Goal: Transaction & Acquisition: Purchase product/service

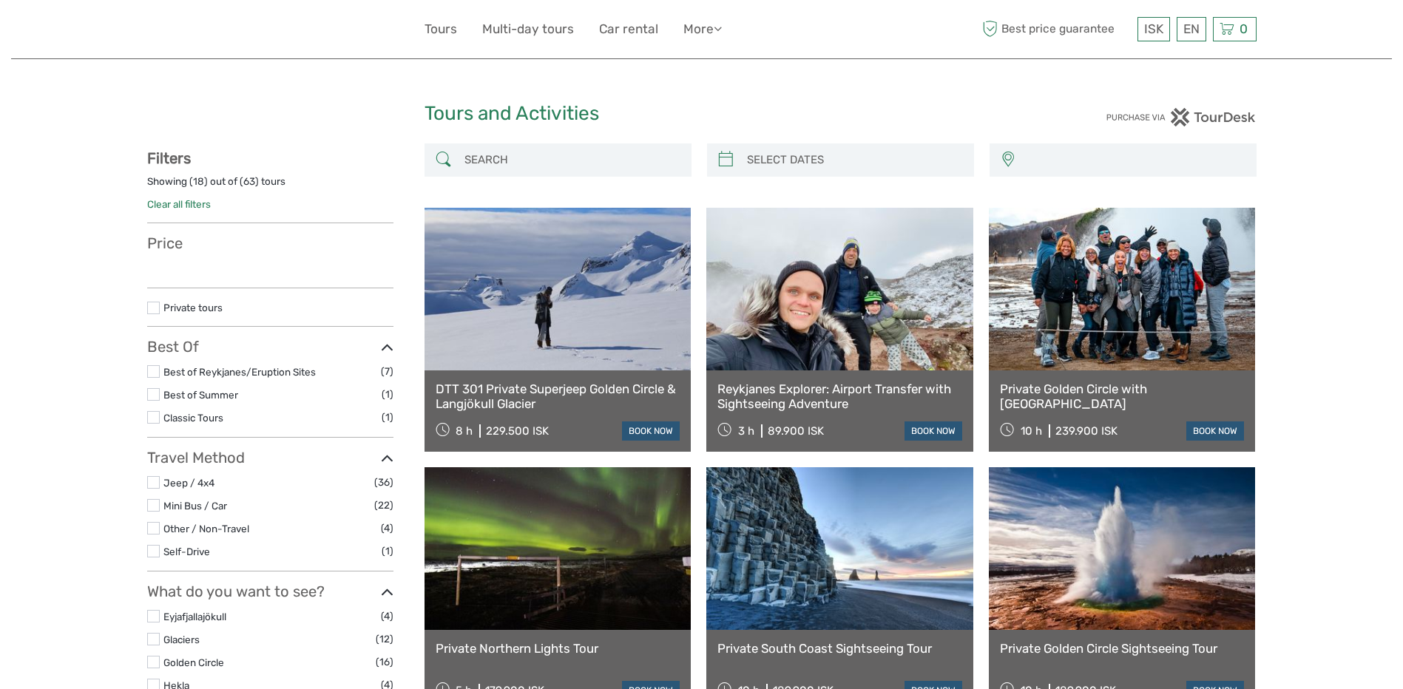
select select
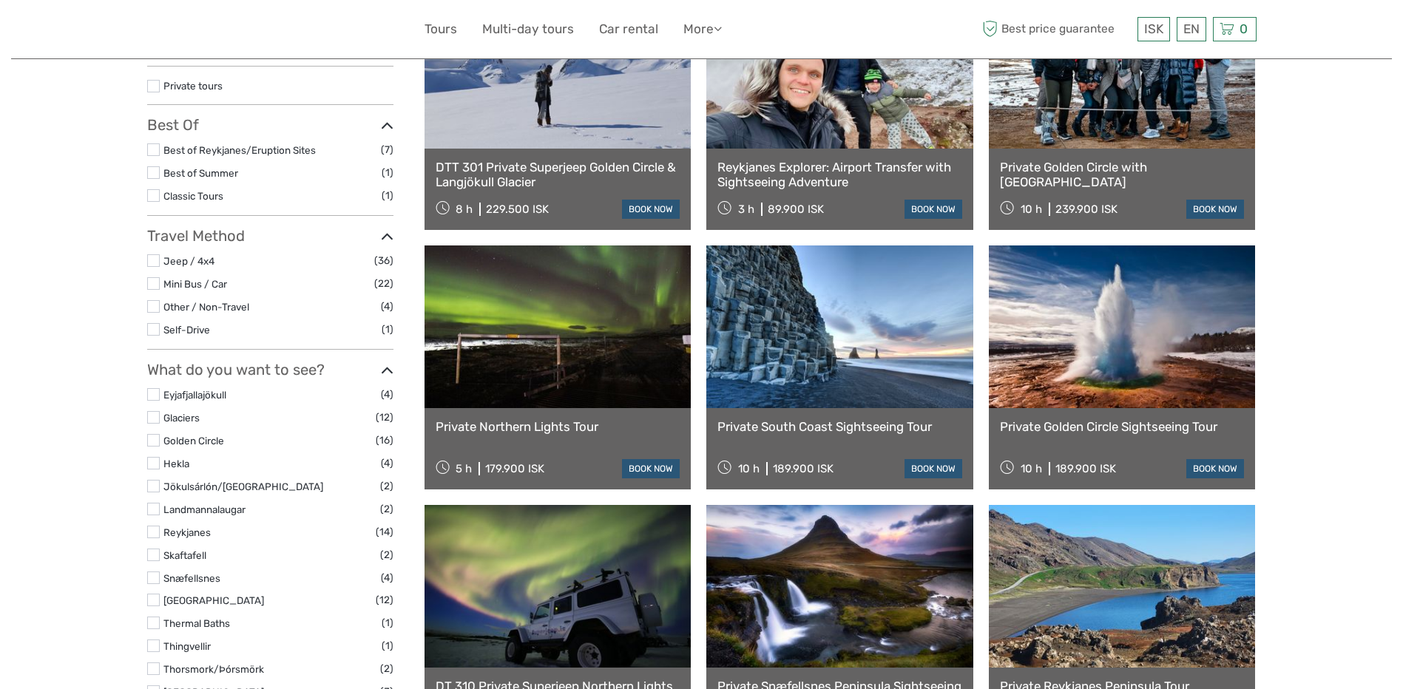
select select
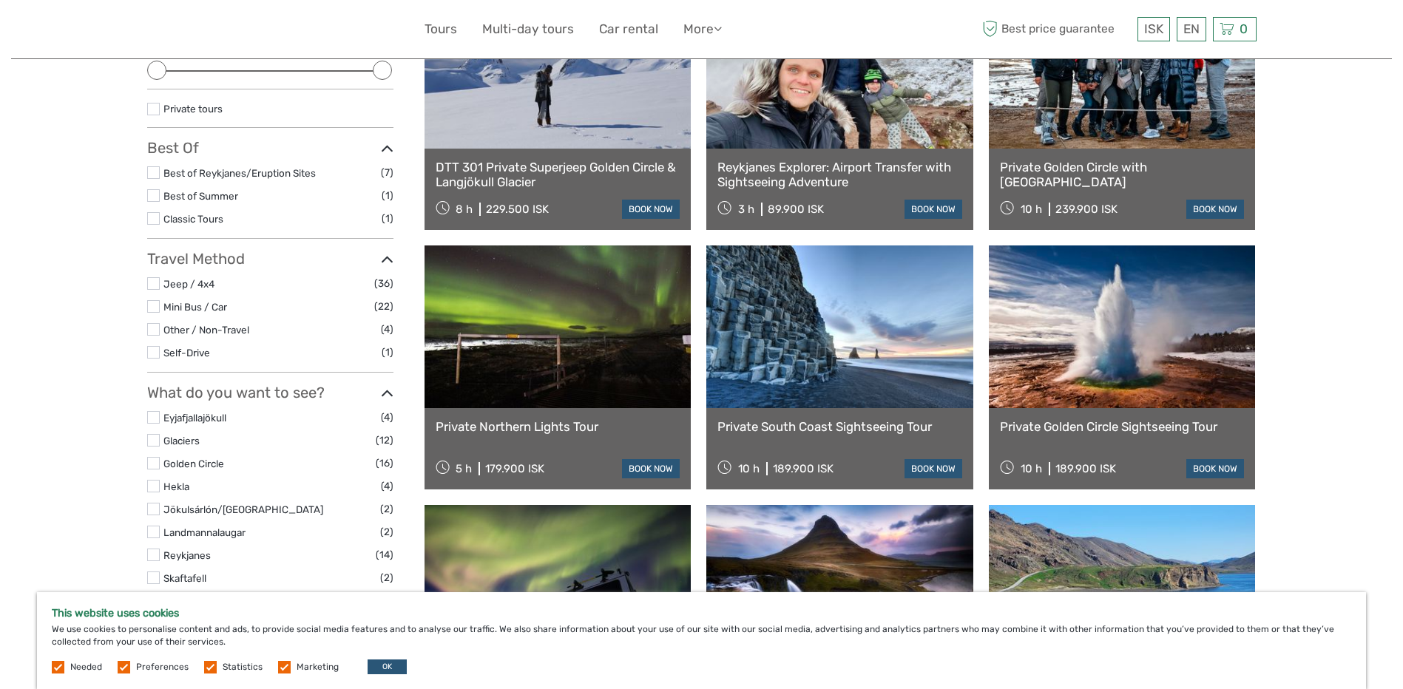
click at [570, 369] on link at bounding box center [557, 326] width 267 height 163
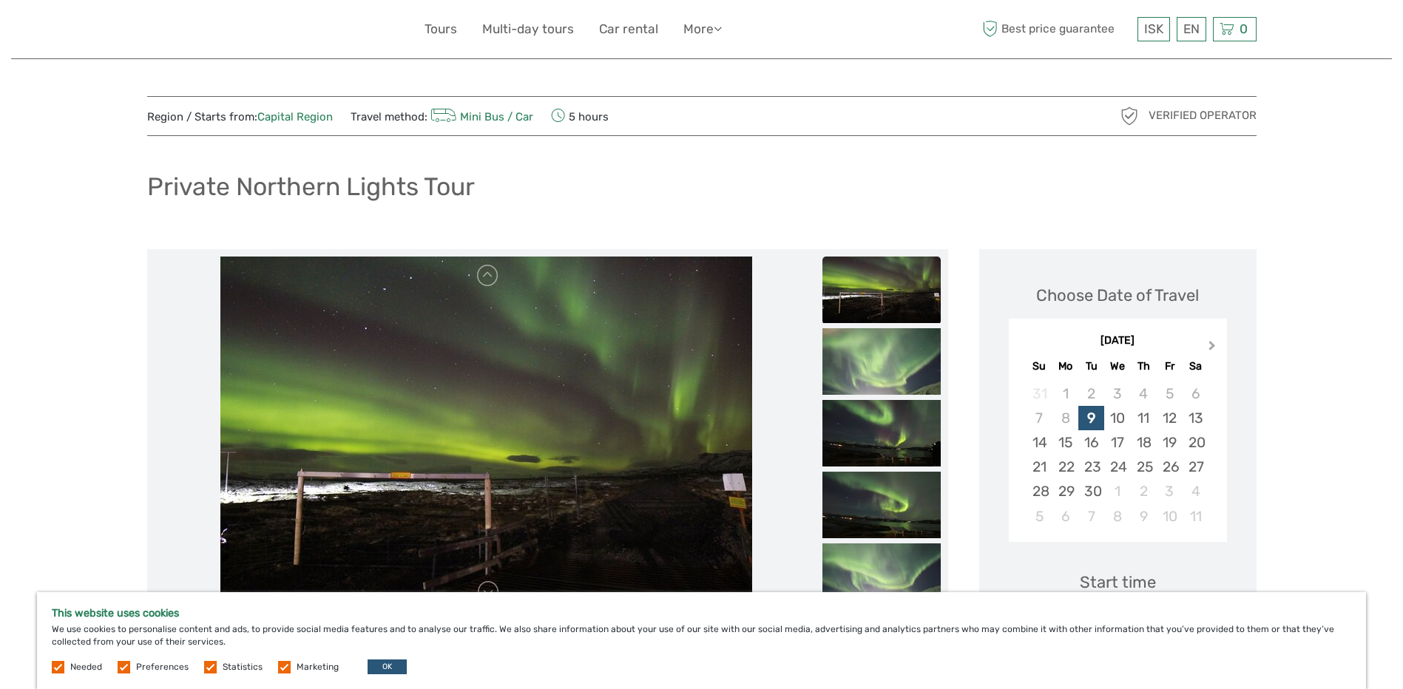
click at [1212, 345] on span "Next Month" at bounding box center [1212, 348] width 0 height 21
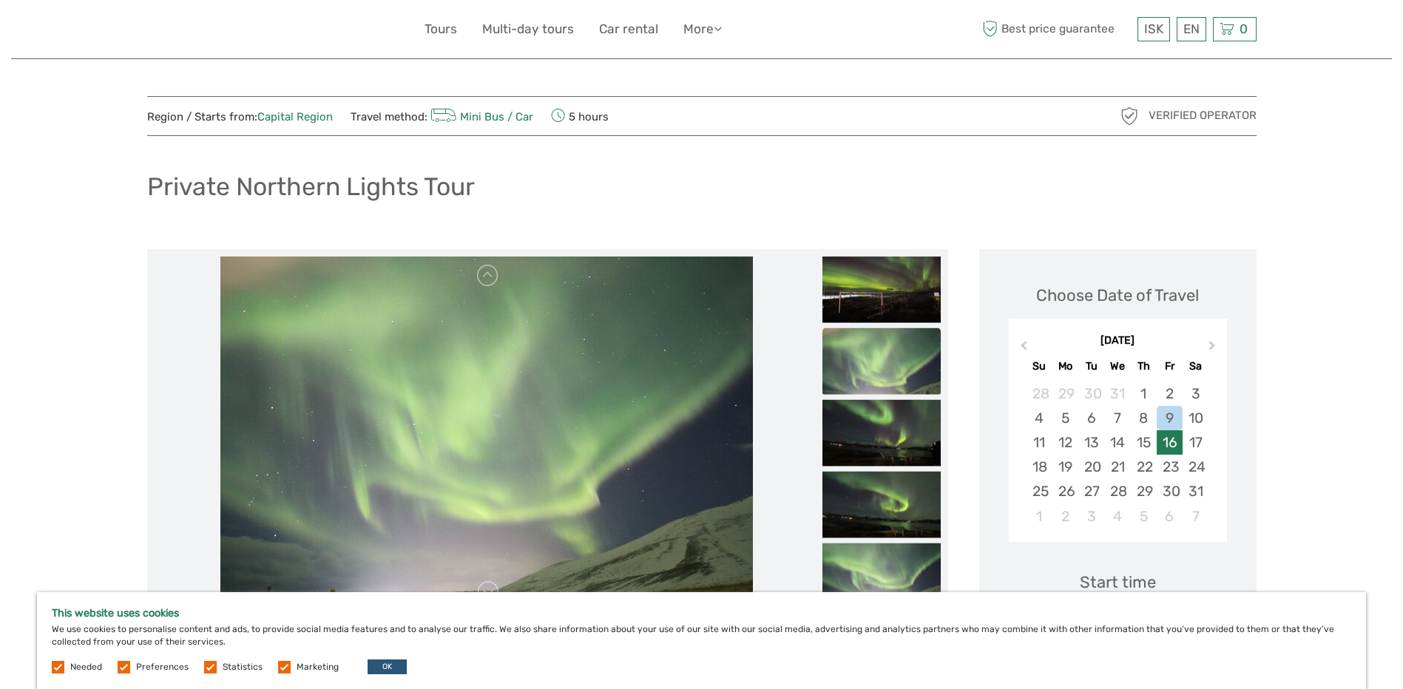
click at [1169, 439] on div "16" at bounding box center [1169, 442] width 26 height 24
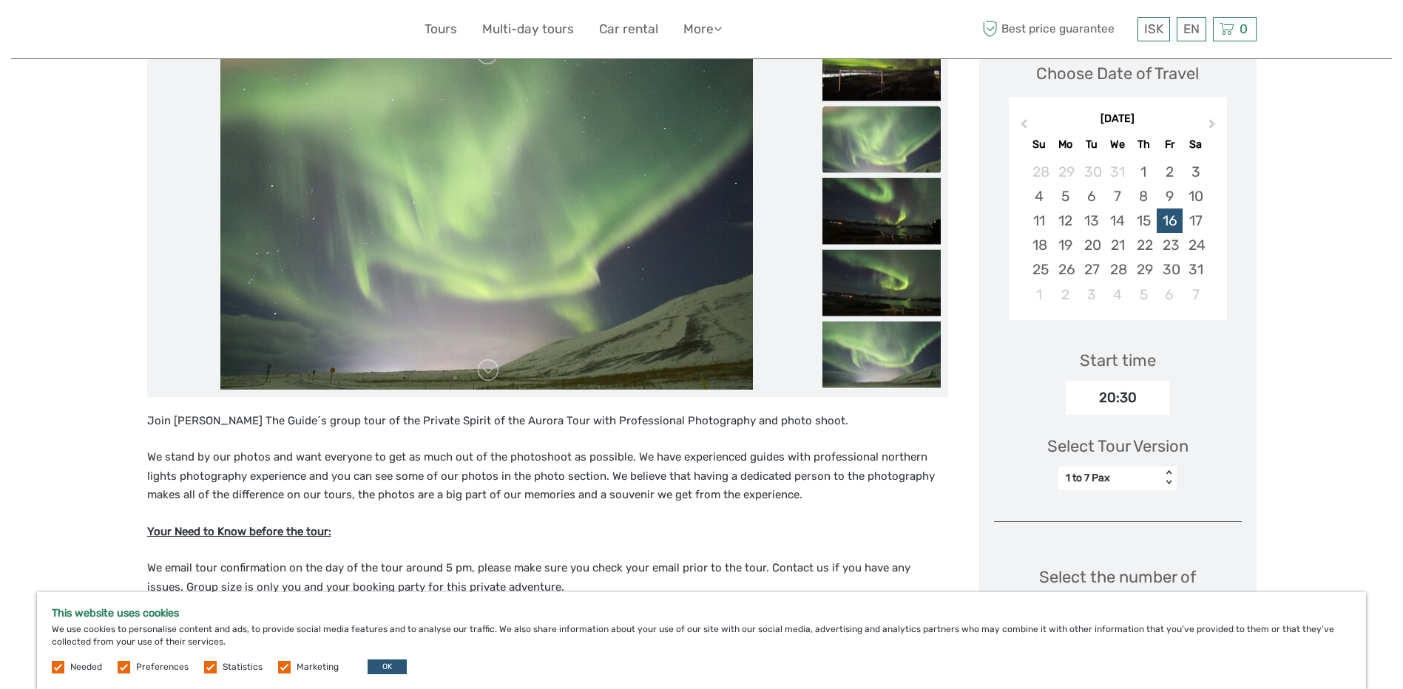
click at [1122, 475] on div "1 to 7 Pax" at bounding box center [1109, 478] width 88 height 15
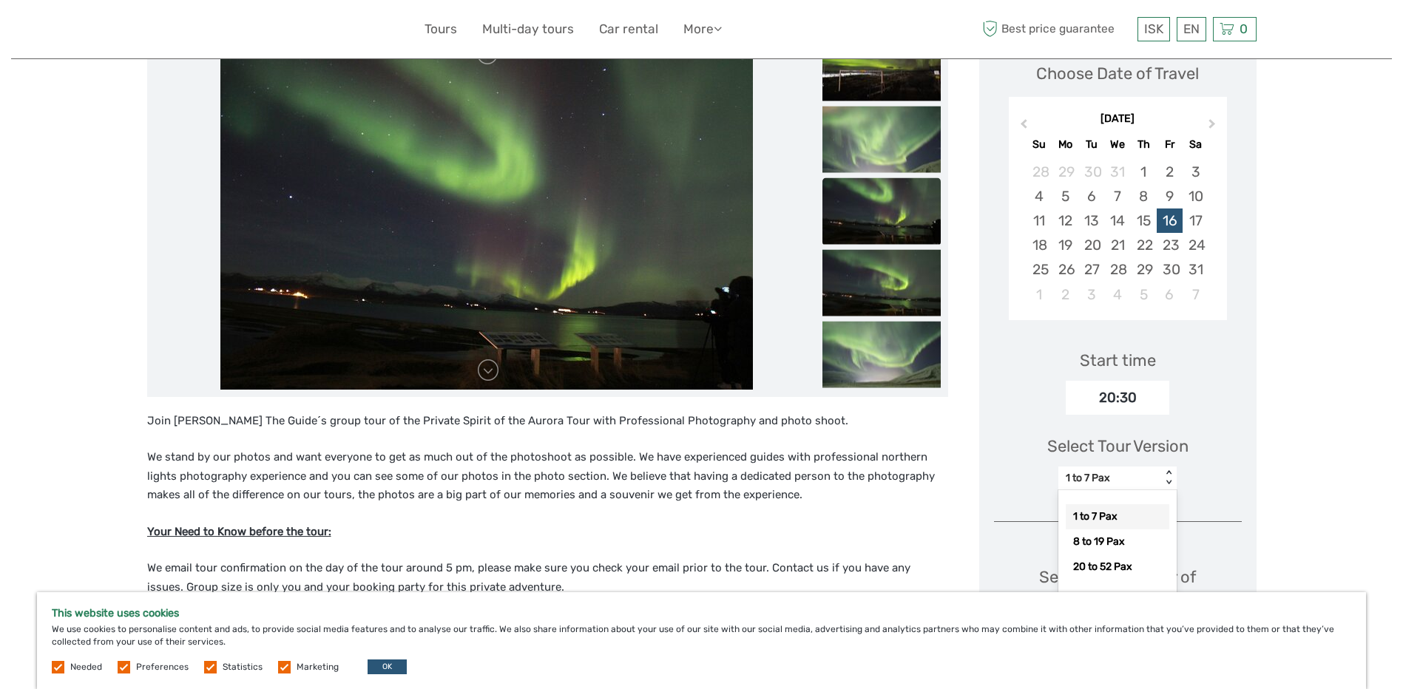
click at [1118, 520] on div "1 to 7 Pax" at bounding box center [1117, 516] width 104 height 25
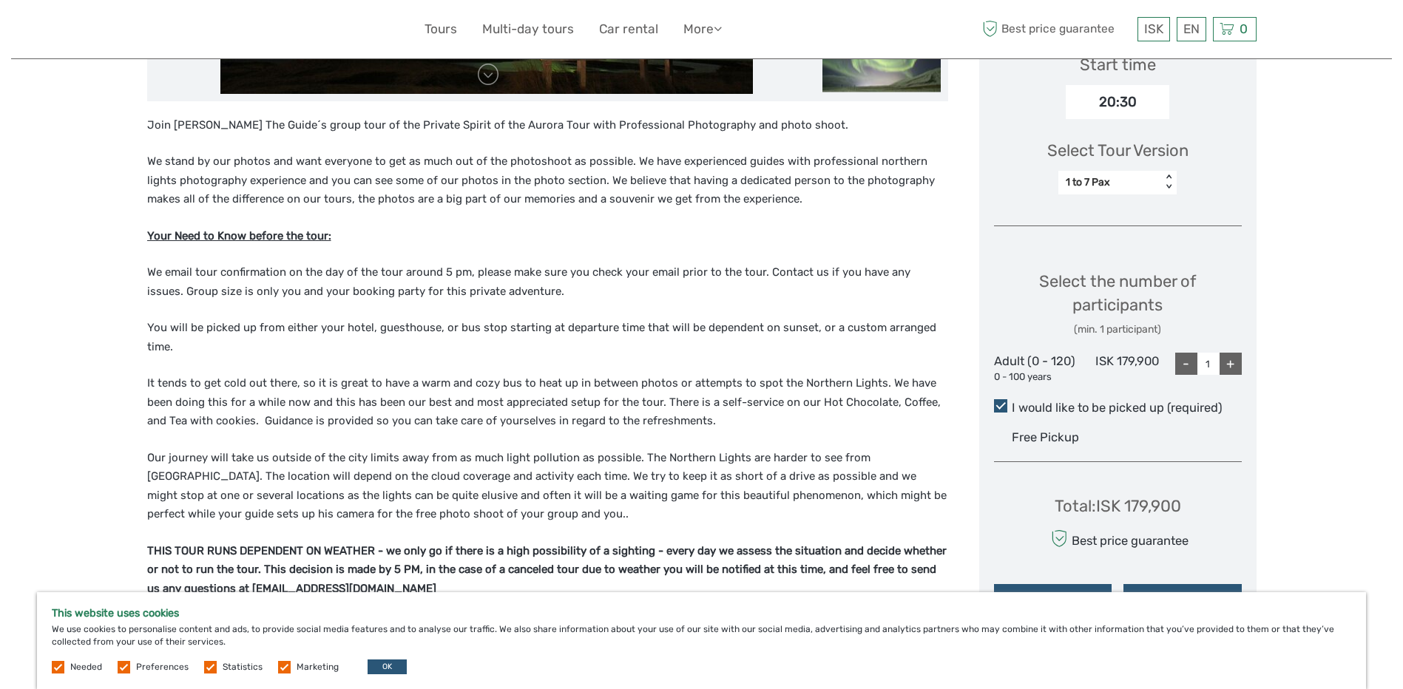
click at [1230, 364] on div "+" at bounding box center [1230, 364] width 22 height 22
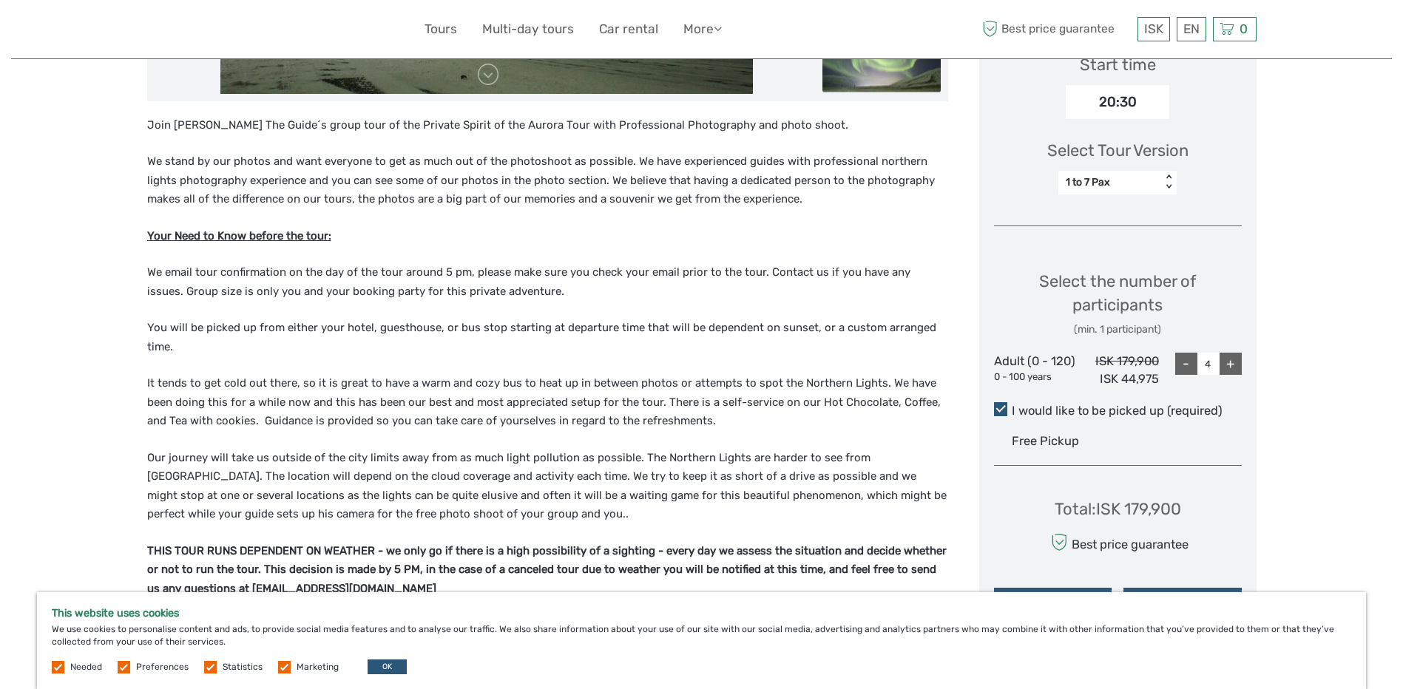
click at [1230, 364] on div "+" at bounding box center [1230, 364] width 22 height 22
type input "5"
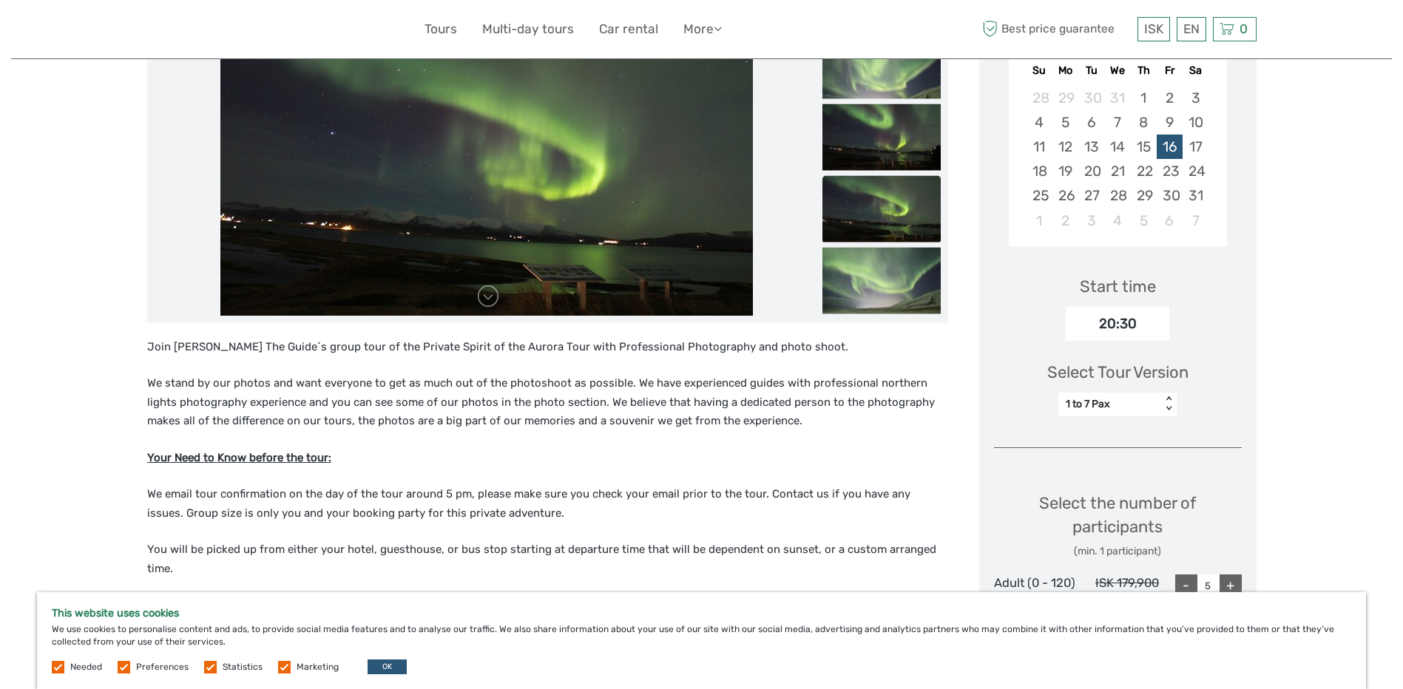
scroll to position [0, 0]
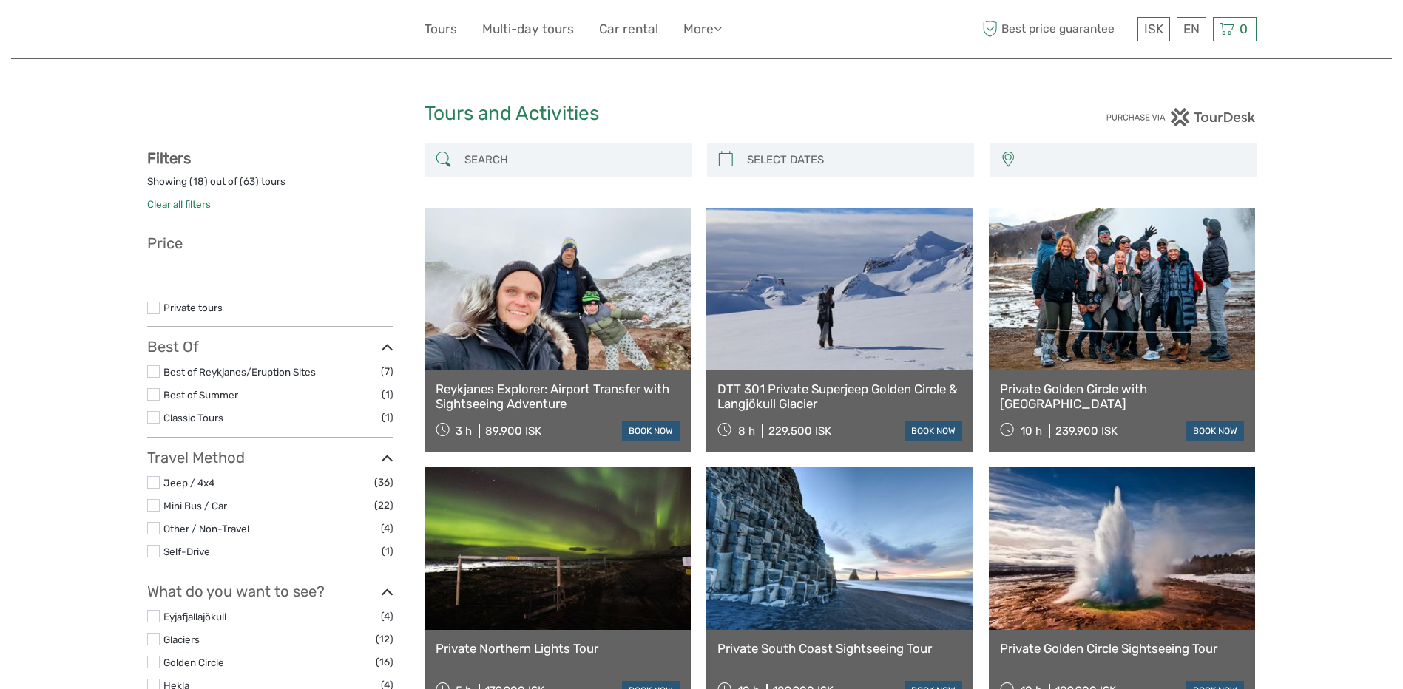
select select
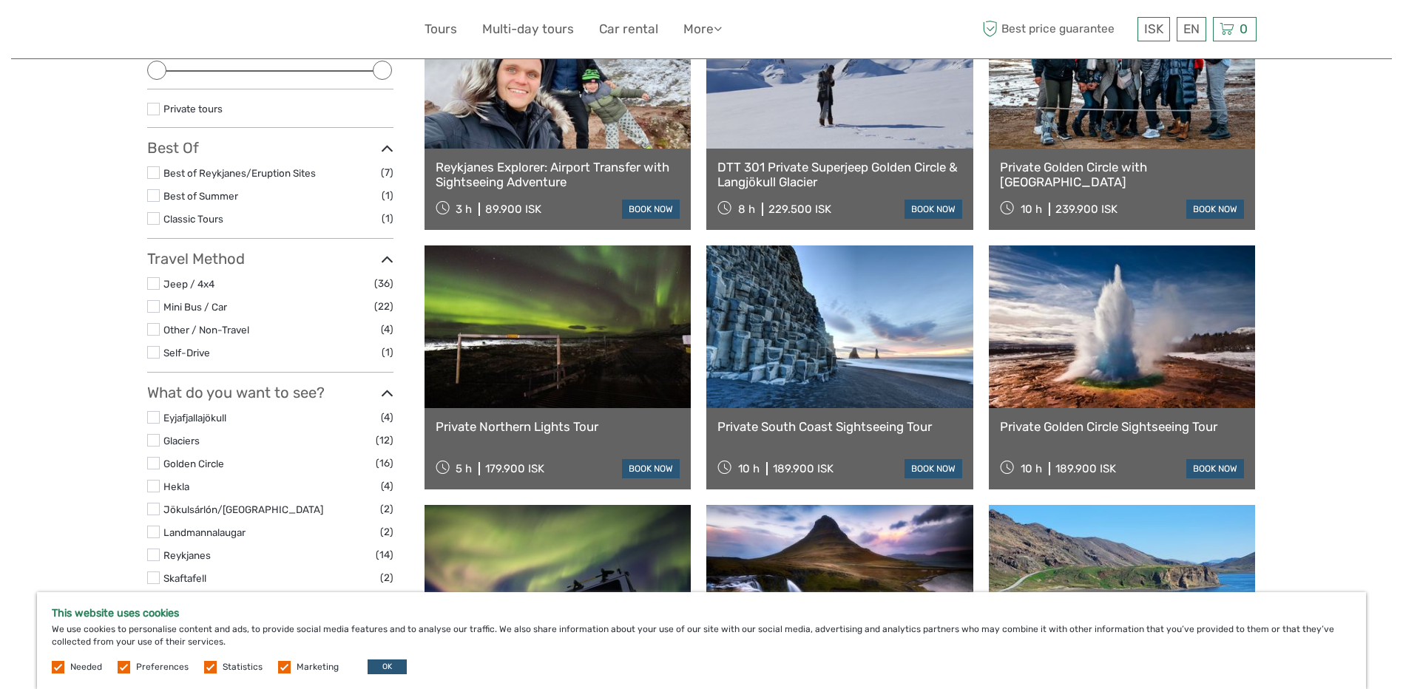
click at [528, 379] on link at bounding box center [557, 326] width 267 height 163
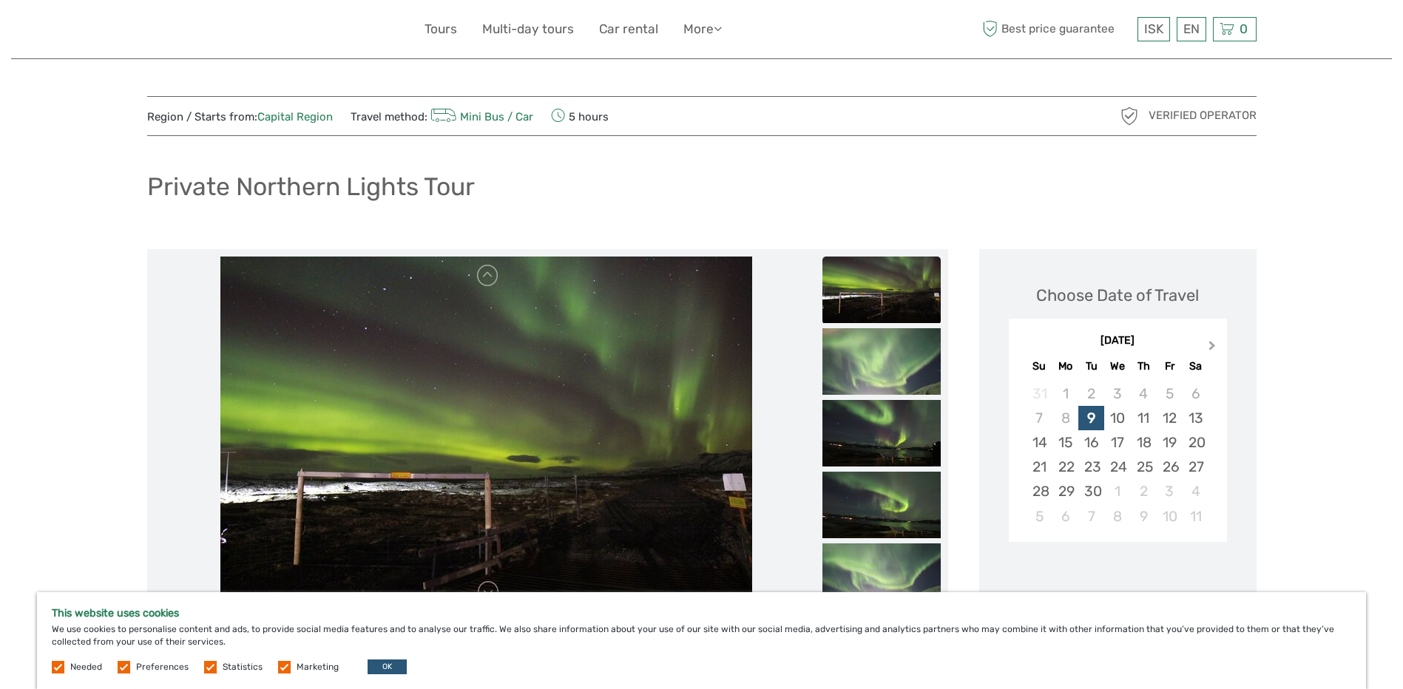
click at [1208, 339] on button "Next Month" at bounding box center [1213, 349] width 24 height 24
click at [1176, 444] on div "16" at bounding box center [1169, 442] width 26 height 24
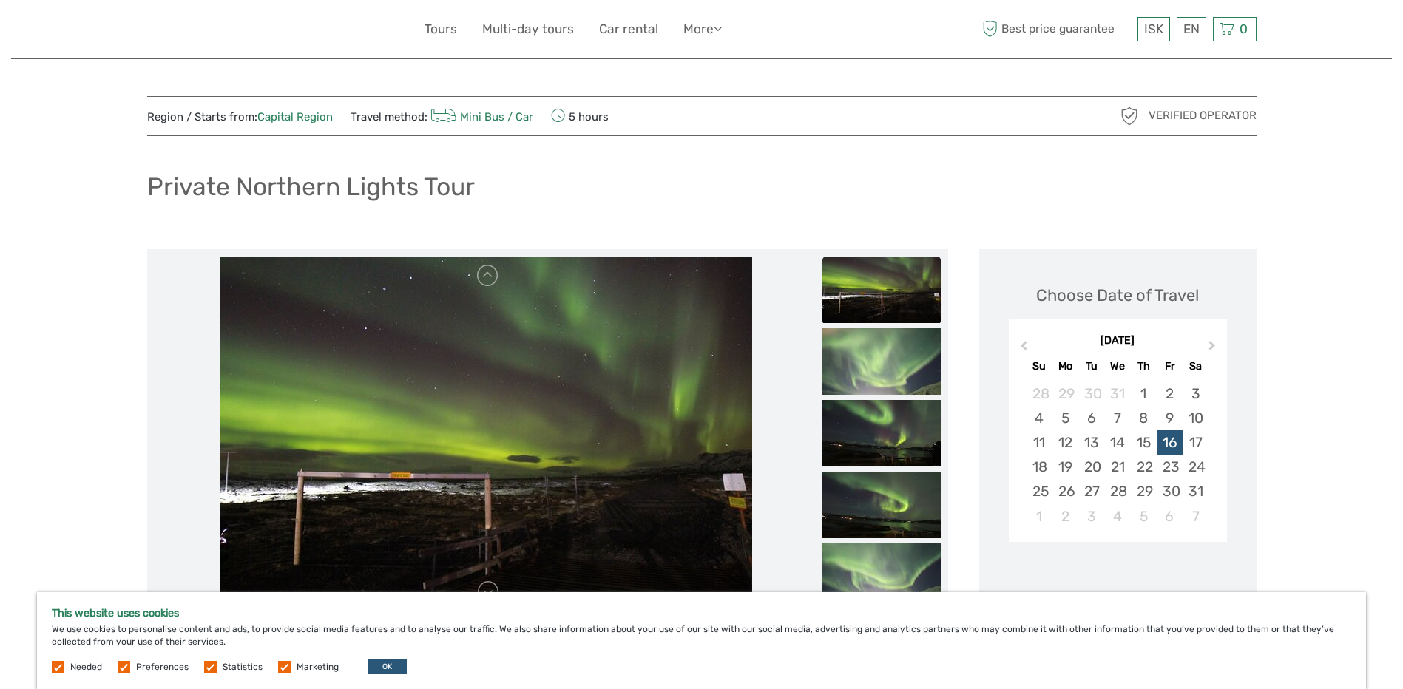
scroll to position [222, 0]
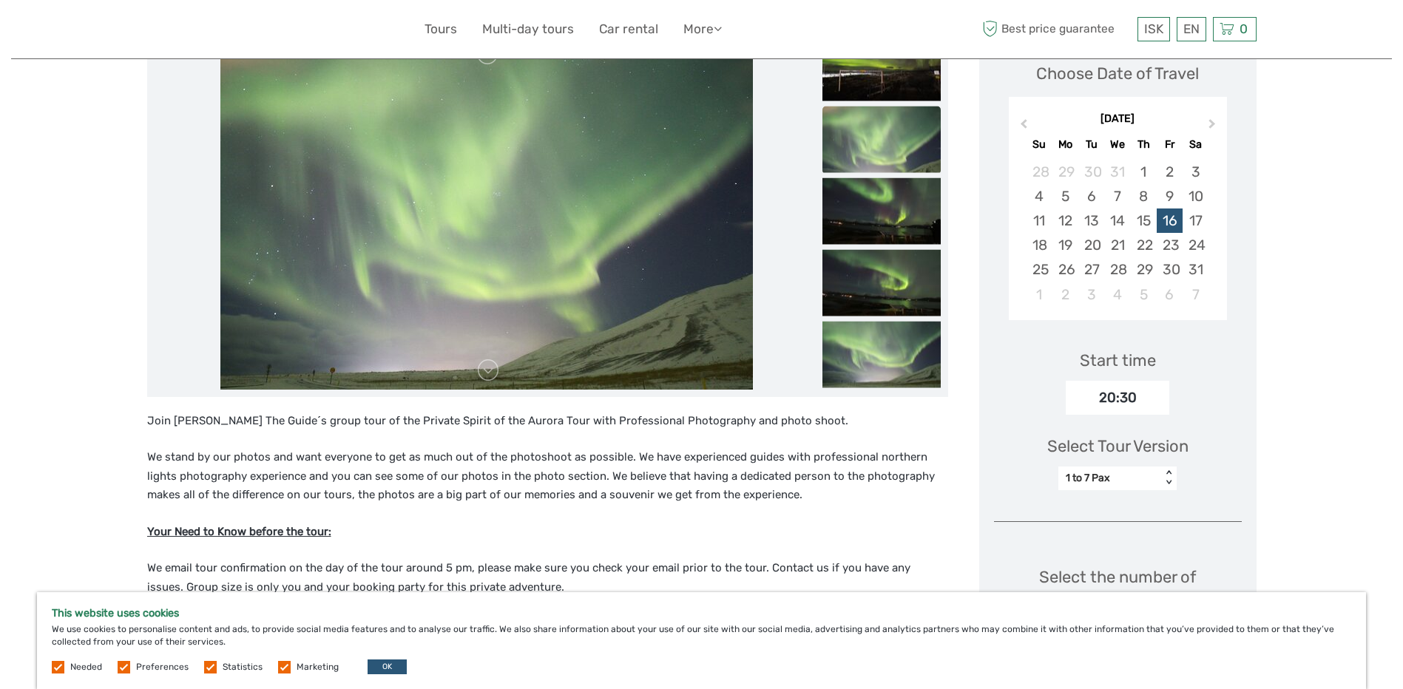
click at [1129, 476] on div "1 to 7 Pax" at bounding box center [1109, 478] width 88 height 15
click at [1116, 516] on div "1 to 7 Pax" at bounding box center [1117, 516] width 104 height 25
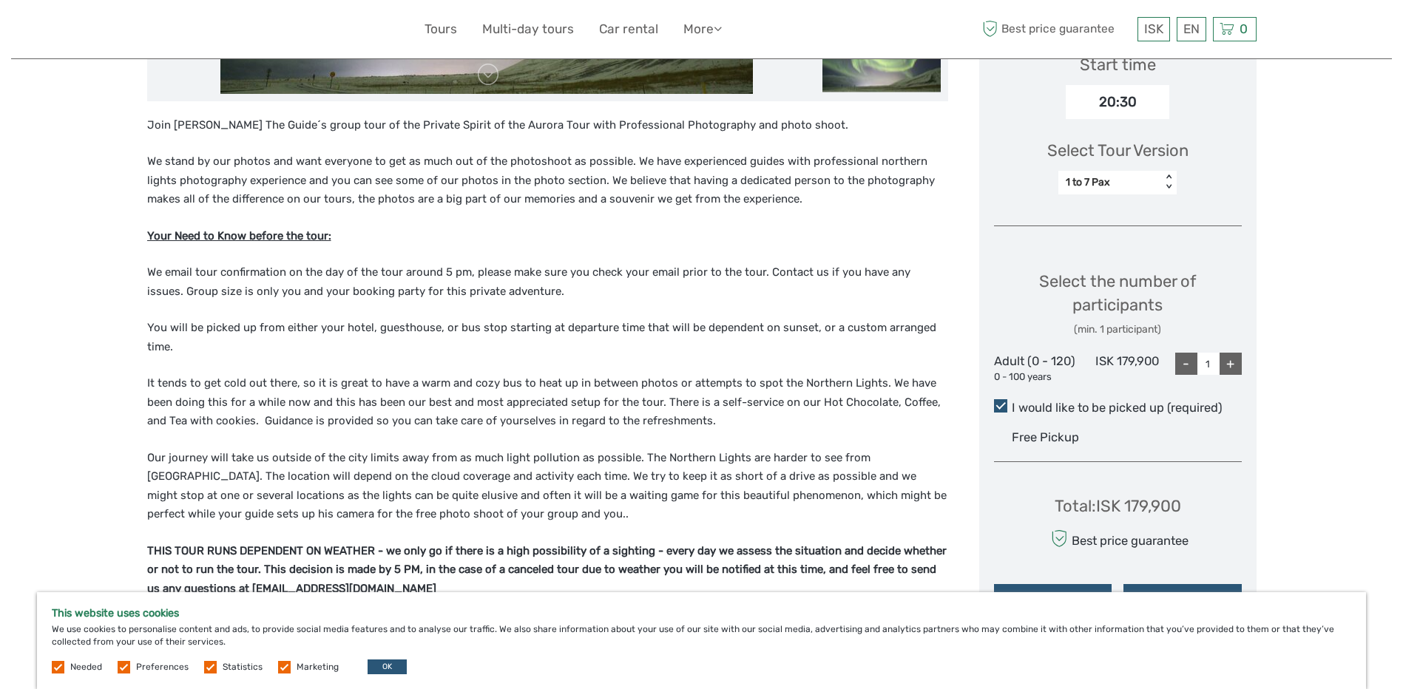
click at [1233, 360] on div "+" at bounding box center [1230, 364] width 22 height 22
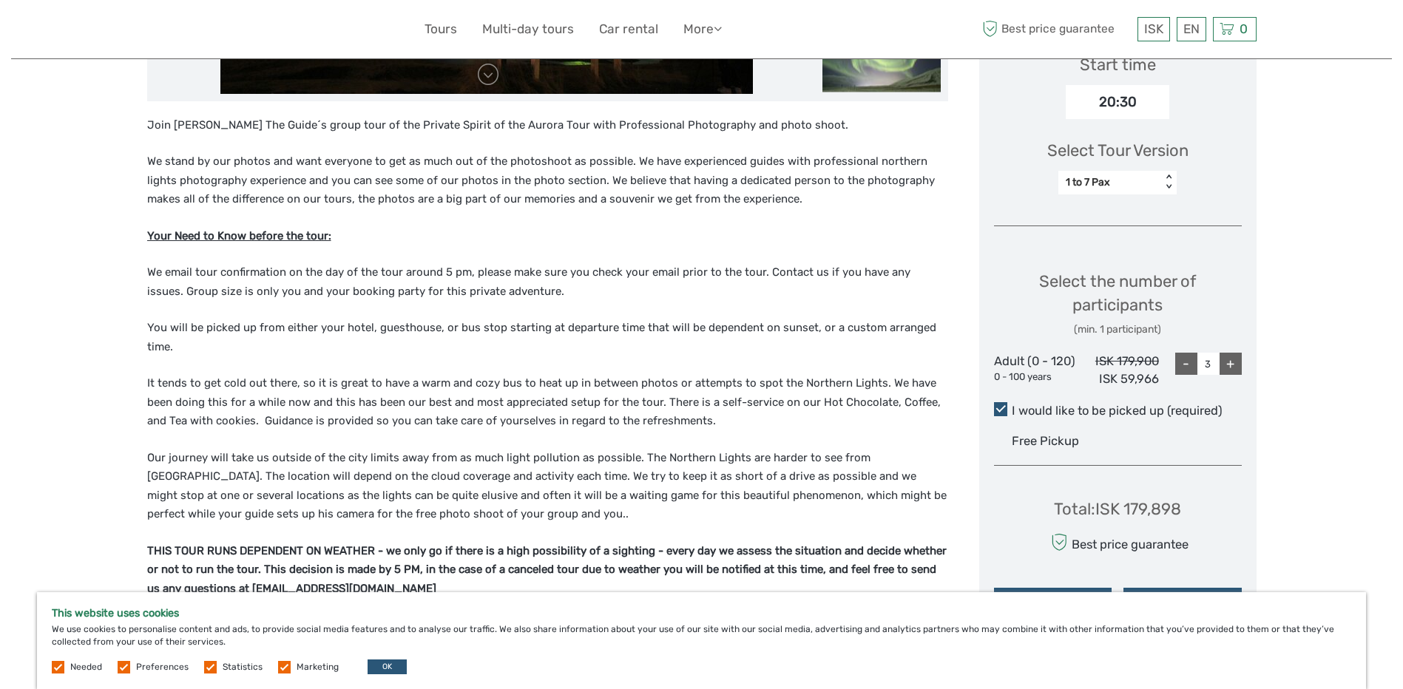
click at [1233, 360] on div "+" at bounding box center [1230, 364] width 22 height 22
type input "5"
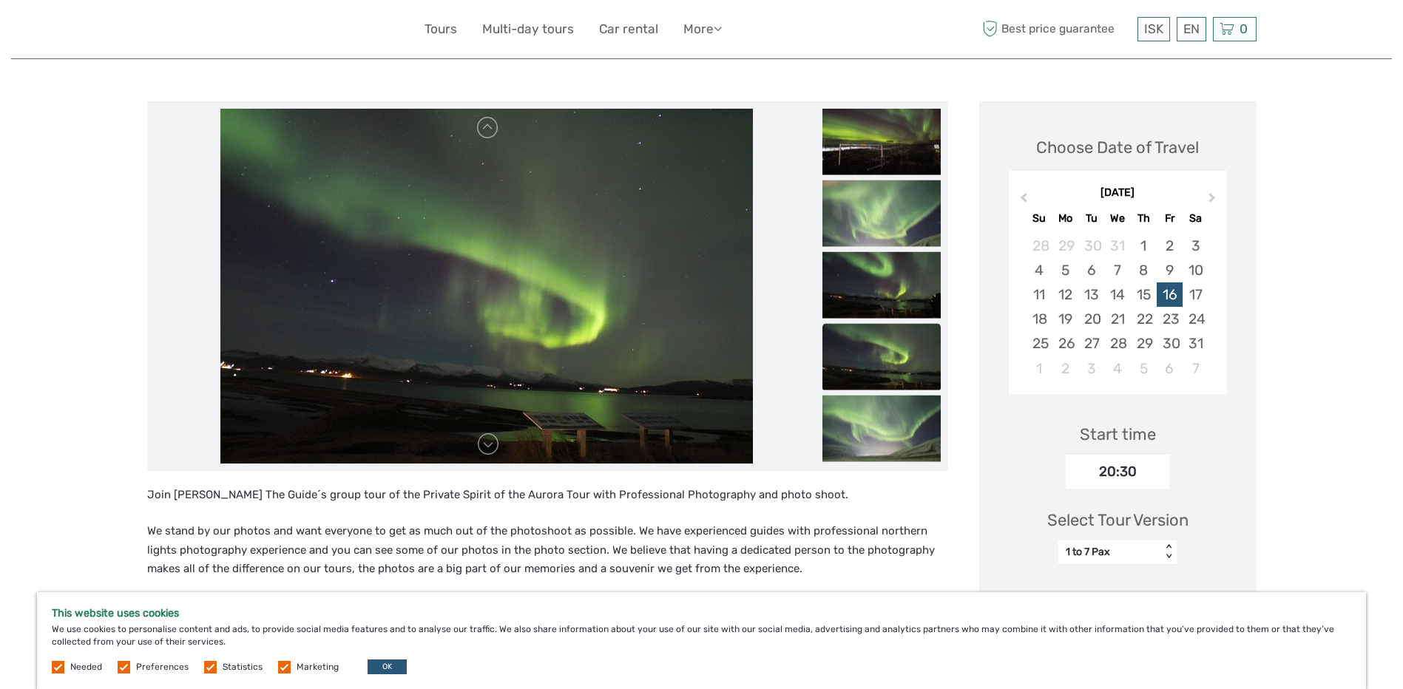
scroll to position [591, 0]
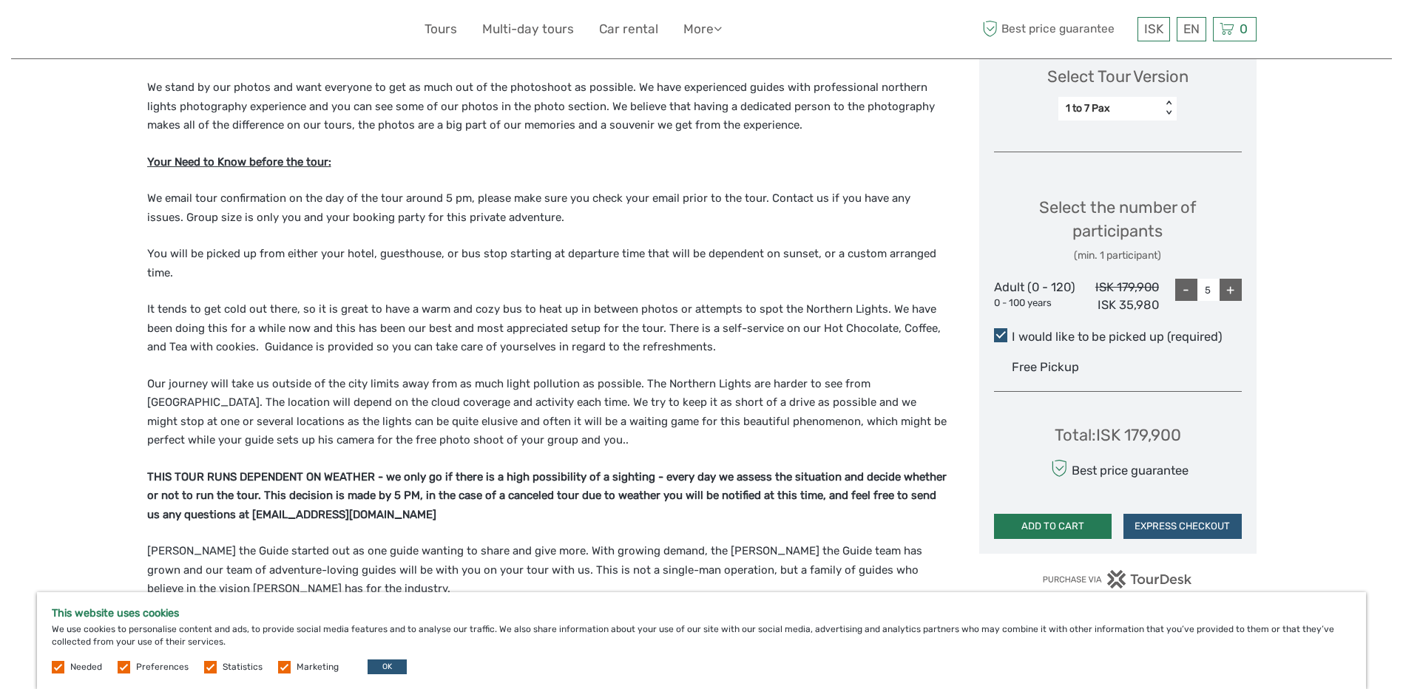
click at [1064, 531] on button "ADD TO CART" at bounding box center [1053, 526] width 118 height 25
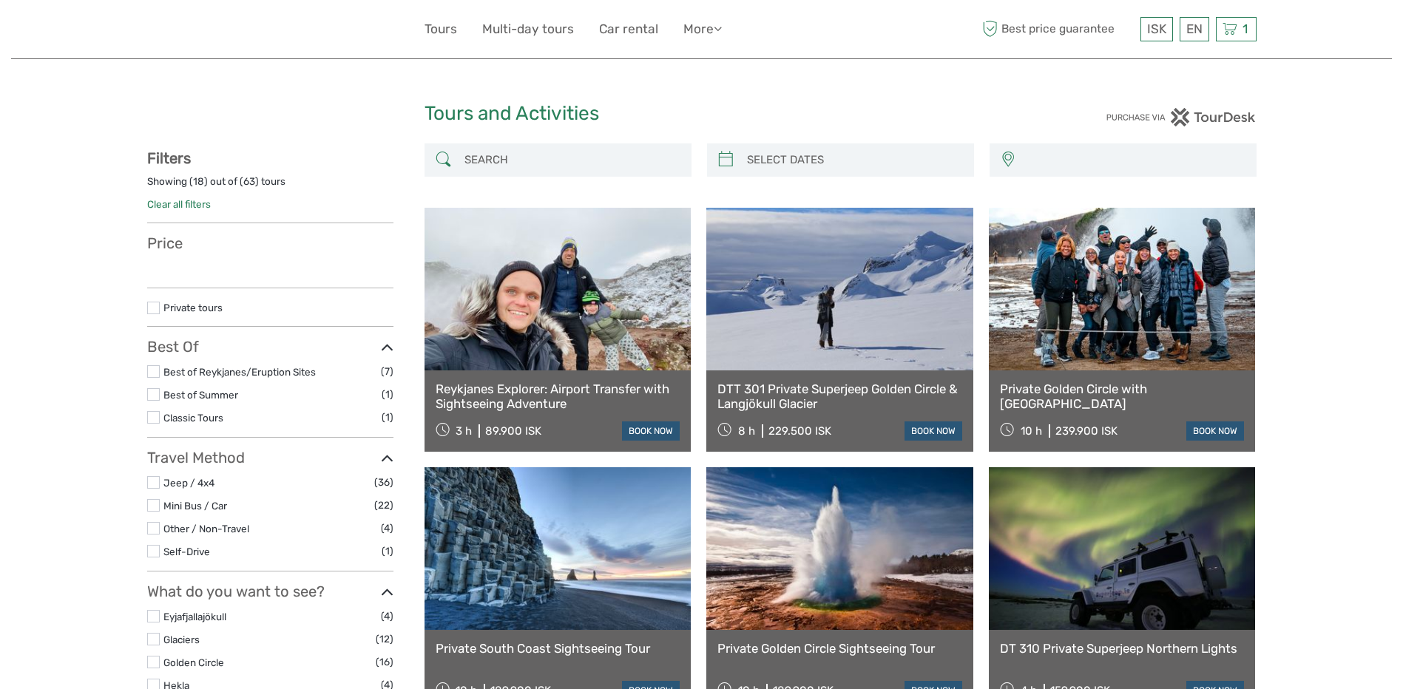
select select
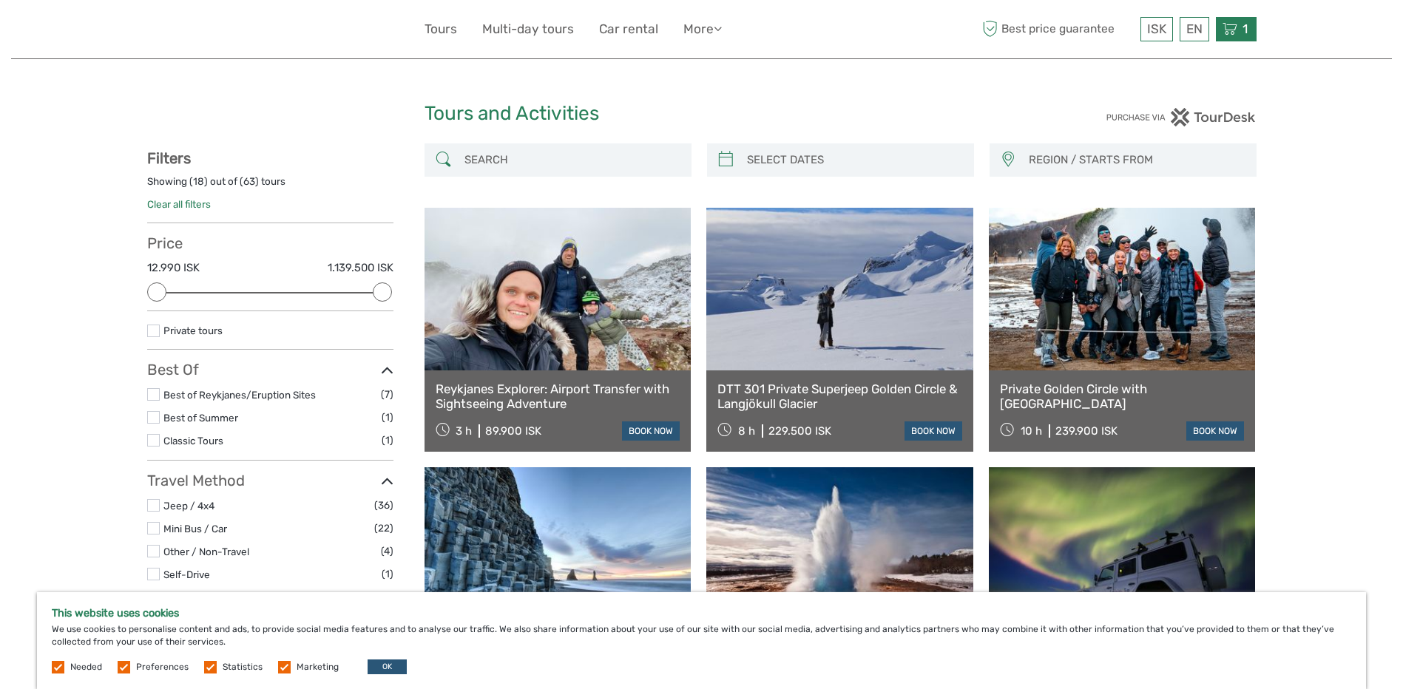
click at [1229, 19] on div "1 Items Private Northern Lights Tour 5x Adult (0 - 120) Friday, 16 January 2026…" at bounding box center [1235, 29] width 41 height 24
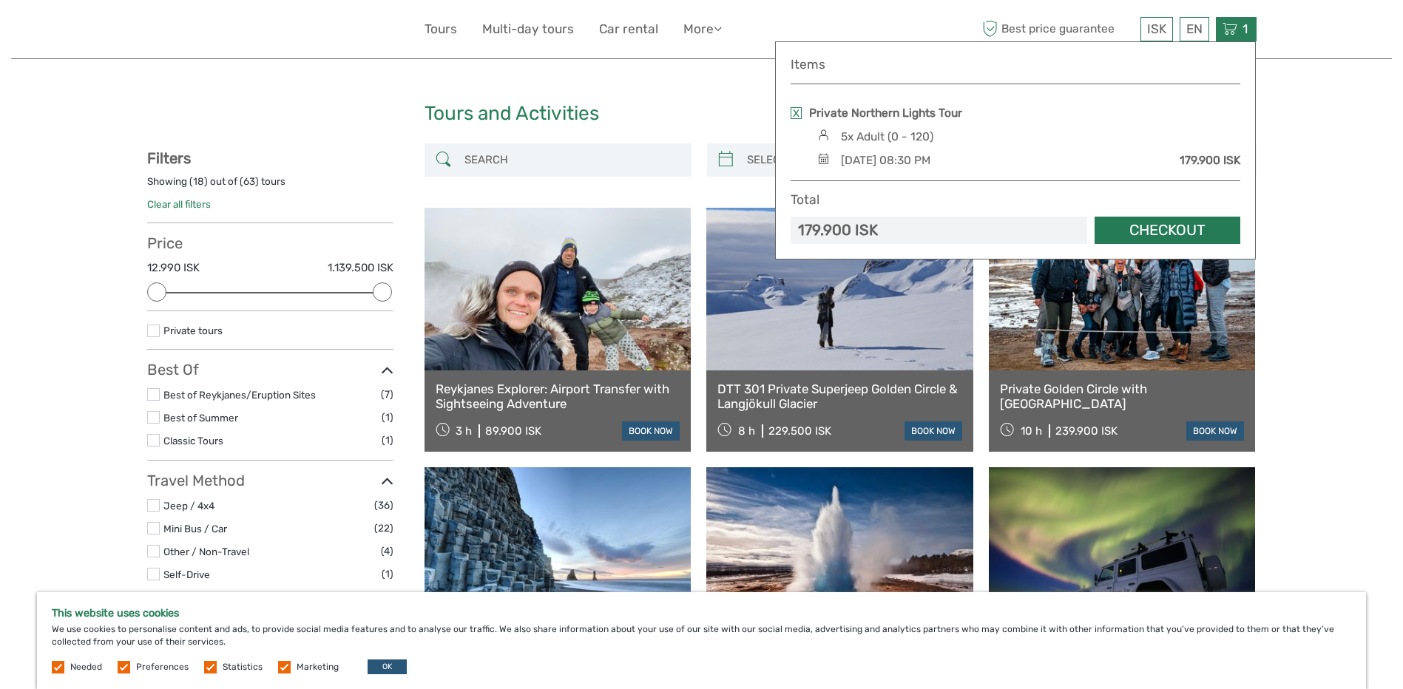
click at [1150, 230] on link "Checkout" at bounding box center [1167, 230] width 146 height 27
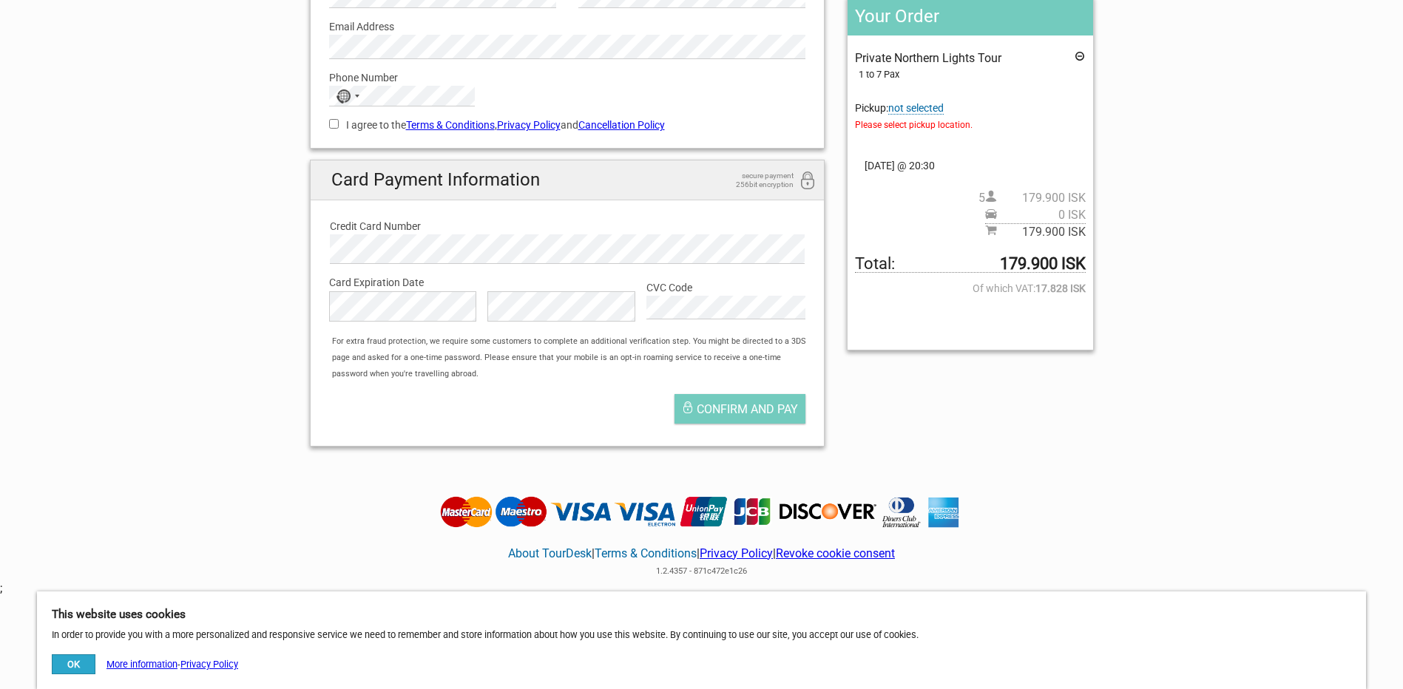
click at [913, 110] on span "not selected" at bounding box center [915, 108] width 55 height 13
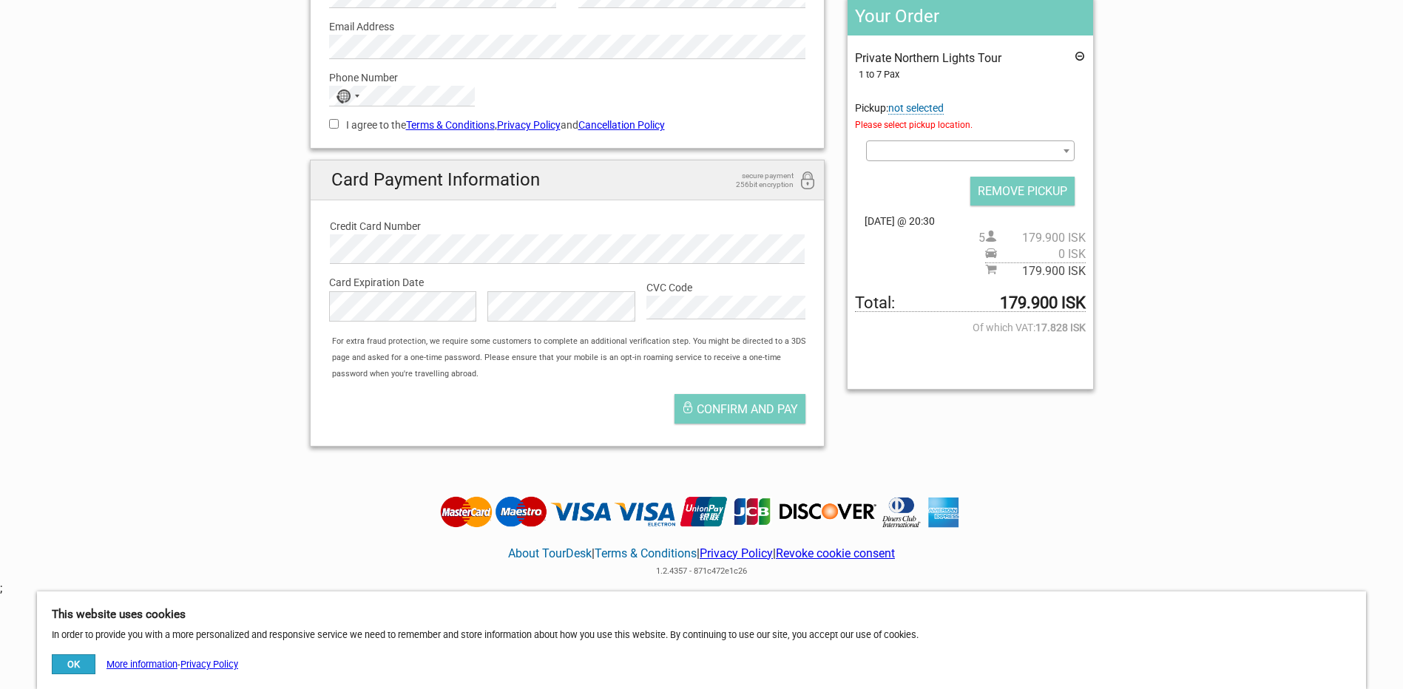
click at [902, 147] on span at bounding box center [970, 150] width 208 height 21
type input "northern lights inn"
click at [914, 126] on span "Please select pickup location." at bounding box center [970, 125] width 230 height 16
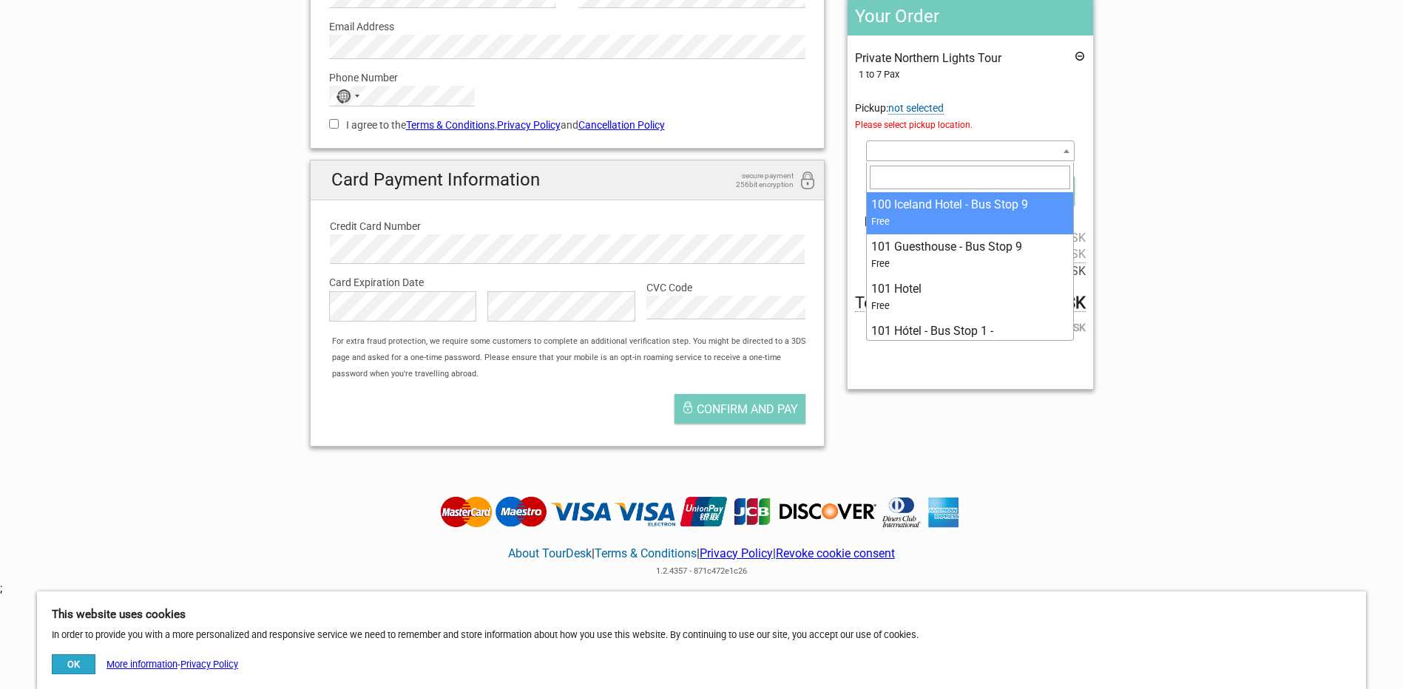
click at [901, 148] on span at bounding box center [970, 150] width 208 height 21
click at [903, 107] on span "not selected" at bounding box center [915, 108] width 55 height 13
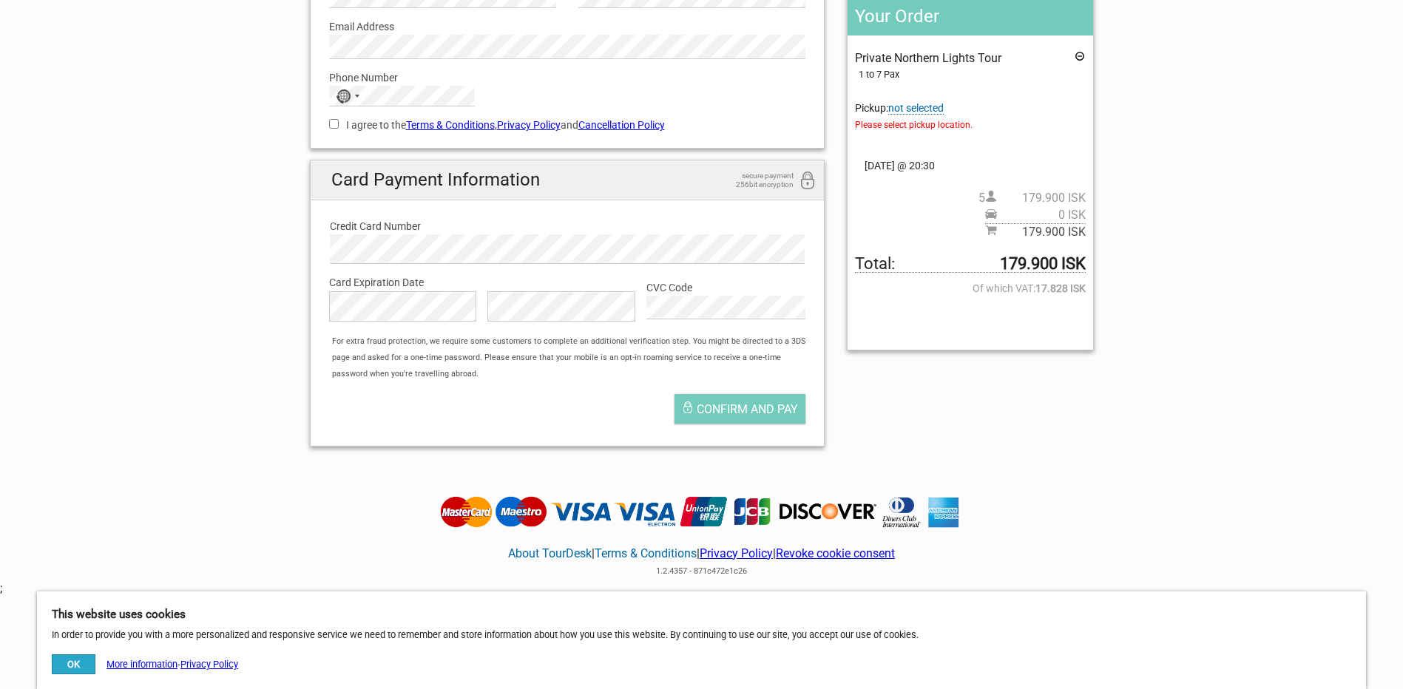
click at [909, 129] on span "Please select pickup location." at bounding box center [970, 125] width 230 height 16
click at [911, 127] on span "Please select pickup location." at bounding box center [970, 125] width 230 height 16
click at [923, 110] on span "not selected" at bounding box center [915, 108] width 55 height 13
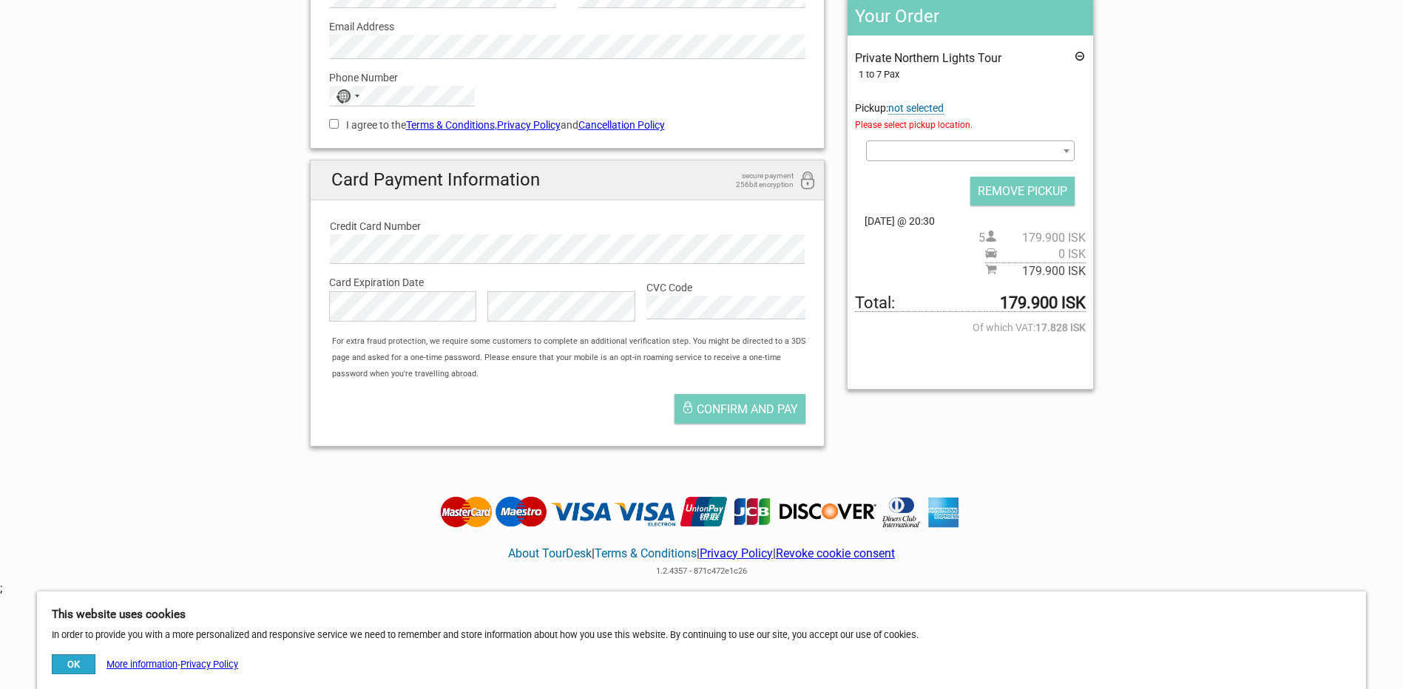
click at [902, 149] on span at bounding box center [970, 150] width 208 height 21
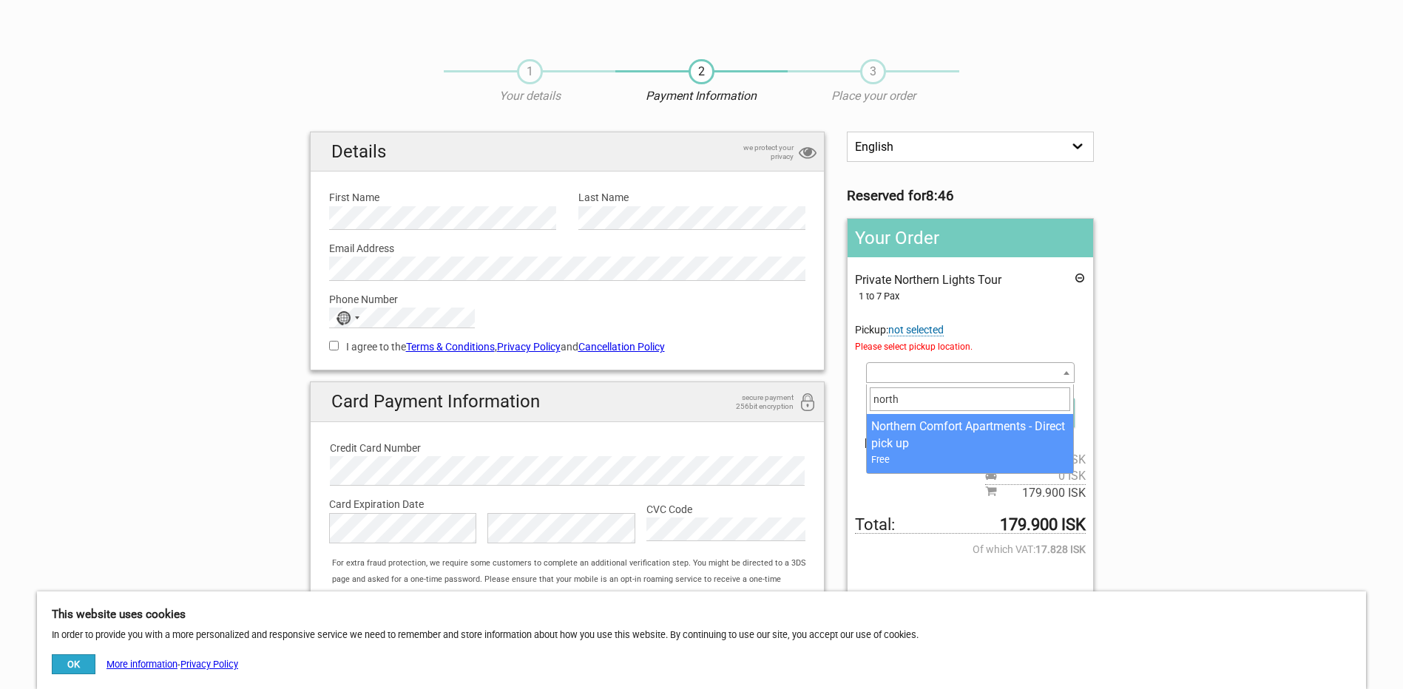
scroll to position [74, 0]
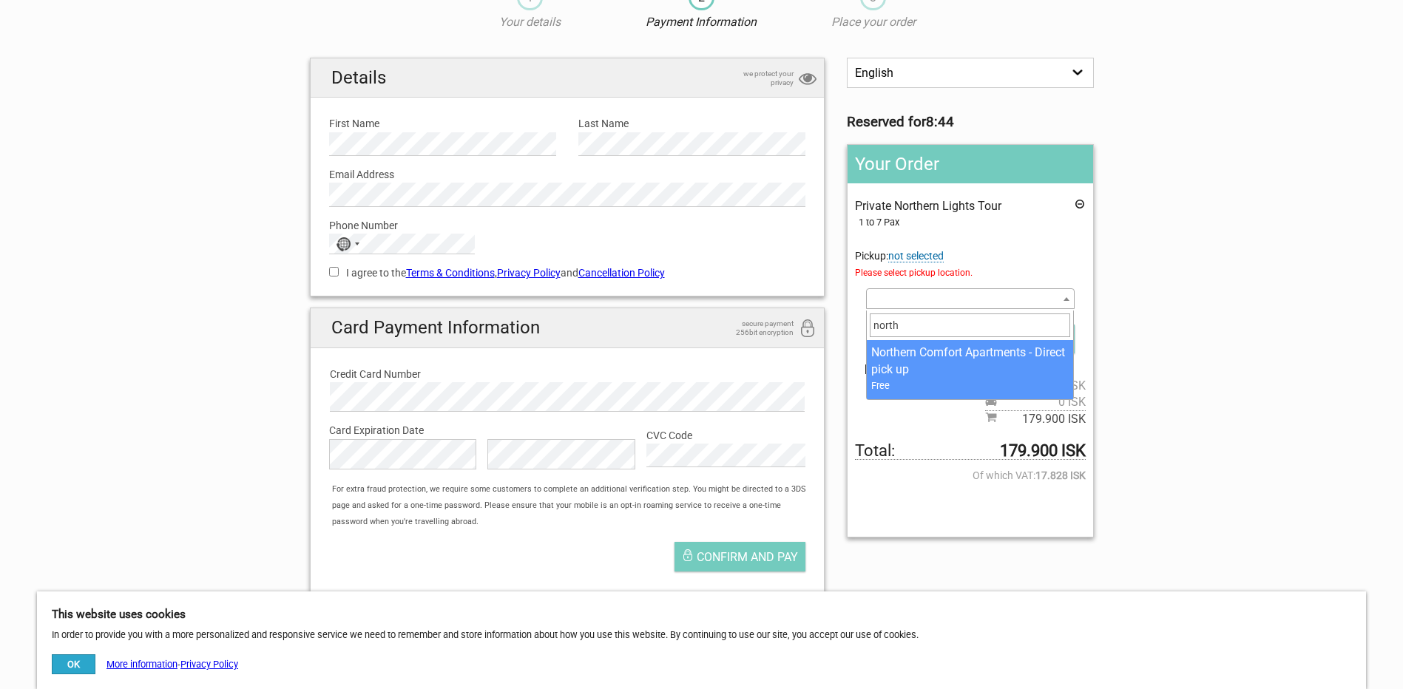
type input "north"
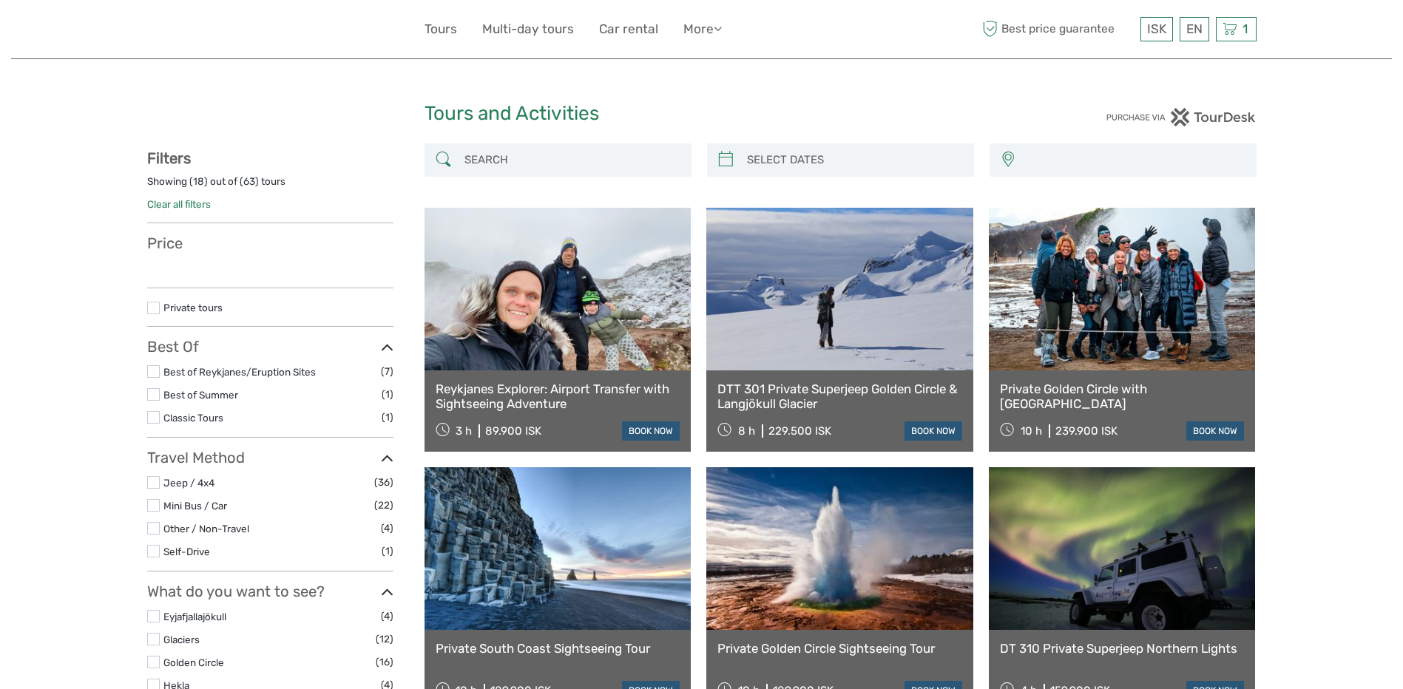
select select
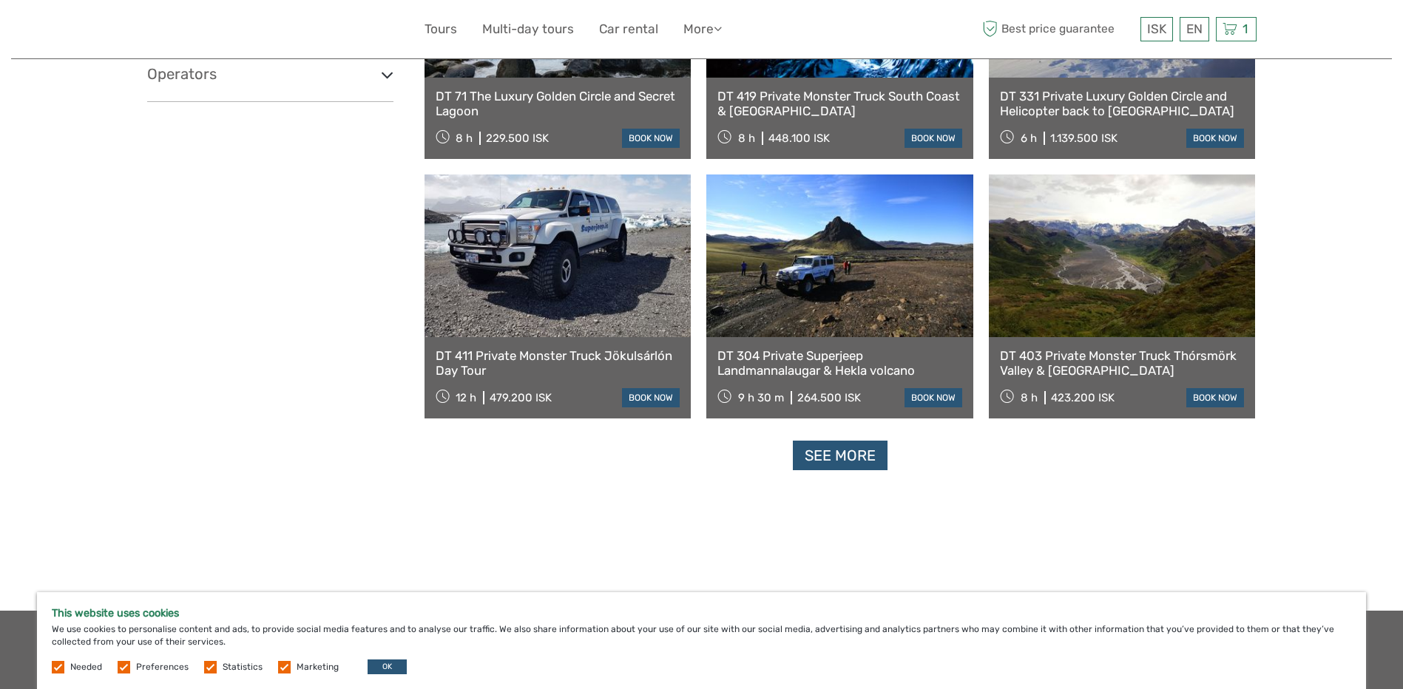
scroll to position [961, 0]
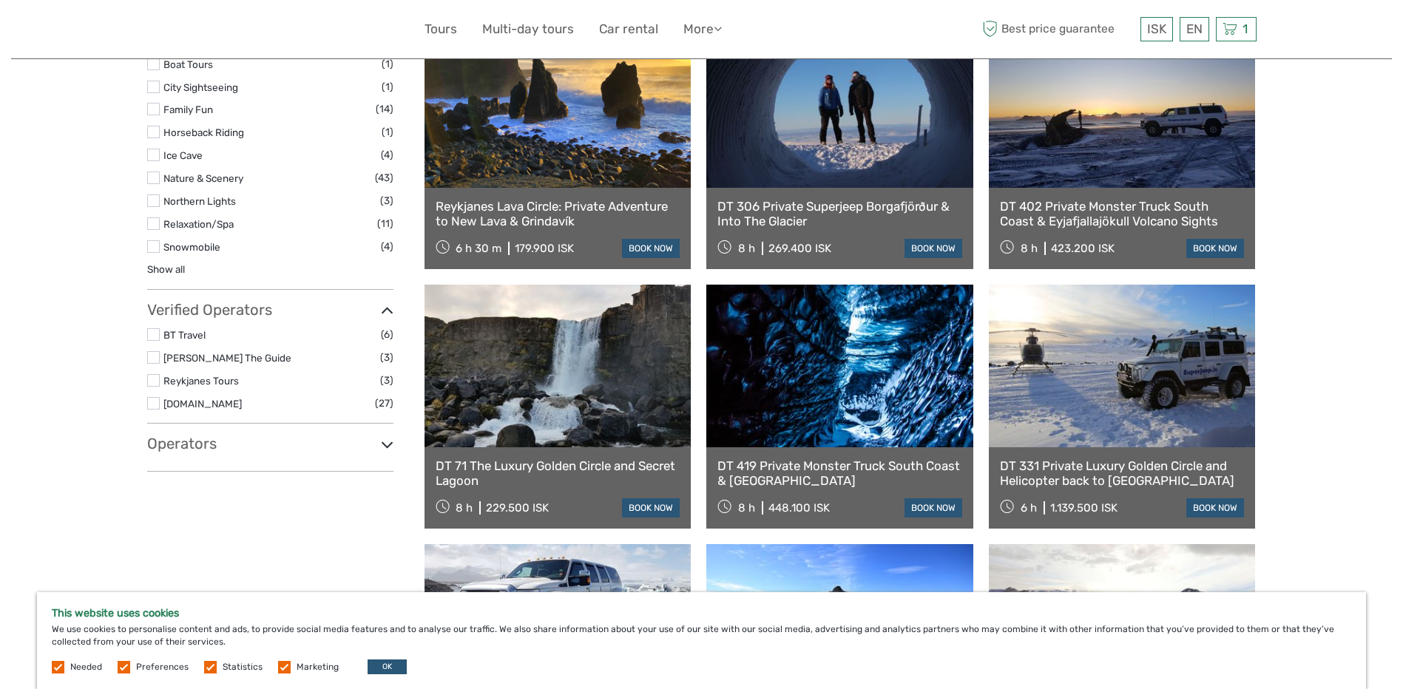
click at [241, 453] on div "Operators 4x4 Adventures Iceland / Fjórhjólaævintýri (2) Blue Lagoon (1) EV Tra…" at bounding box center [270, 453] width 246 height 37
click at [168, 448] on h3 "Operators" at bounding box center [270, 444] width 246 height 18
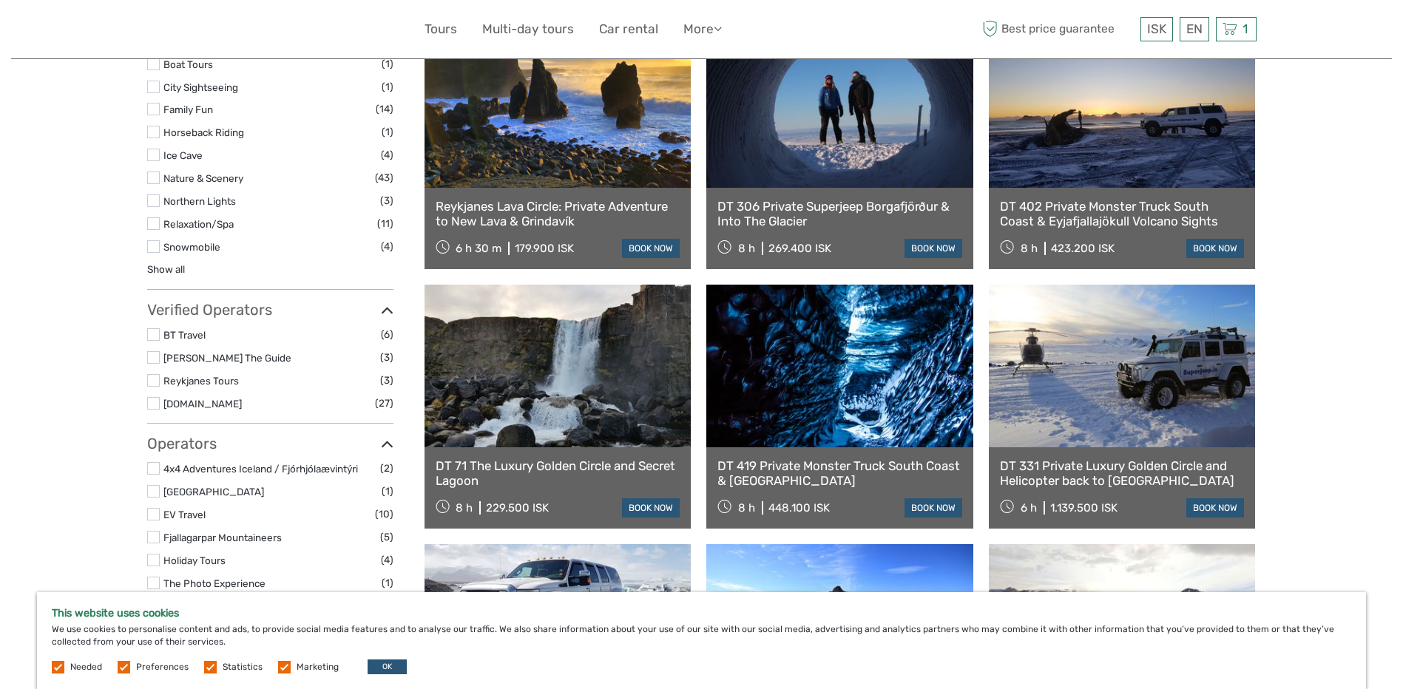
scroll to position [1183, 0]
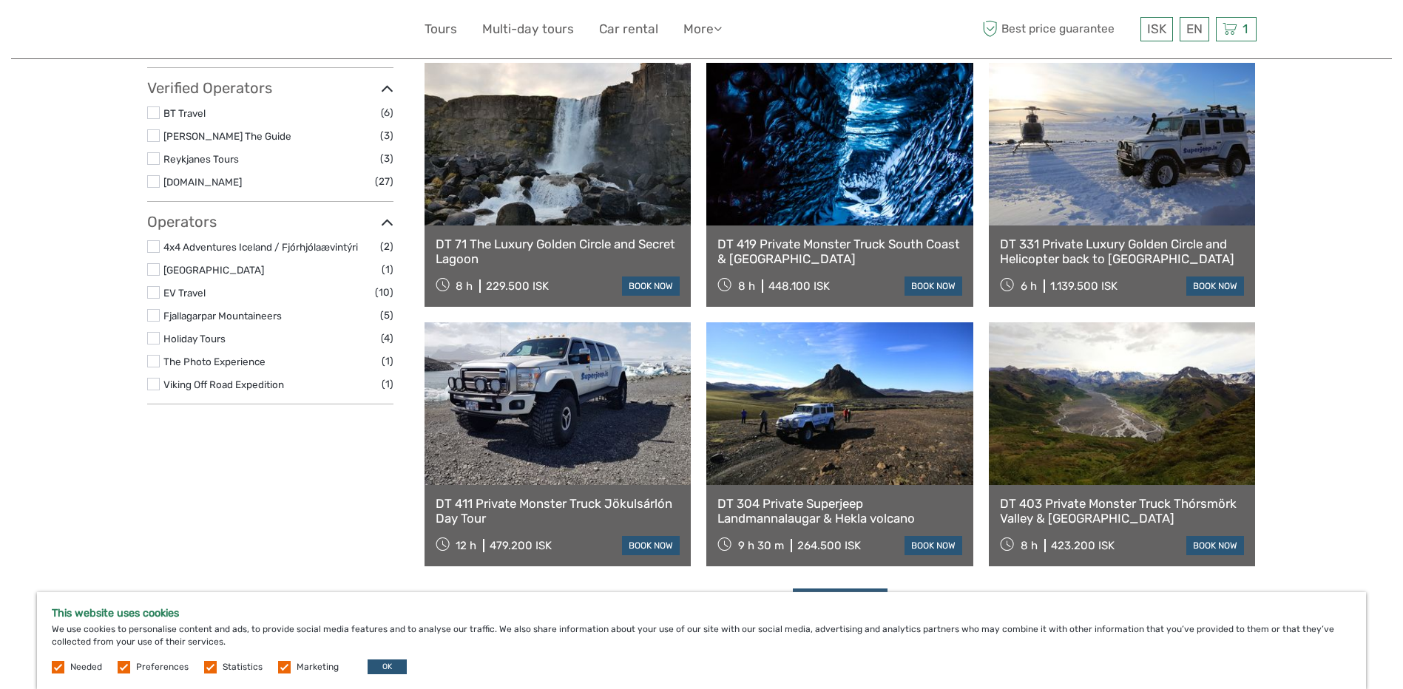
click at [155, 270] on label at bounding box center [153, 269] width 13 height 13
click at [0, 0] on input "checkbox" at bounding box center [0, 0] width 0 height 0
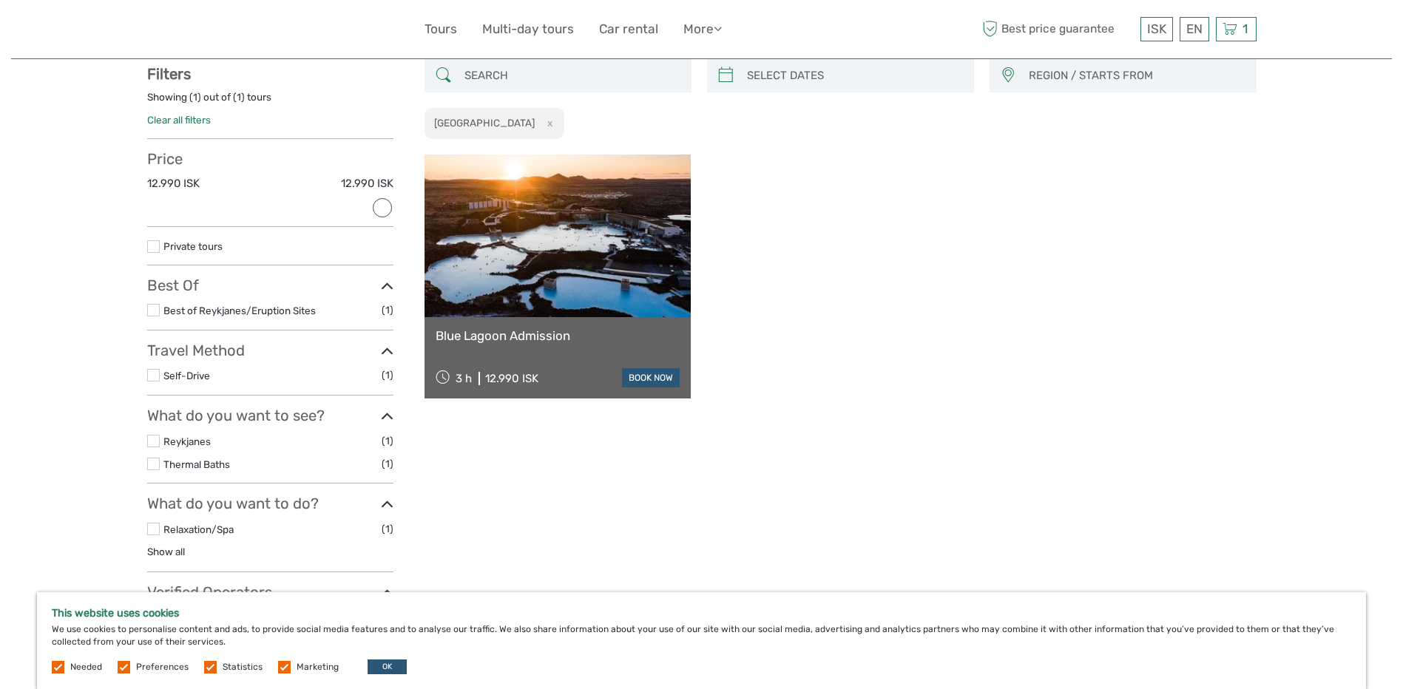
scroll to position [454, 0]
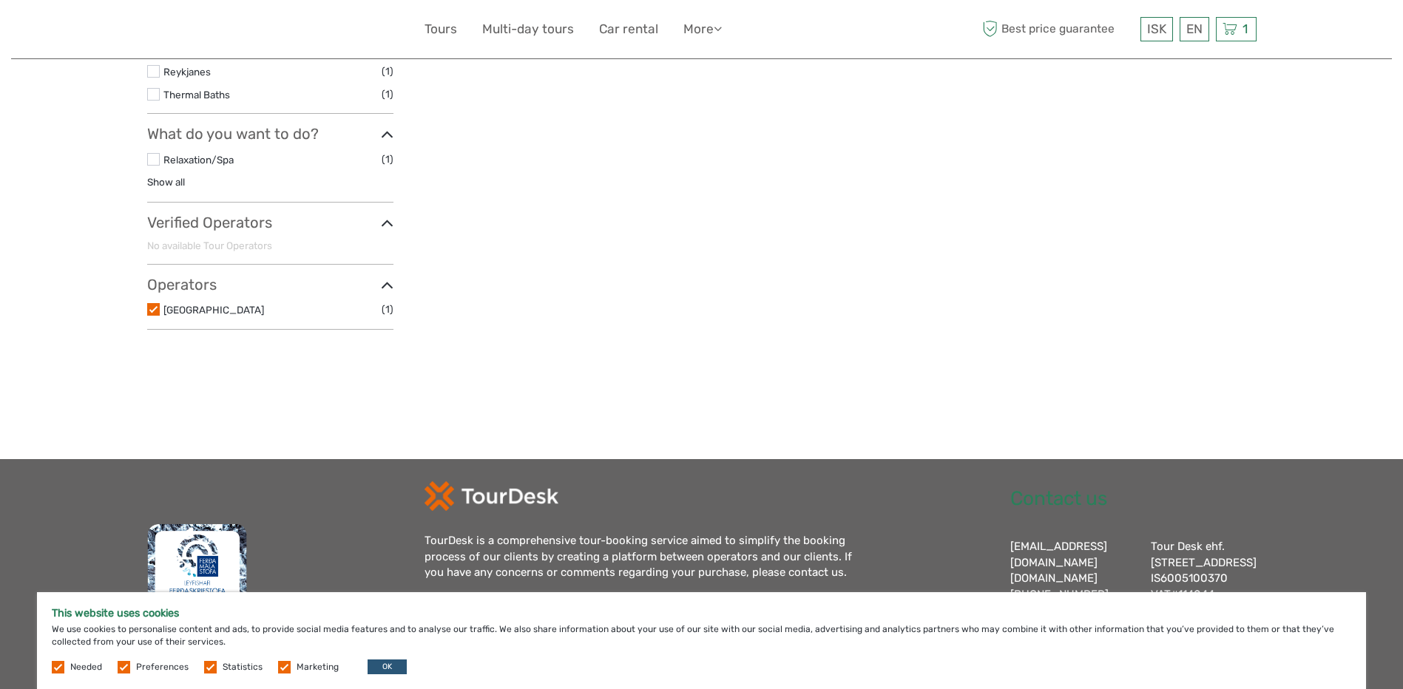
click at [382, 286] on icon at bounding box center [387, 286] width 13 height 20
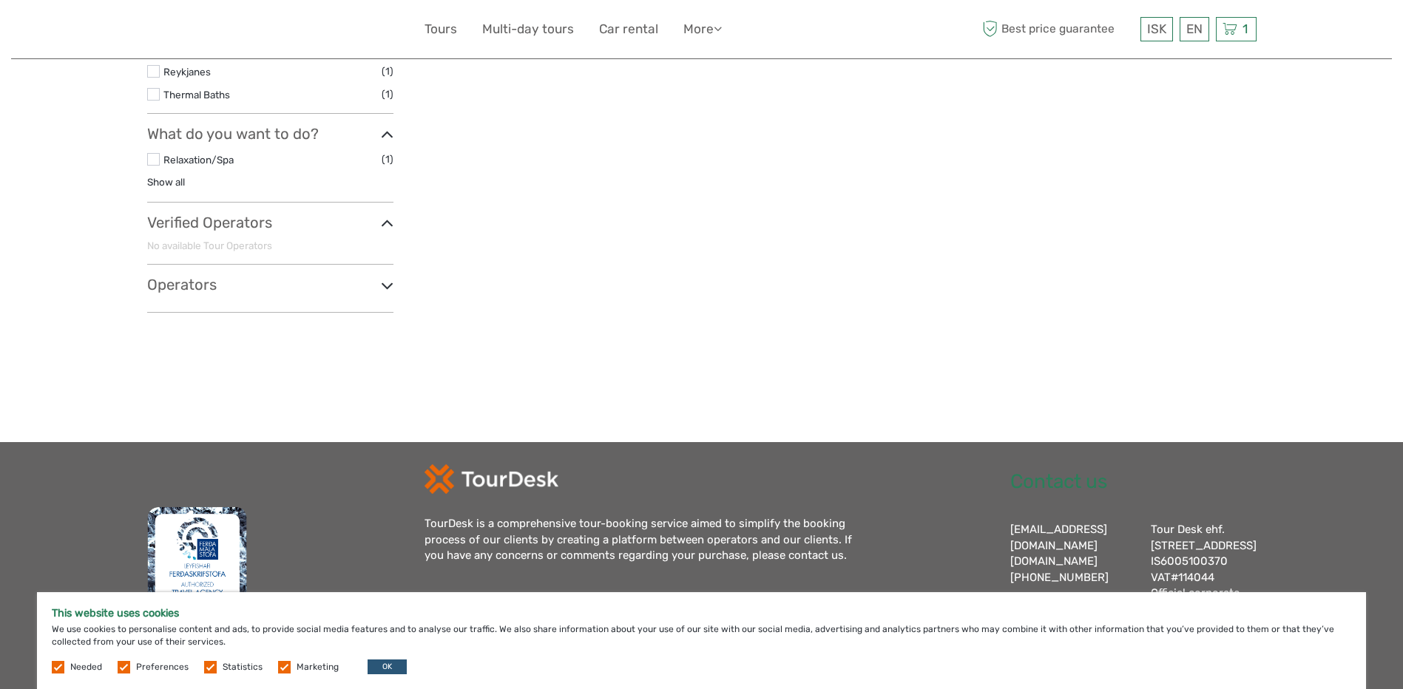
click at [214, 292] on h3 "Operators" at bounding box center [270, 285] width 246 height 18
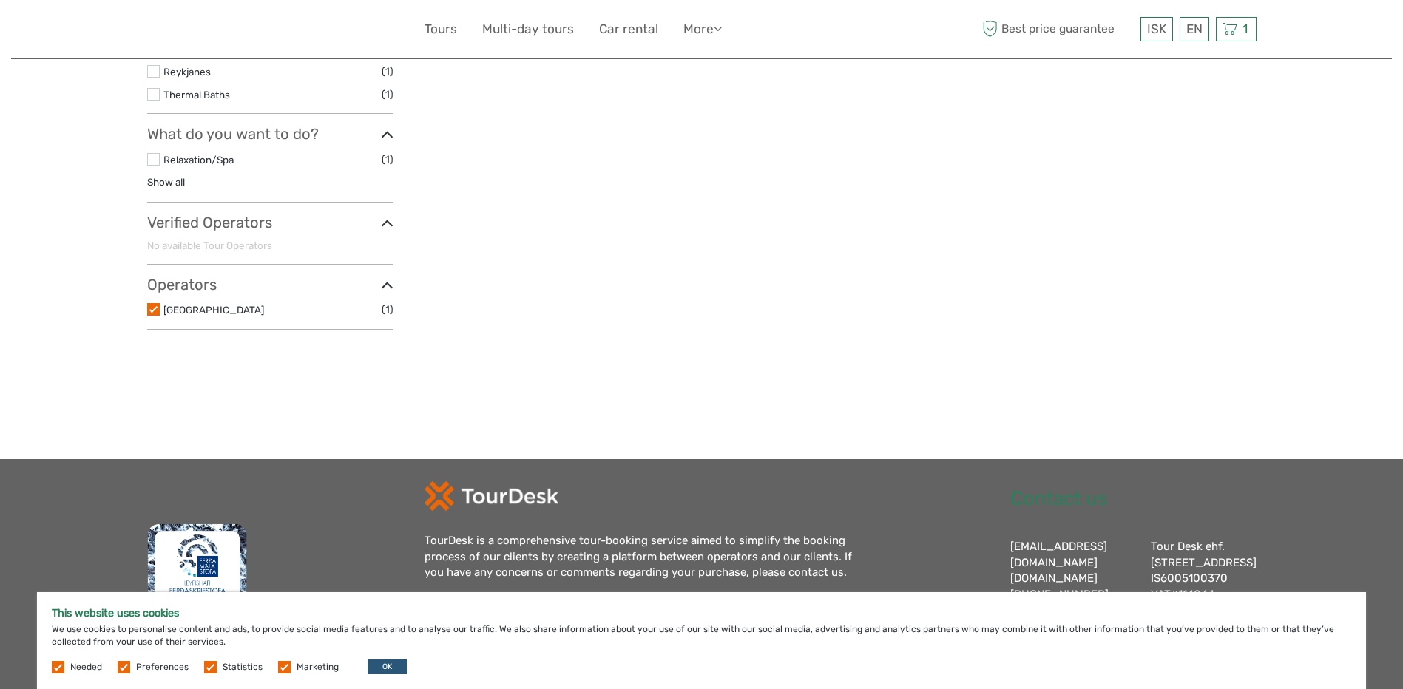
click at [152, 308] on label at bounding box center [153, 309] width 13 height 13
click at [0, 0] on input "checkbox" at bounding box center [0, 0] width 0 height 0
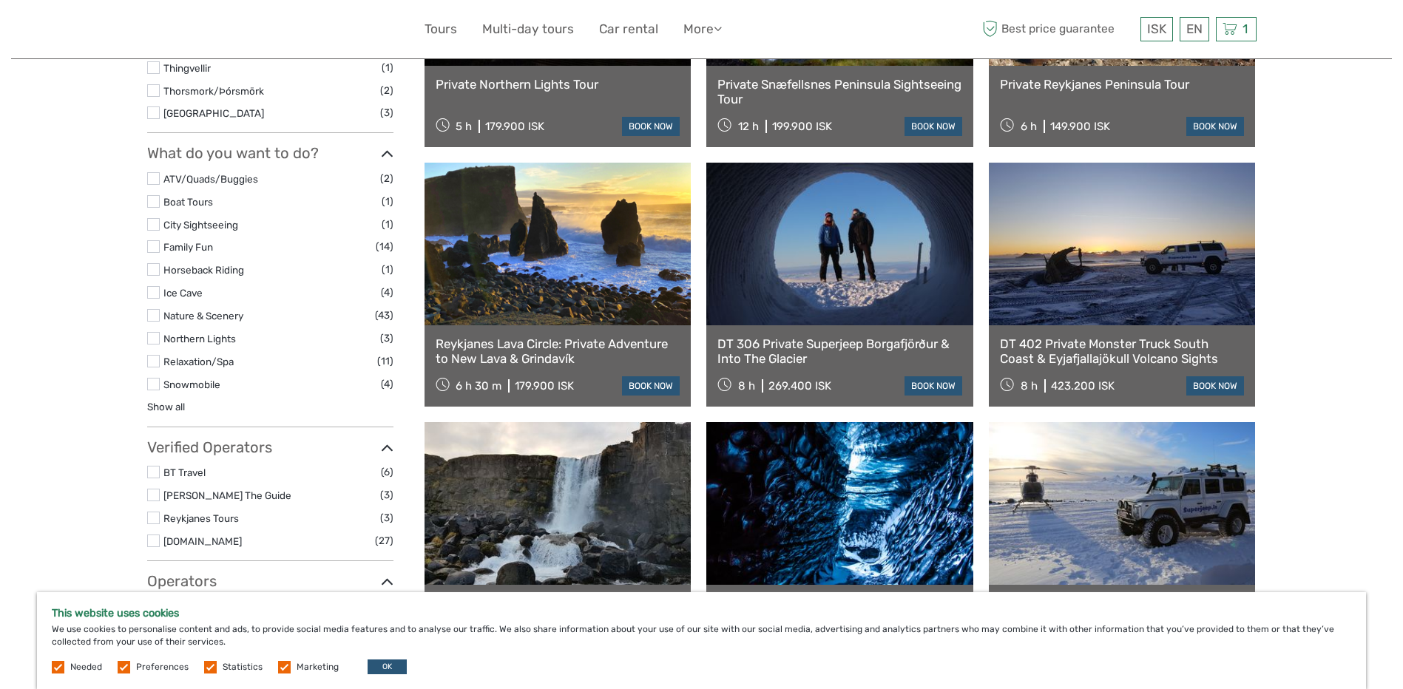
scroll to position [1193, 0]
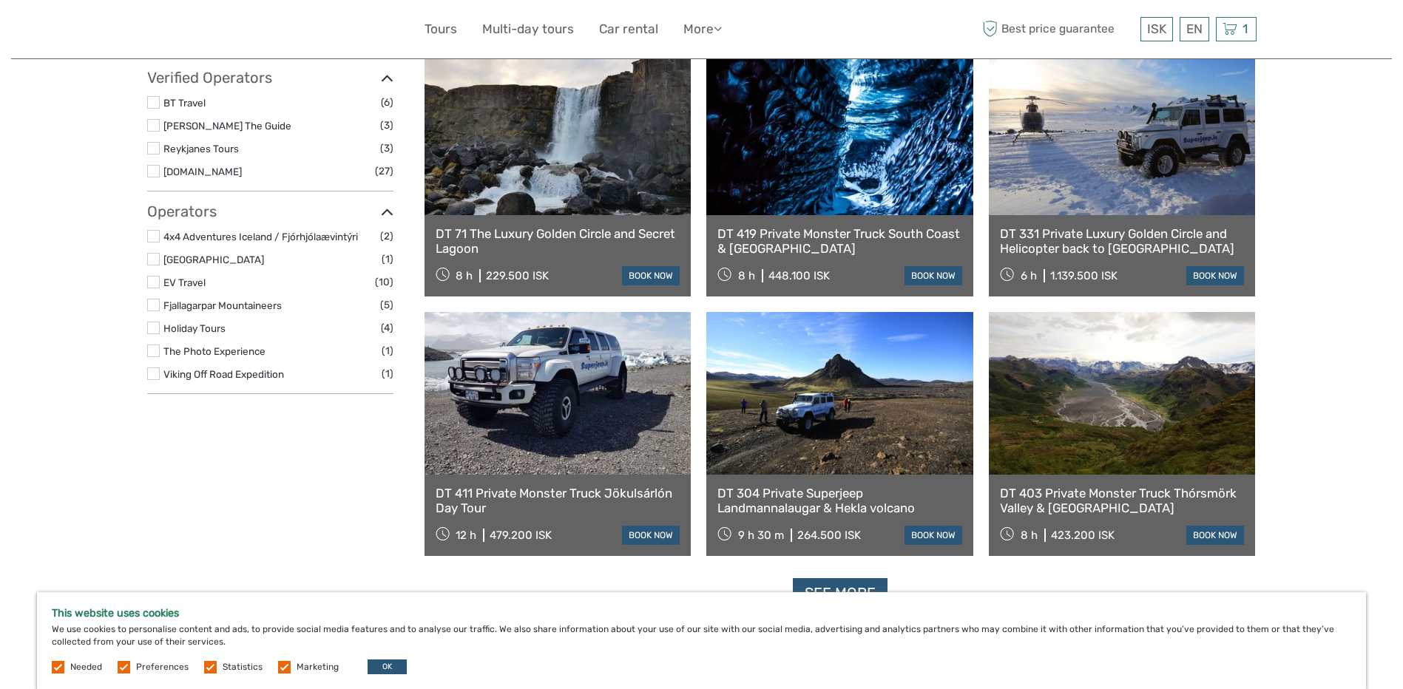
click at [152, 237] on label at bounding box center [153, 236] width 13 height 13
click at [0, 0] on input "checkbox" at bounding box center [0, 0] width 0 height 0
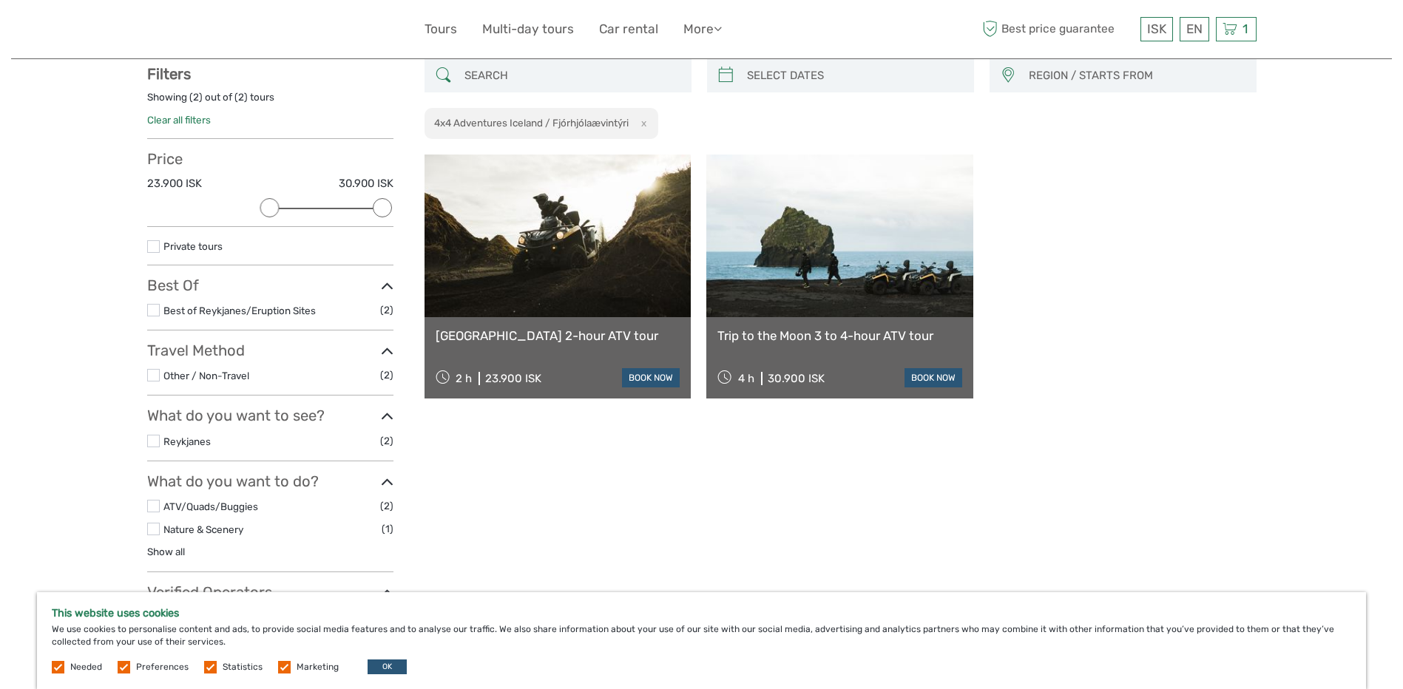
scroll to position [454, 0]
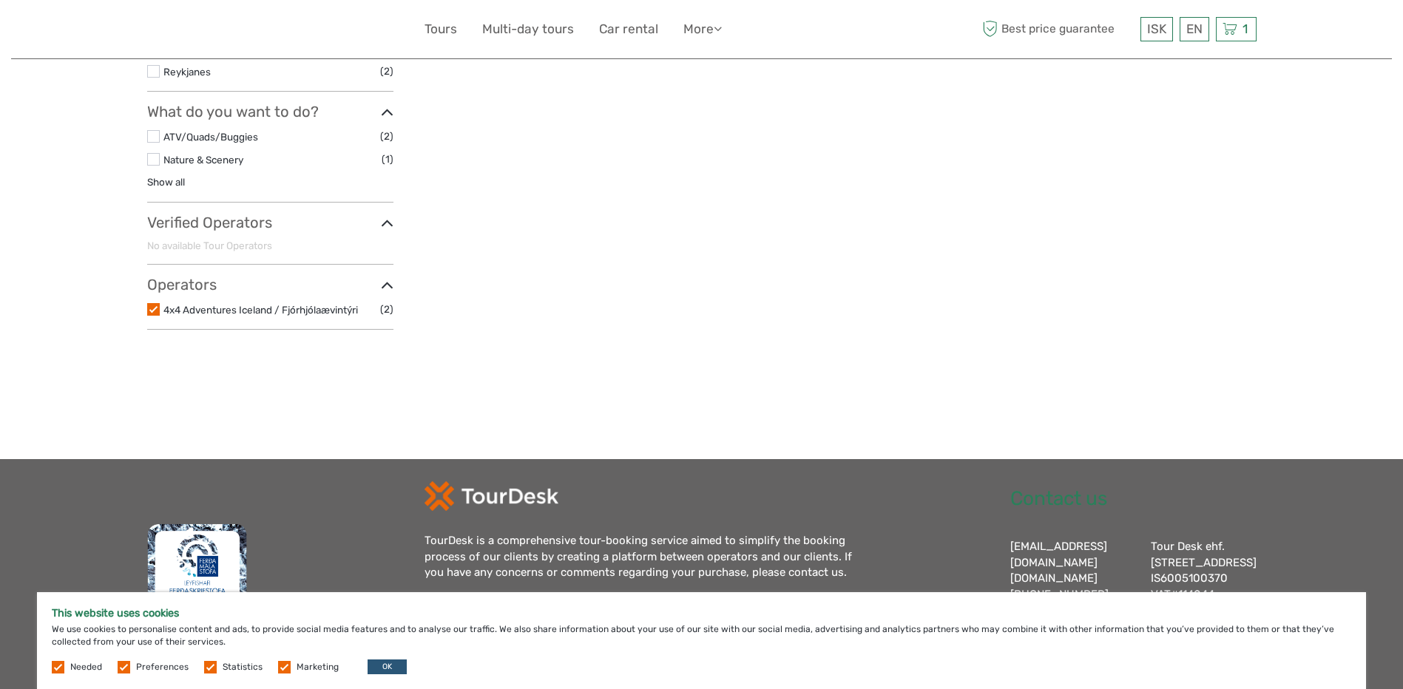
click at [152, 311] on label at bounding box center [153, 309] width 13 height 13
click at [0, 0] on input "checkbox" at bounding box center [0, 0] width 0 height 0
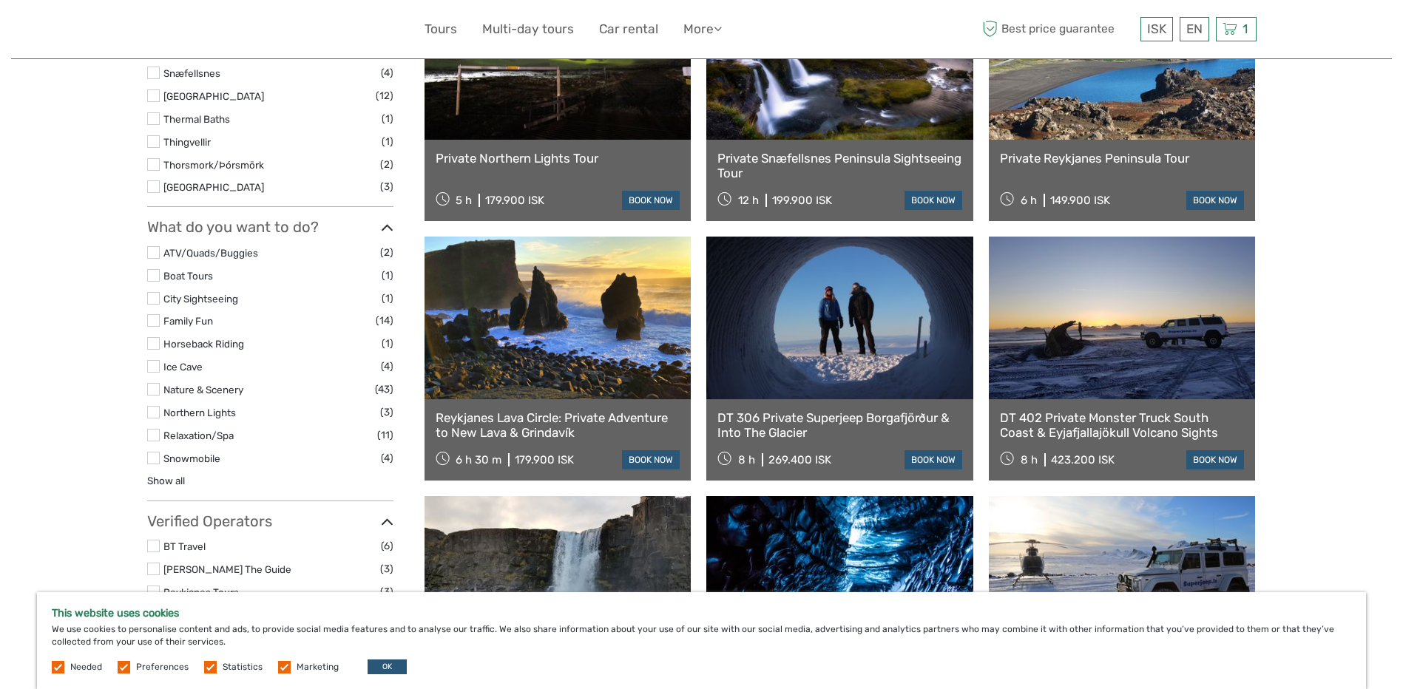
scroll to position [1193, 0]
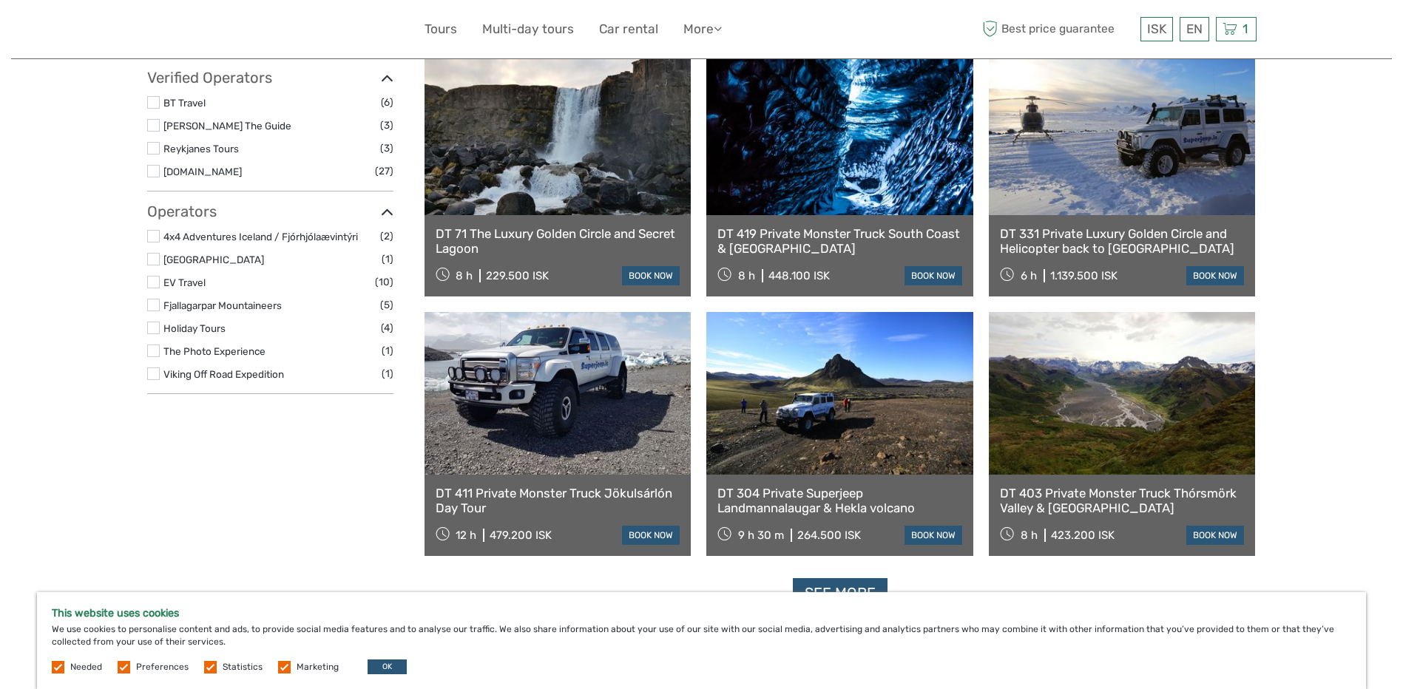
click at [157, 323] on label at bounding box center [153, 328] width 13 height 13
click at [0, 0] on input "checkbox" at bounding box center [0, 0] width 0 height 0
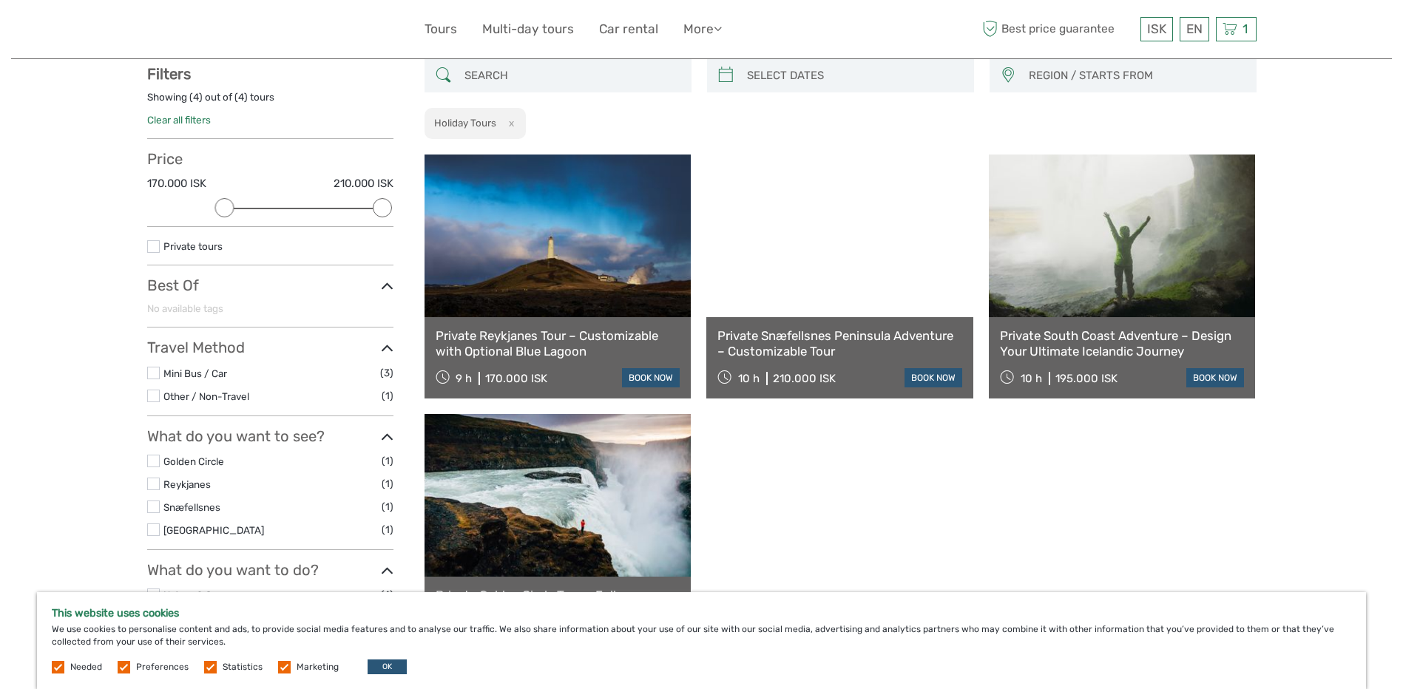
scroll to position [454, 0]
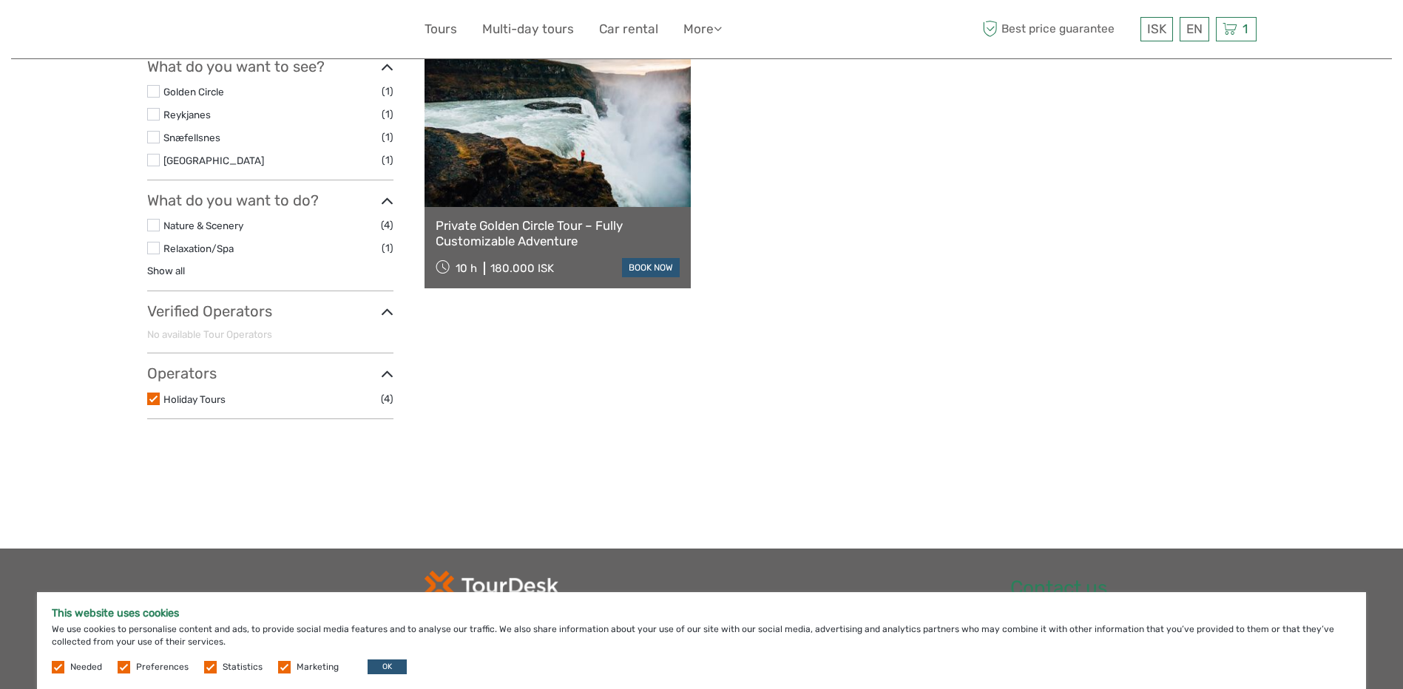
click at [156, 399] on label at bounding box center [153, 399] width 13 height 13
click at [0, 0] on input "checkbox" at bounding box center [0, 0] width 0 height 0
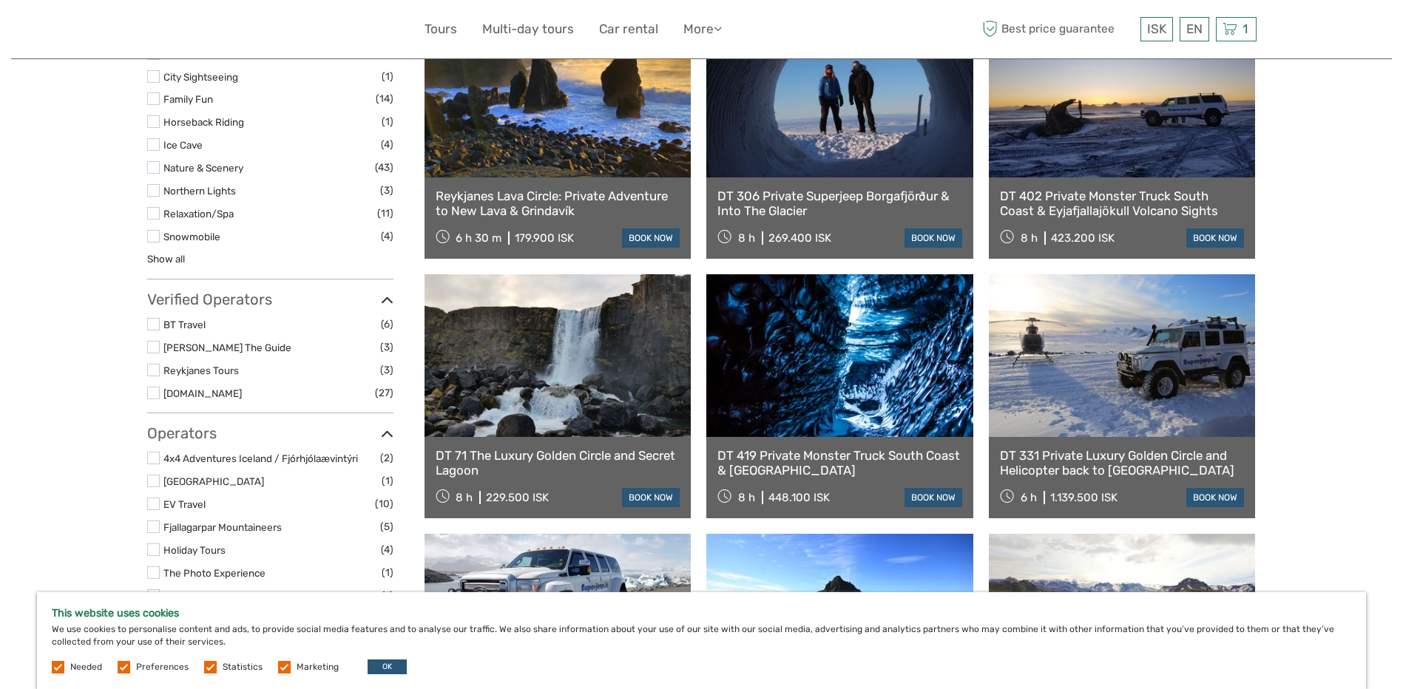
scroll to position [1119, 0]
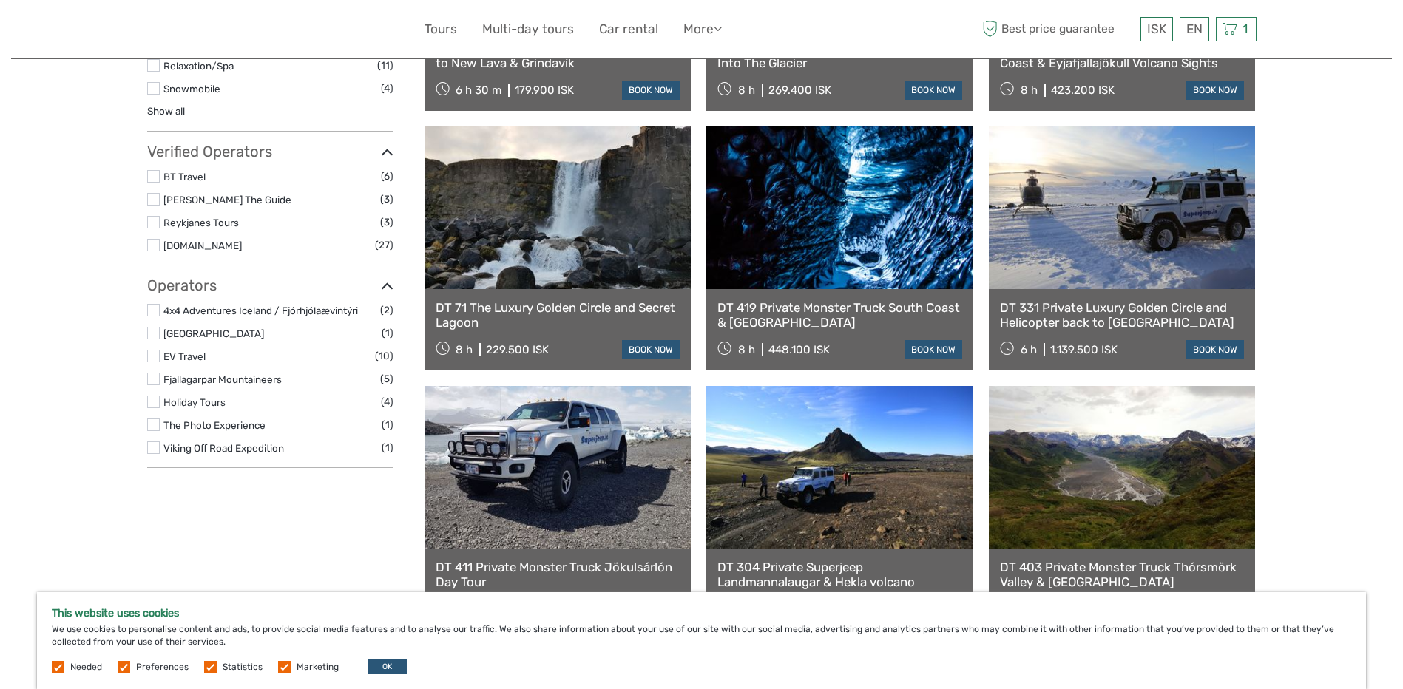
click at [156, 424] on label at bounding box center [153, 424] width 13 height 13
click at [0, 0] on input "checkbox" at bounding box center [0, 0] width 0 height 0
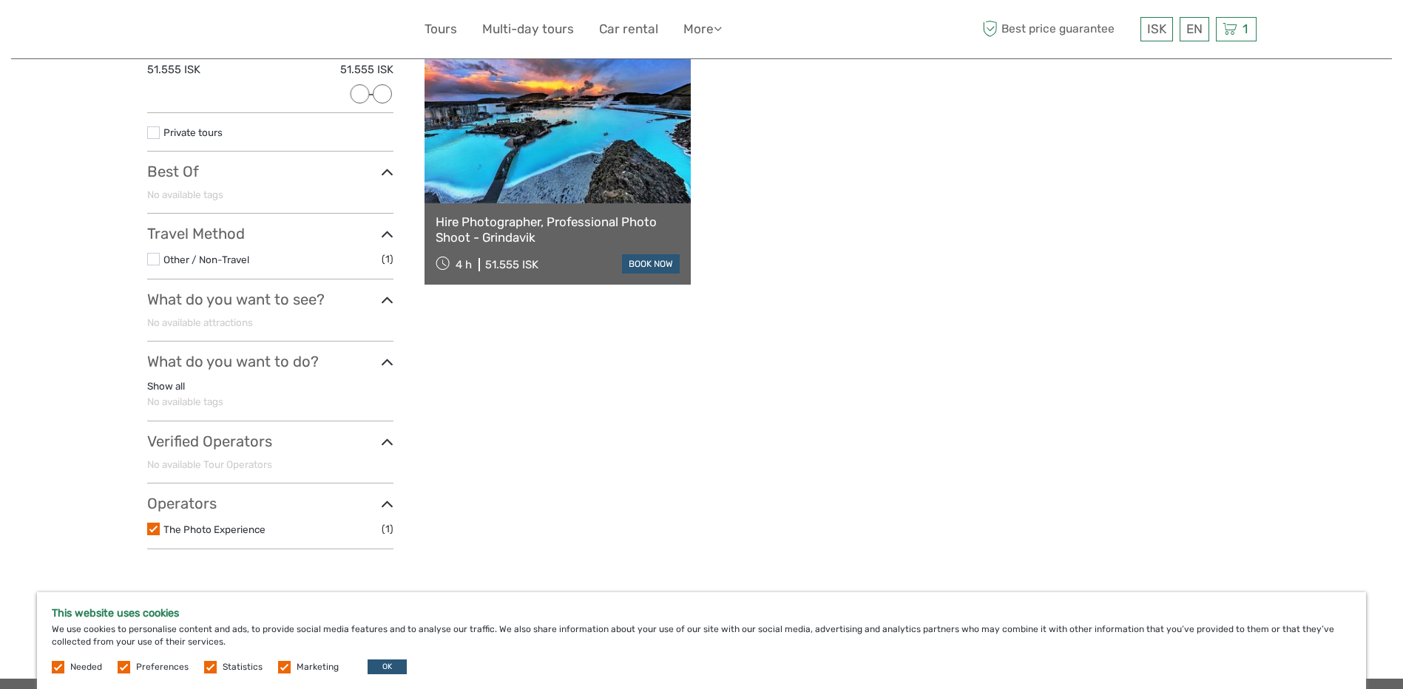
scroll to position [494, 0]
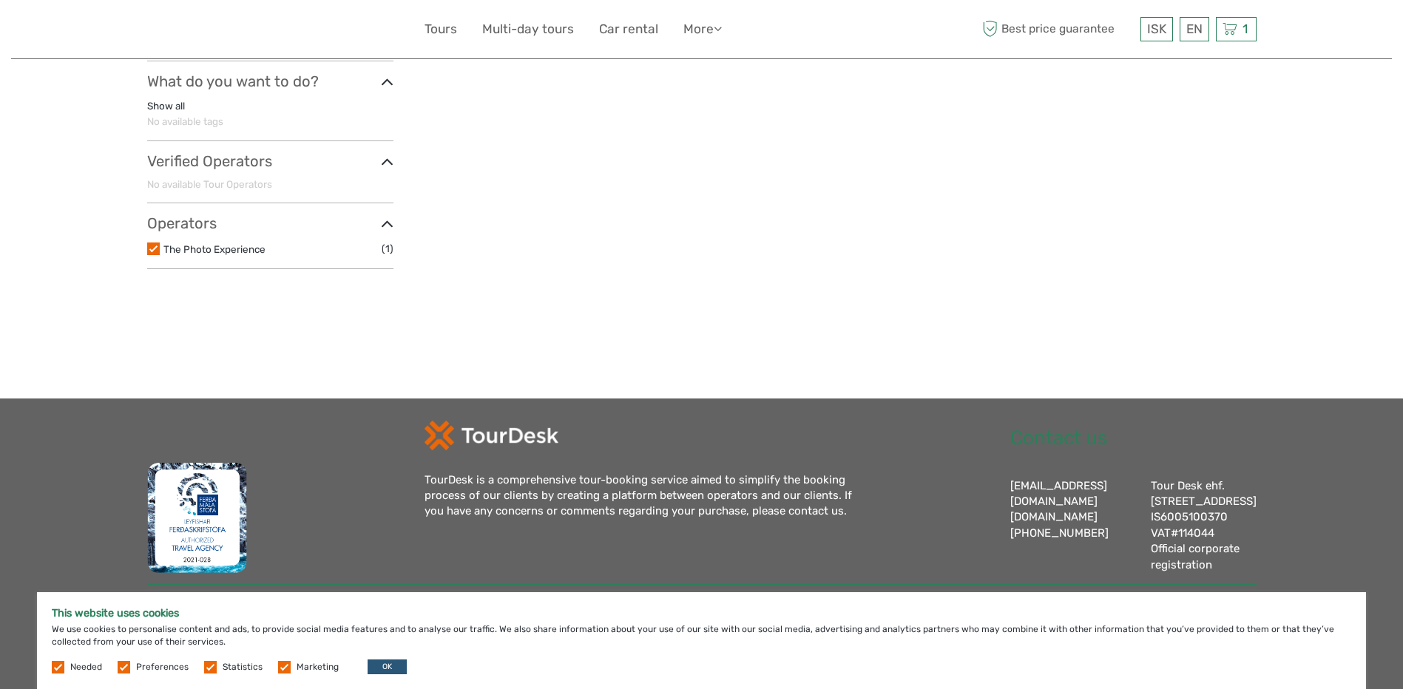
click at [152, 243] on label at bounding box center [153, 249] width 13 height 13
click at [0, 0] on input "checkbox" at bounding box center [0, 0] width 0 height 0
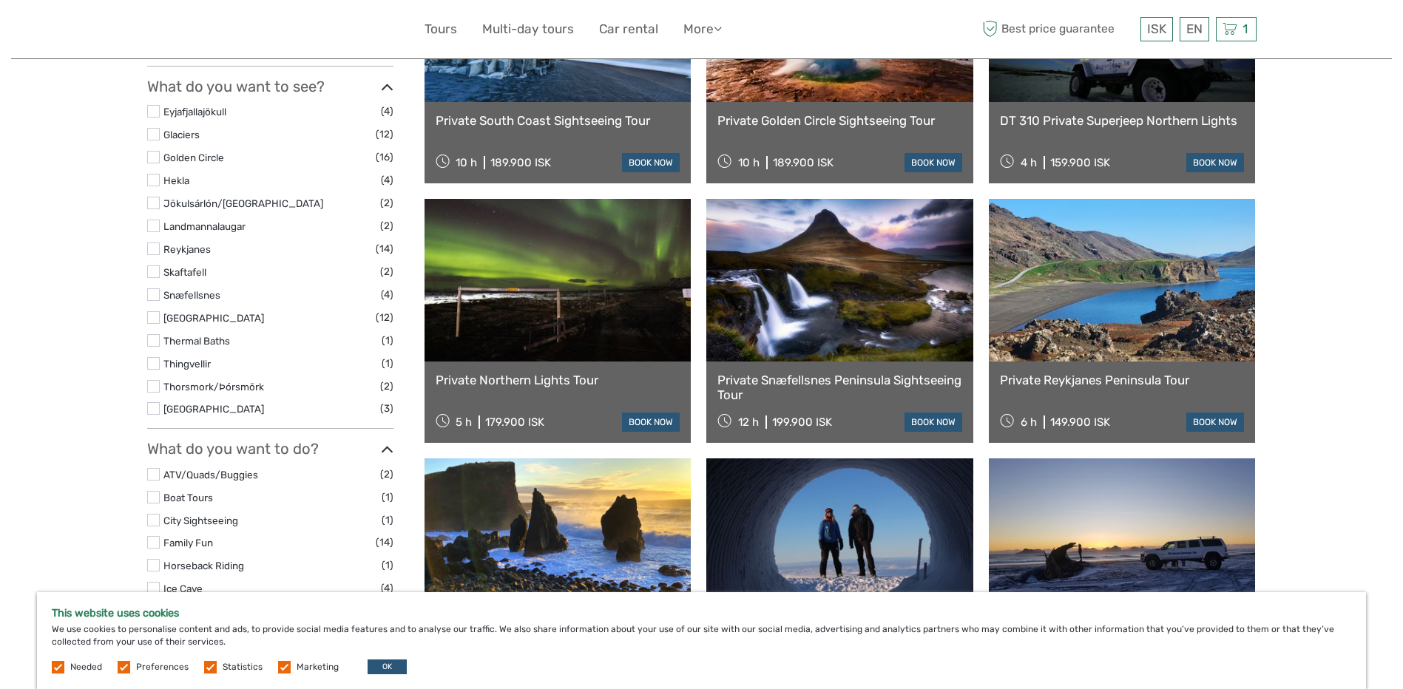
scroll to position [1045, 0]
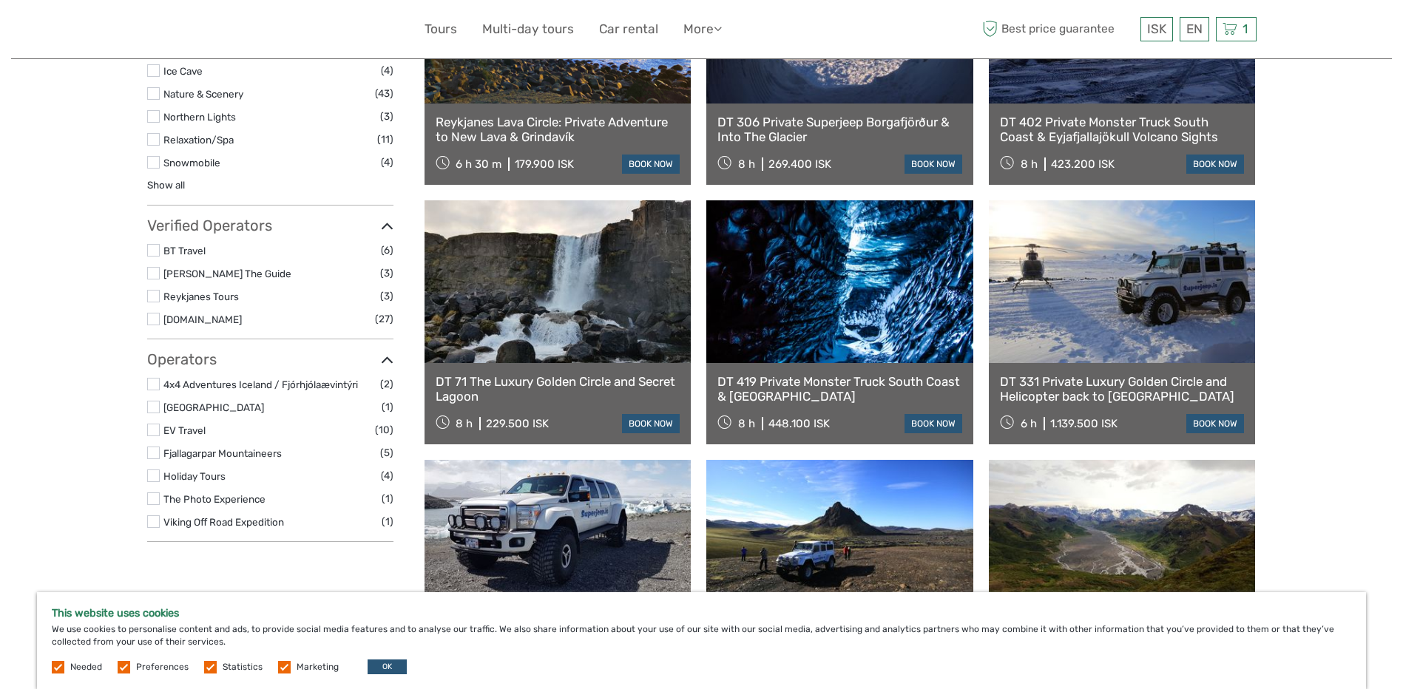
click at [157, 521] on label at bounding box center [153, 521] width 13 height 13
click at [0, 0] on input "checkbox" at bounding box center [0, 0] width 0 height 0
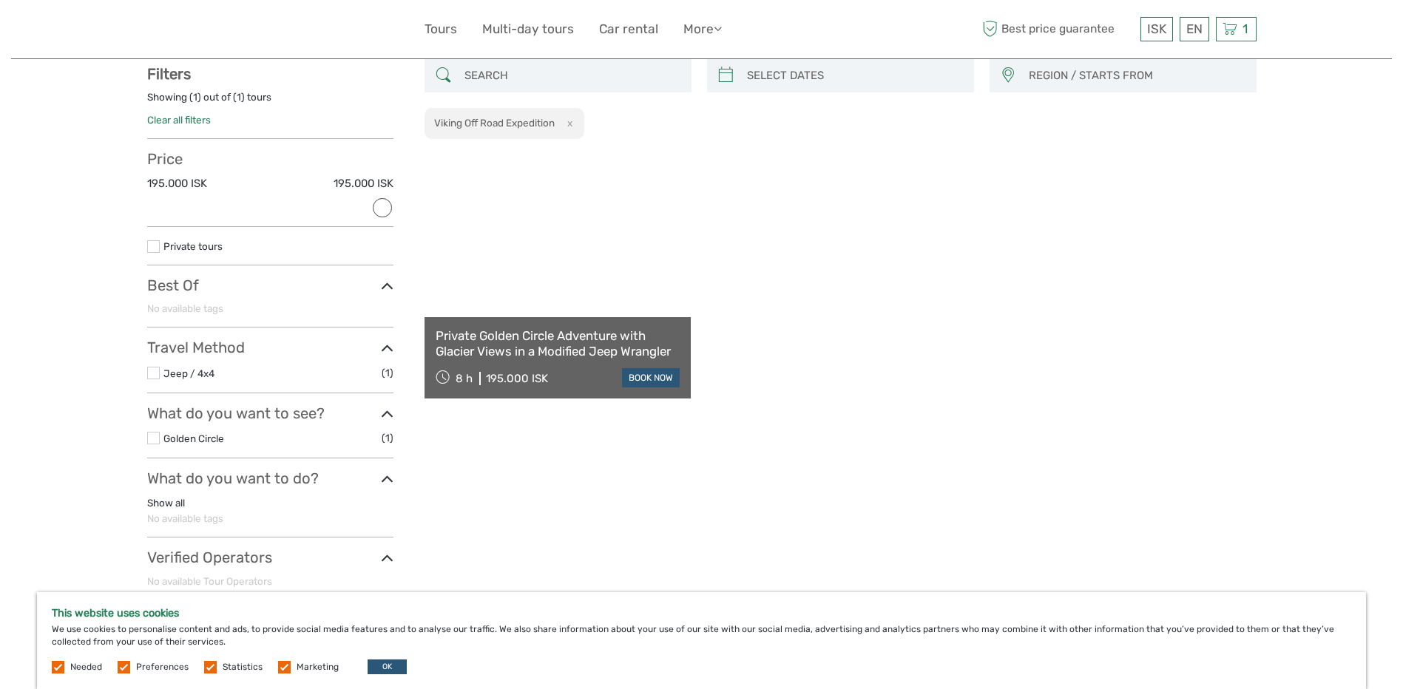
scroll to position [454, 0]
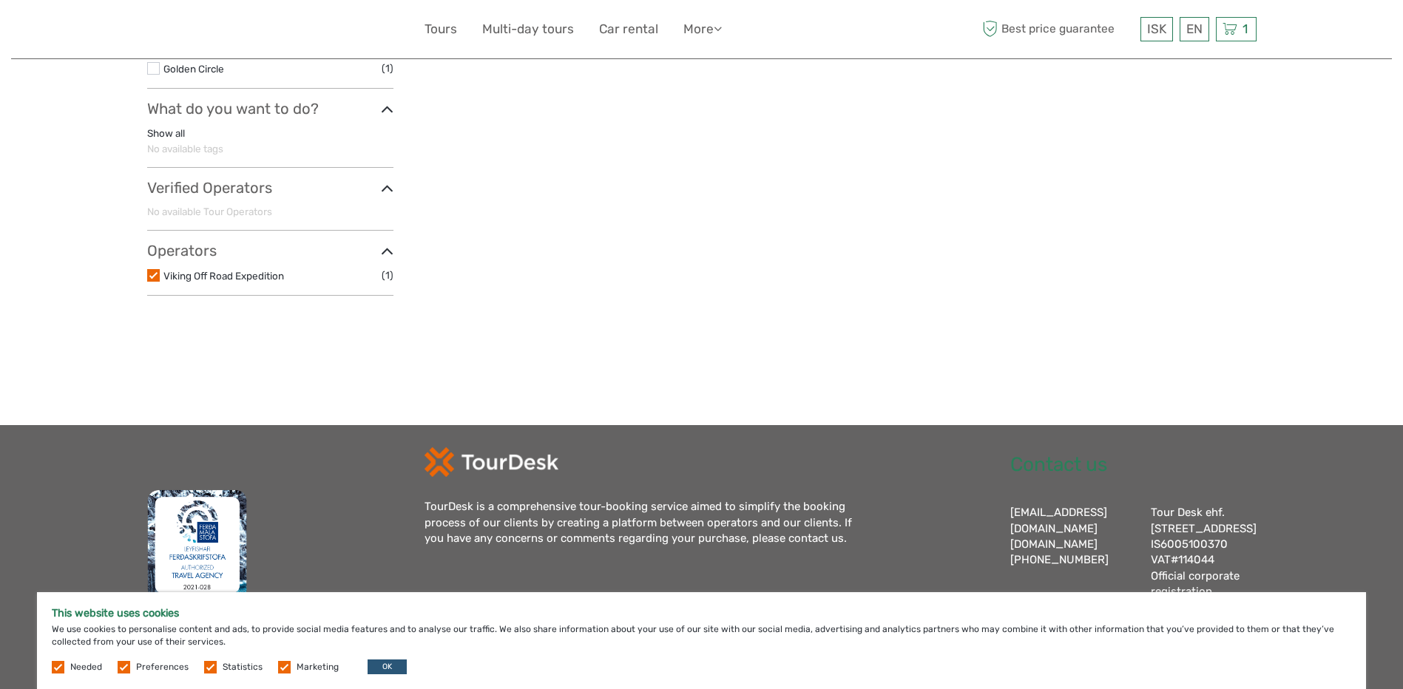
click at [152, 278] on label at bounding box center [153, 275] width 13 height 13
click at [0, 0] on input "checkbox" at bounding box center [0, 0] width 0 height 0
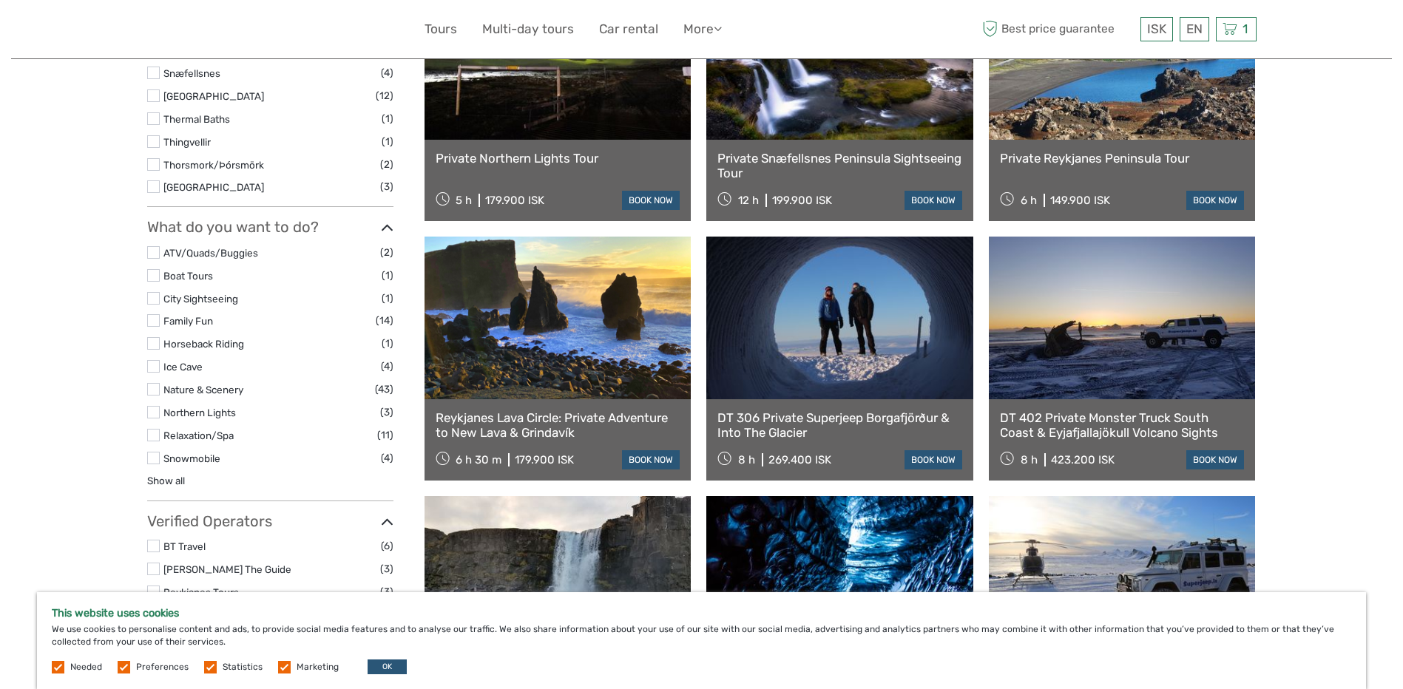
scroll to position [1119, 0]
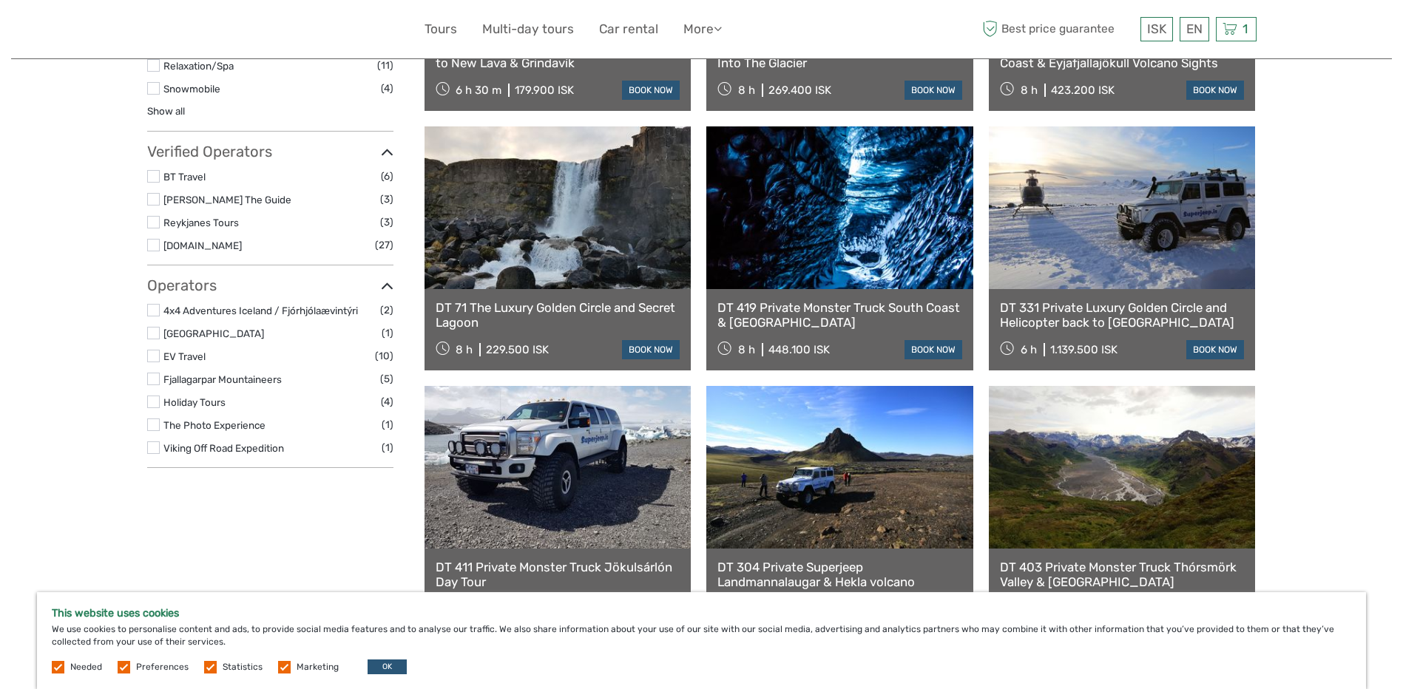
click at [157, 381] on label at bounding box center [153, 379] width 13 height 13
click at [0, 0] on input "checkbox" at bounding box center [0, 0] width 0 height 0
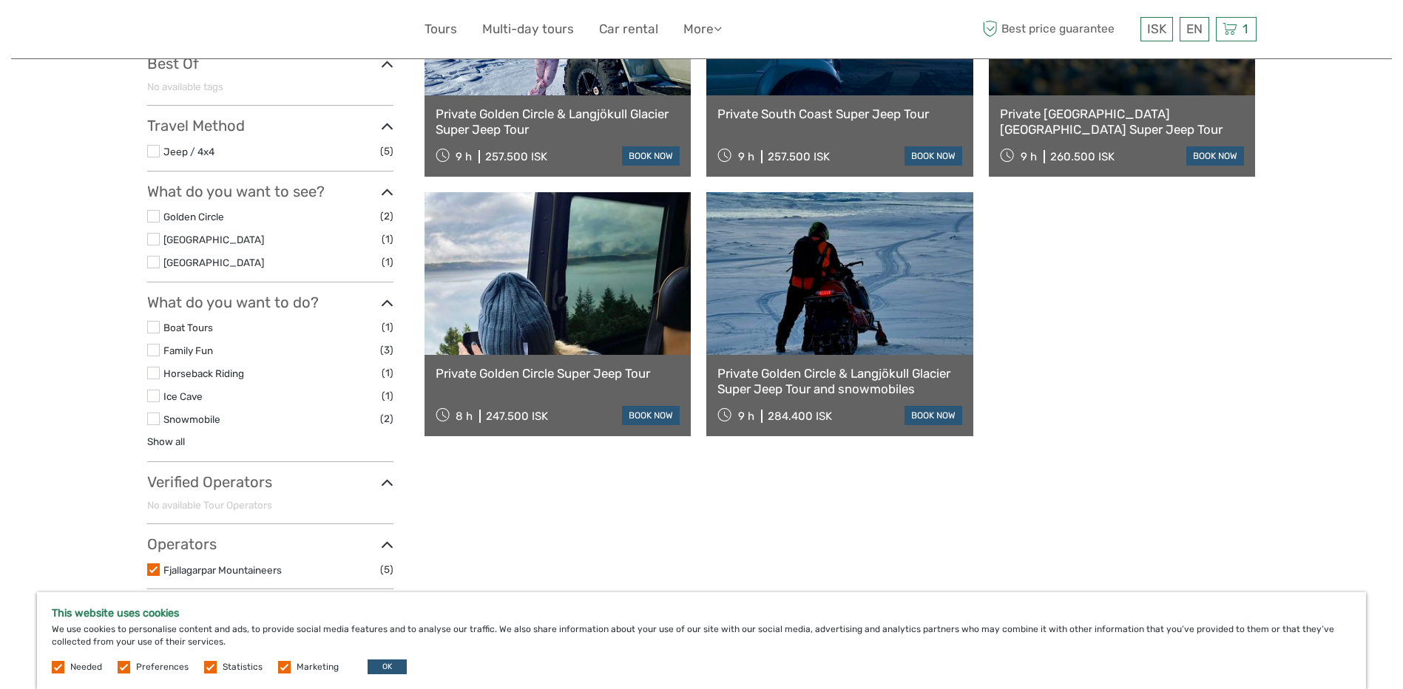
scroll to position [642, 0]
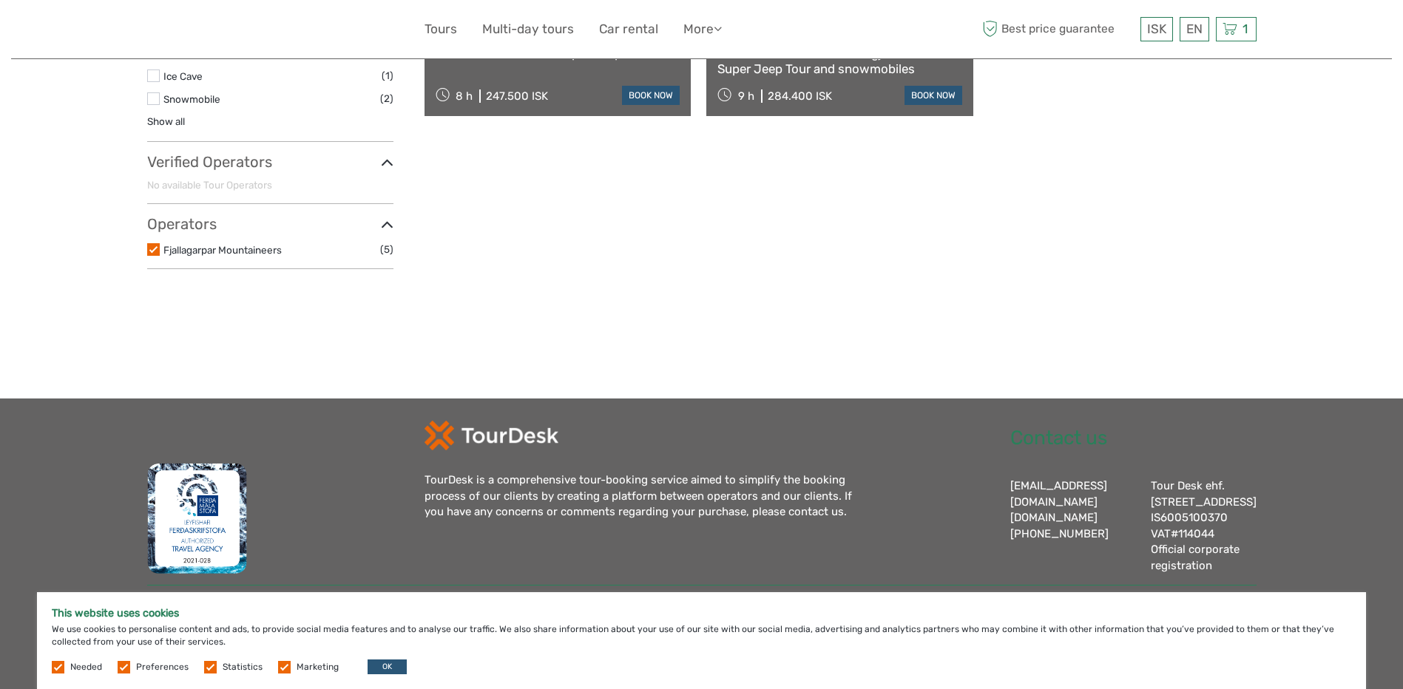
click at [154, 243] on label at bounding box center [153, 249] width 13 height 13
click at [0, 0] on input "checkbox" at bounding box center [0, 0] width 0 height 0
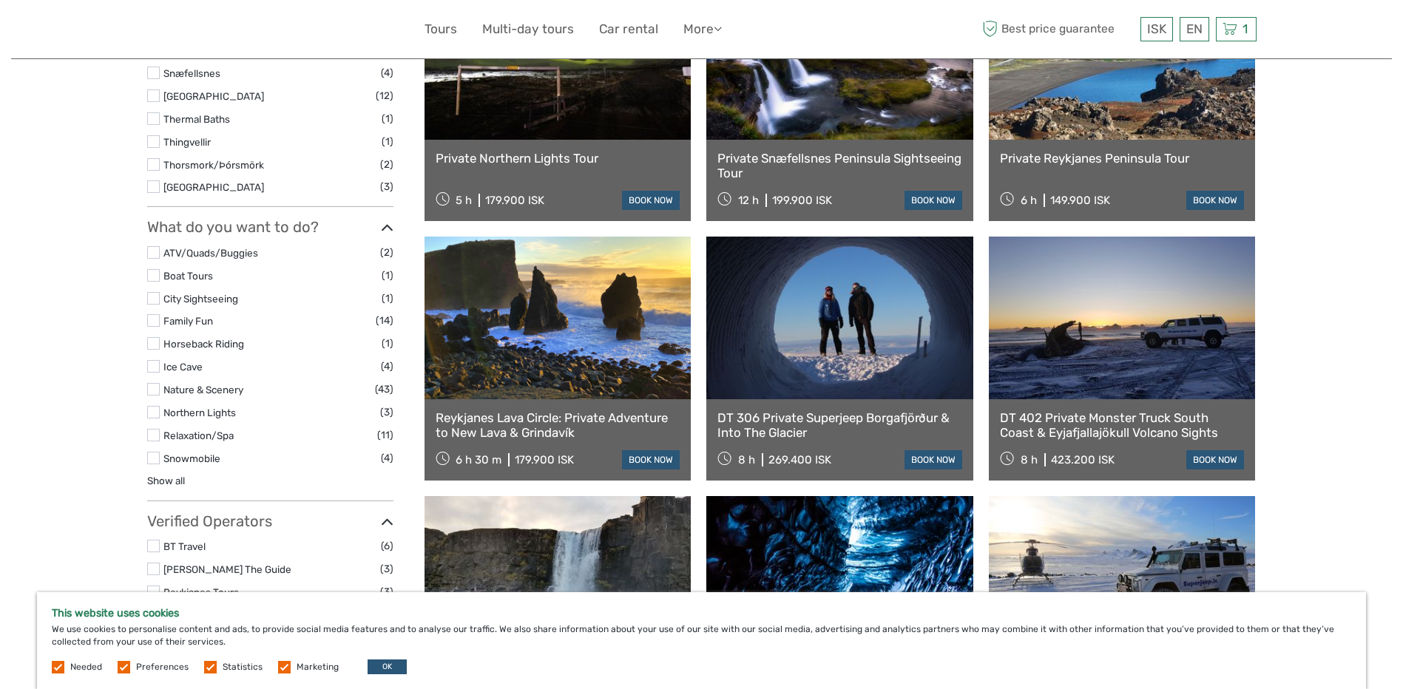
scroll to position [1045, 0]
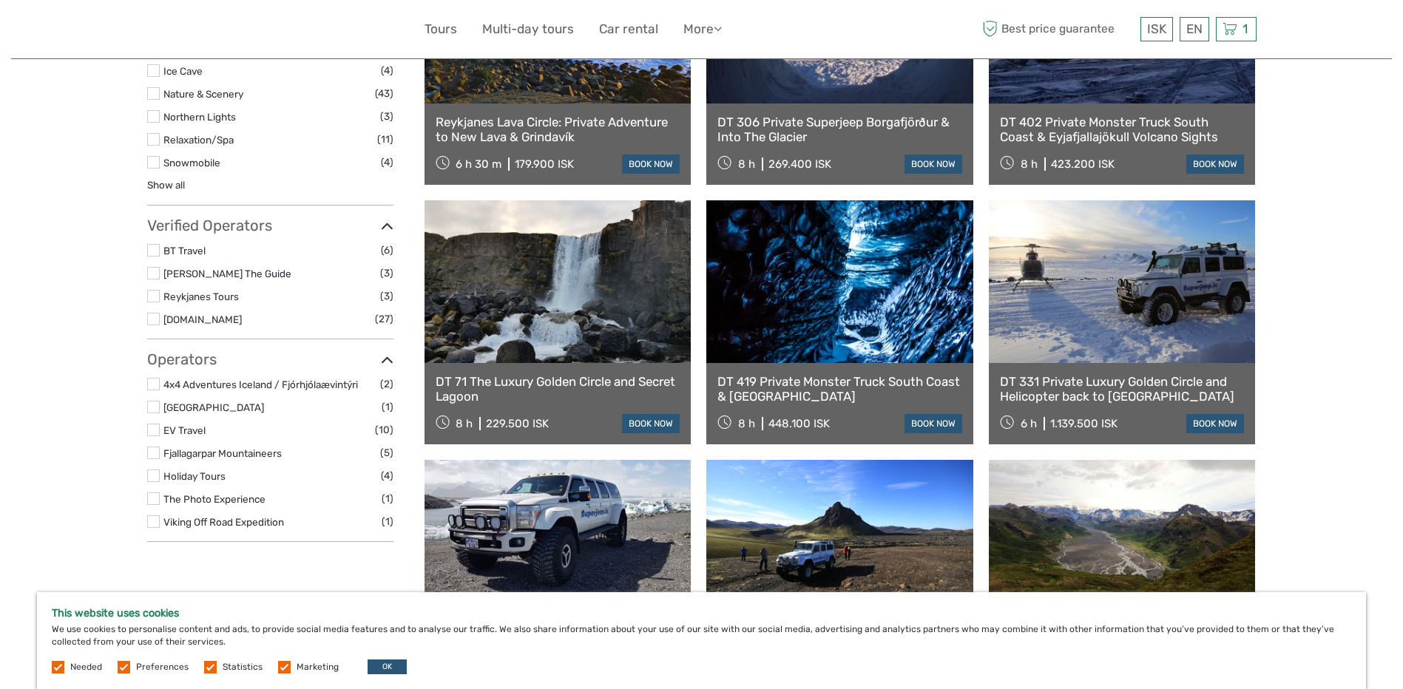
click at [157, 427] on label at bounding box center [153, 430] width 13 height 13
click at [0, 0] on input "checkbox" at bounding box center [0, 0] width 0 height 0
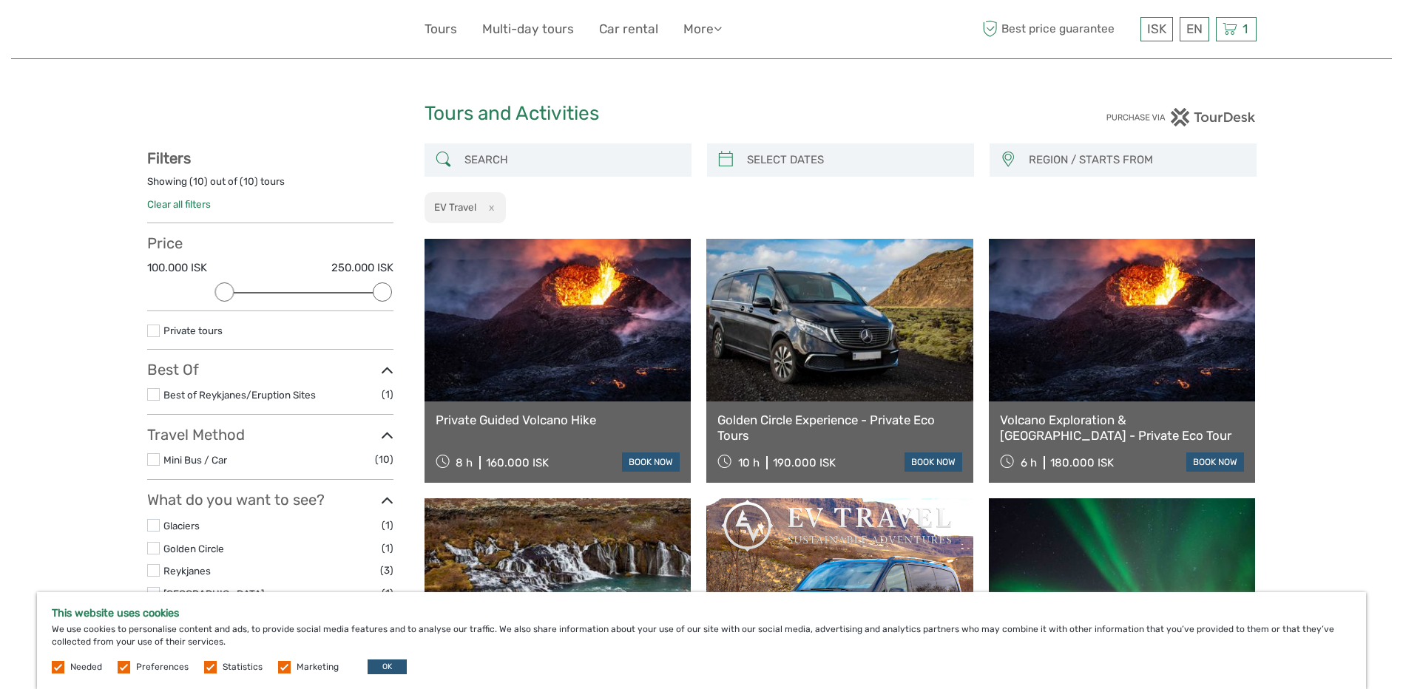
scroll to position [296, 0]
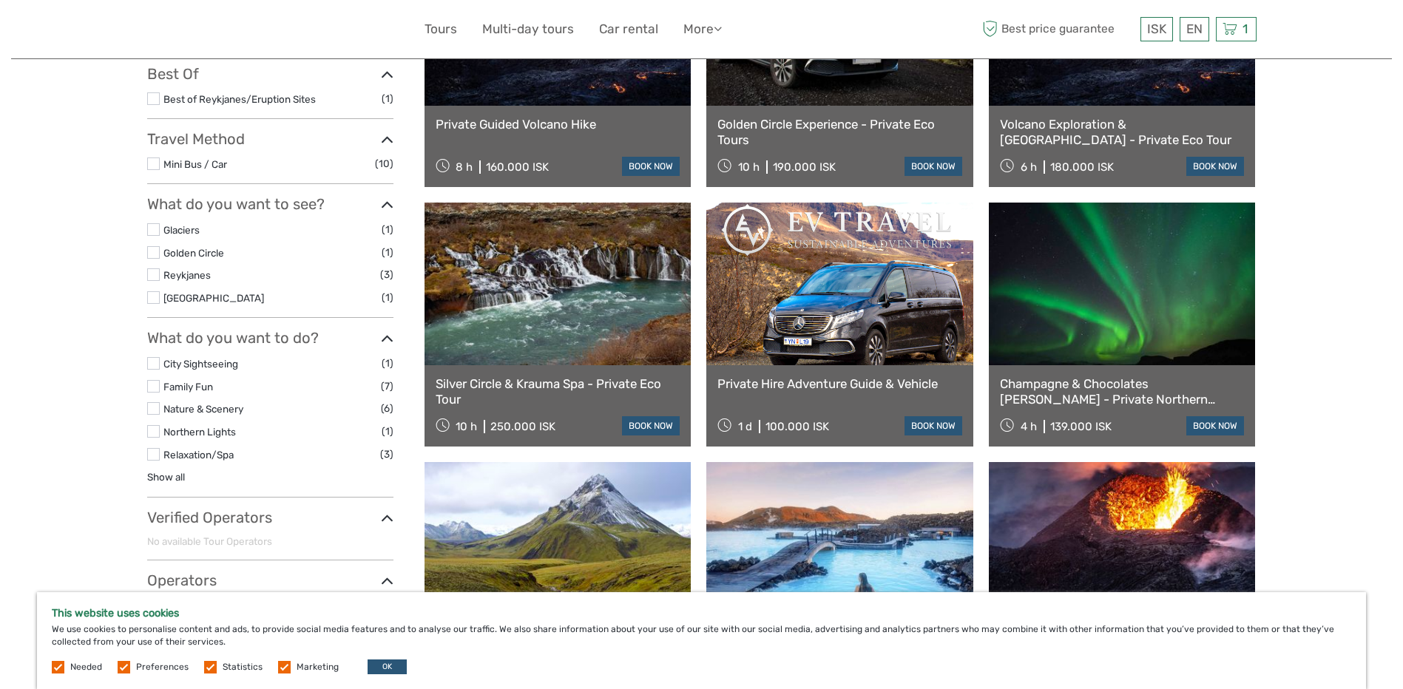
click at [1078, 109] on div "Volcano Exploration & Reykjanes Peninsula - Private Eco Tour 6 h 180.000 ISK bo…" at bounding box center [1122, 146] width 267 height 81
click at [1210, 165] on link "book now" at bounding box center [1215, 166] width 58 height 19
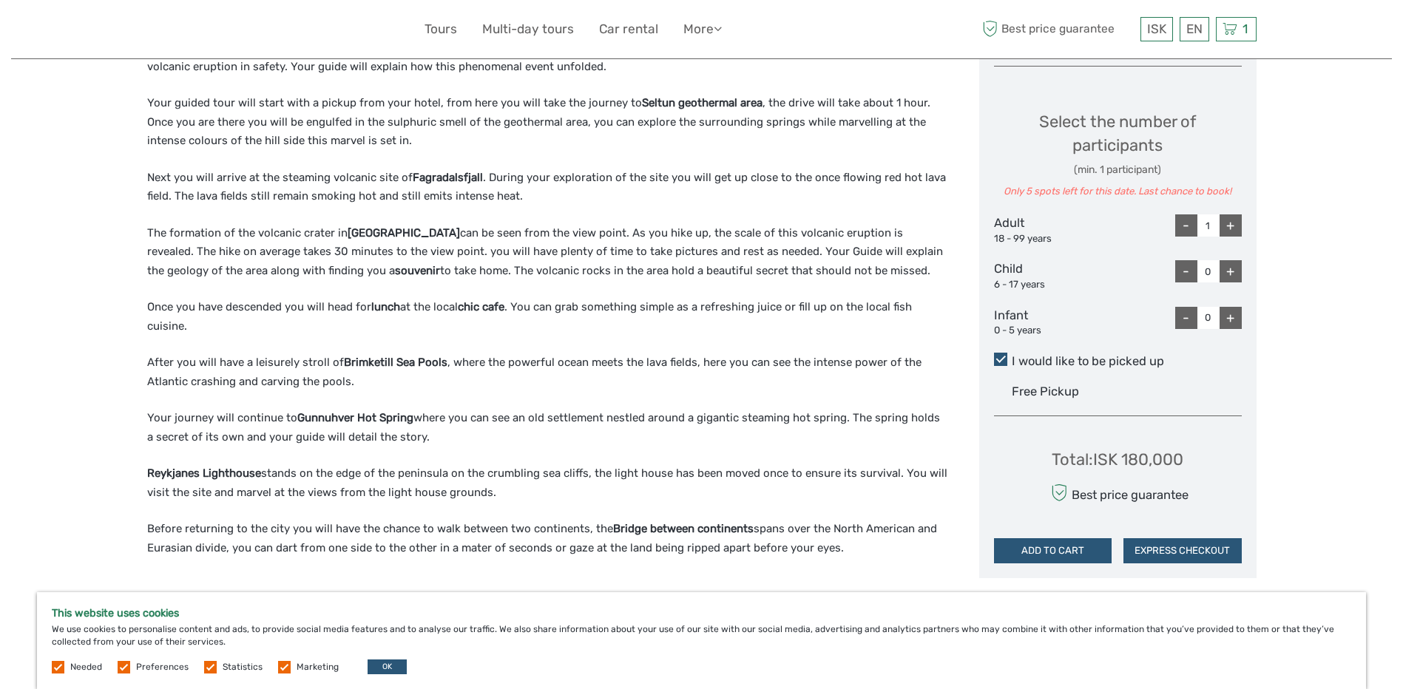
scroll to position [222, 0]
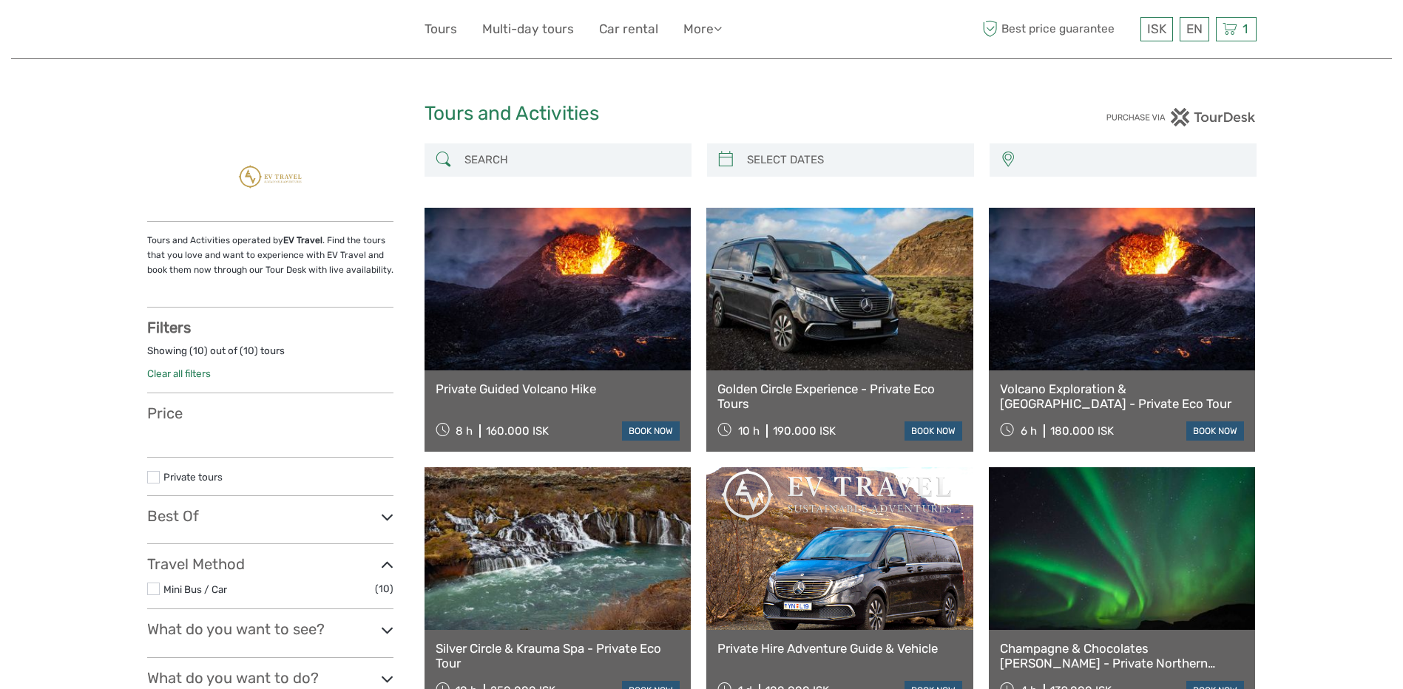
select select
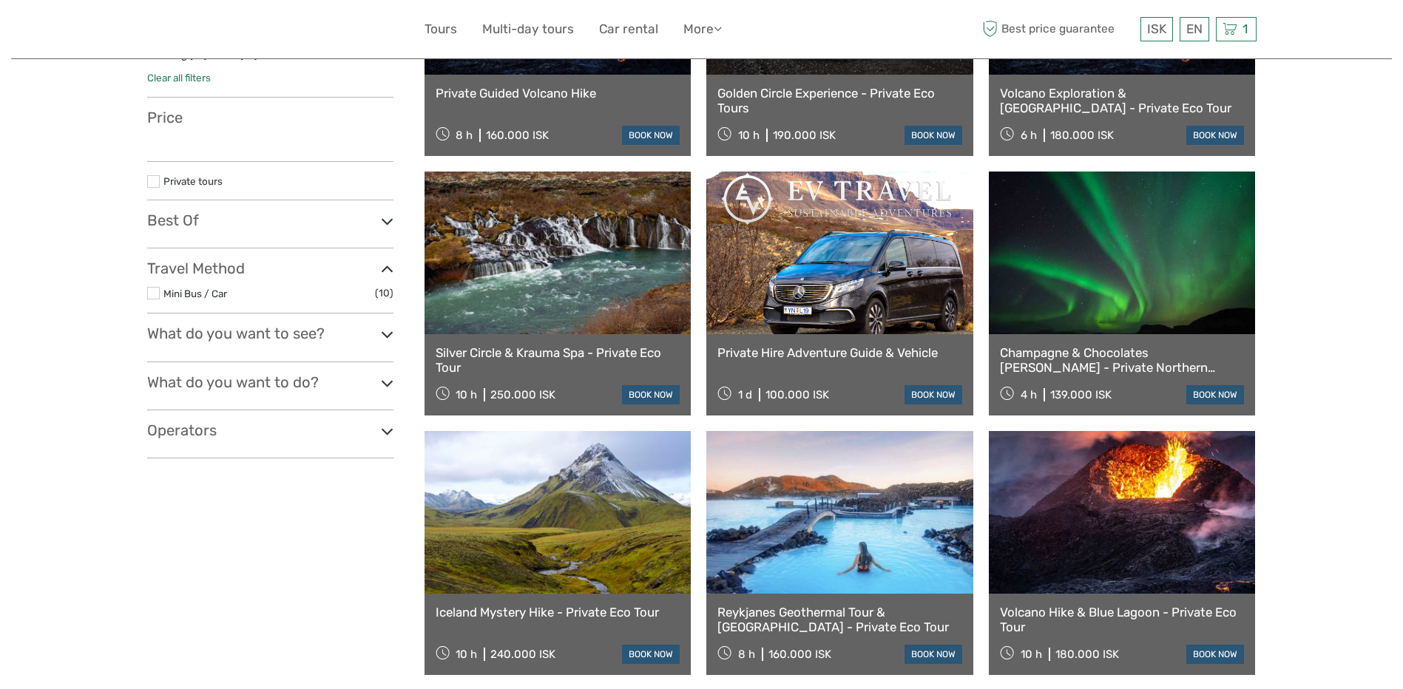
select select
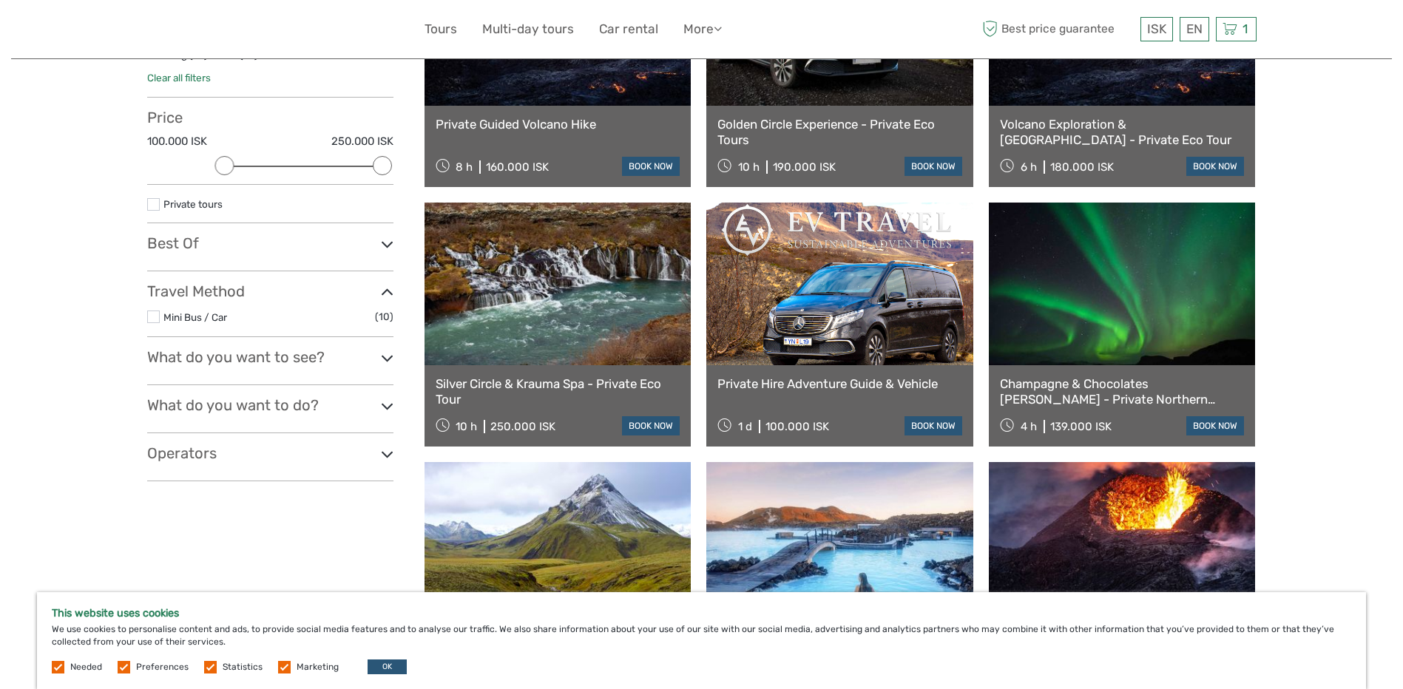
scroll to position [518, 0]
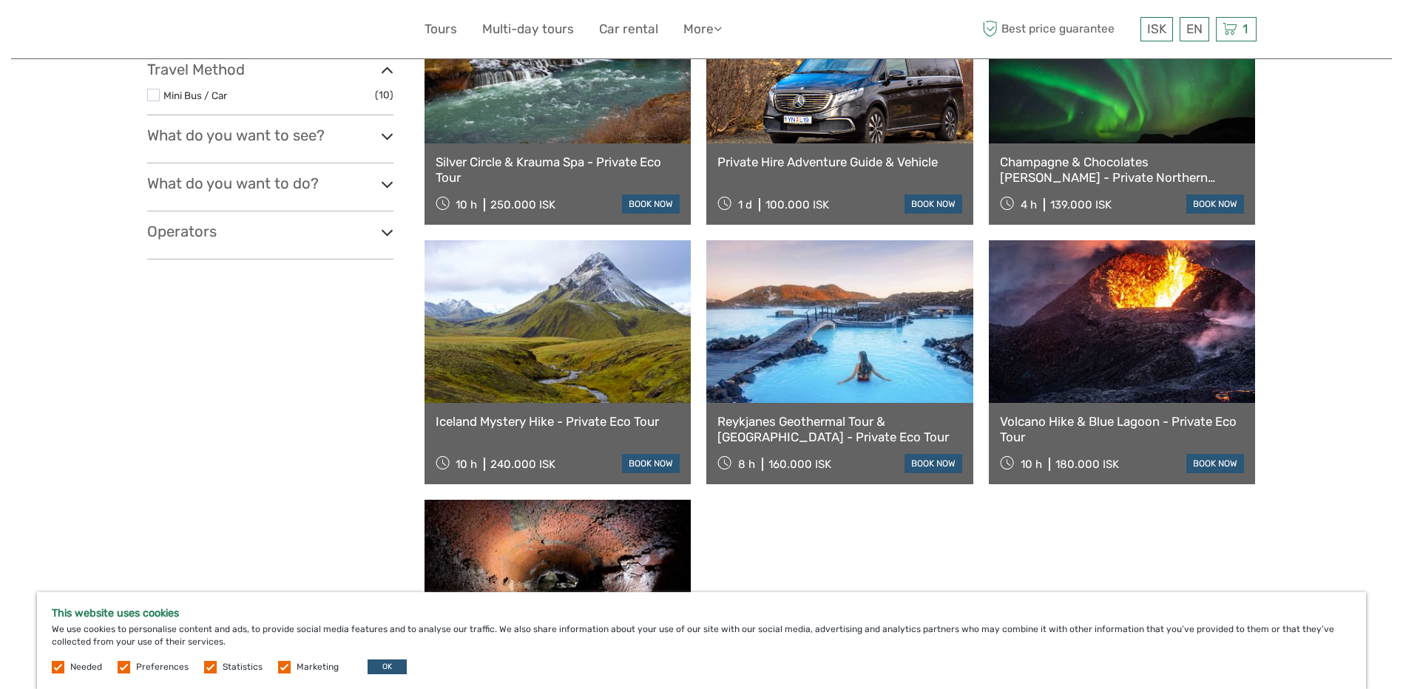
click at [234, 238] on h3 "Operators" at bounding box center [270, 232] width 246 height 18
click at [150, 256] on label at bounding box center [153, 256] width 13 height 13
click at [0, 0] on input "checkbox" at bounding box center [0, 0] width 0 height 0
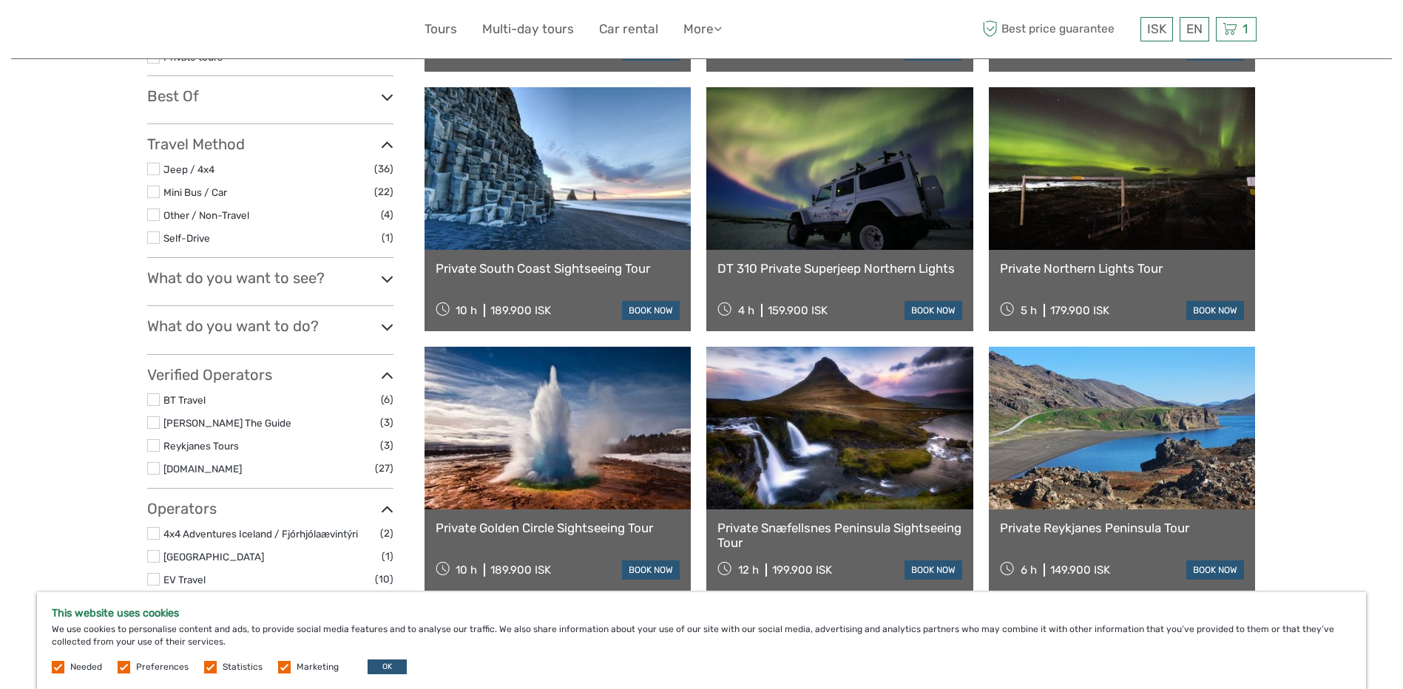
scroll to position [528, 0]
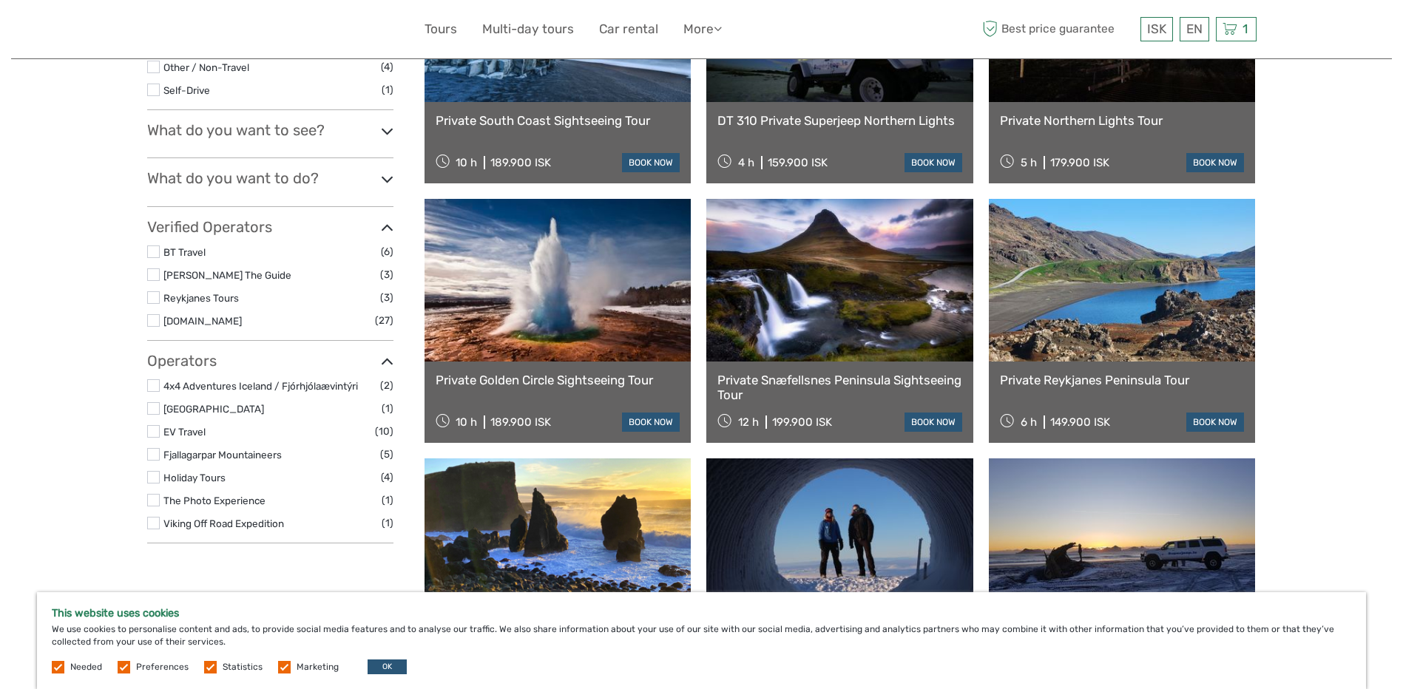
click at [154, 455] on label at bounding box center [153, 454] width 13 height 13
click at [0, 0] on input "checkbox" at bounding box center [0, 0] width 0 height 0
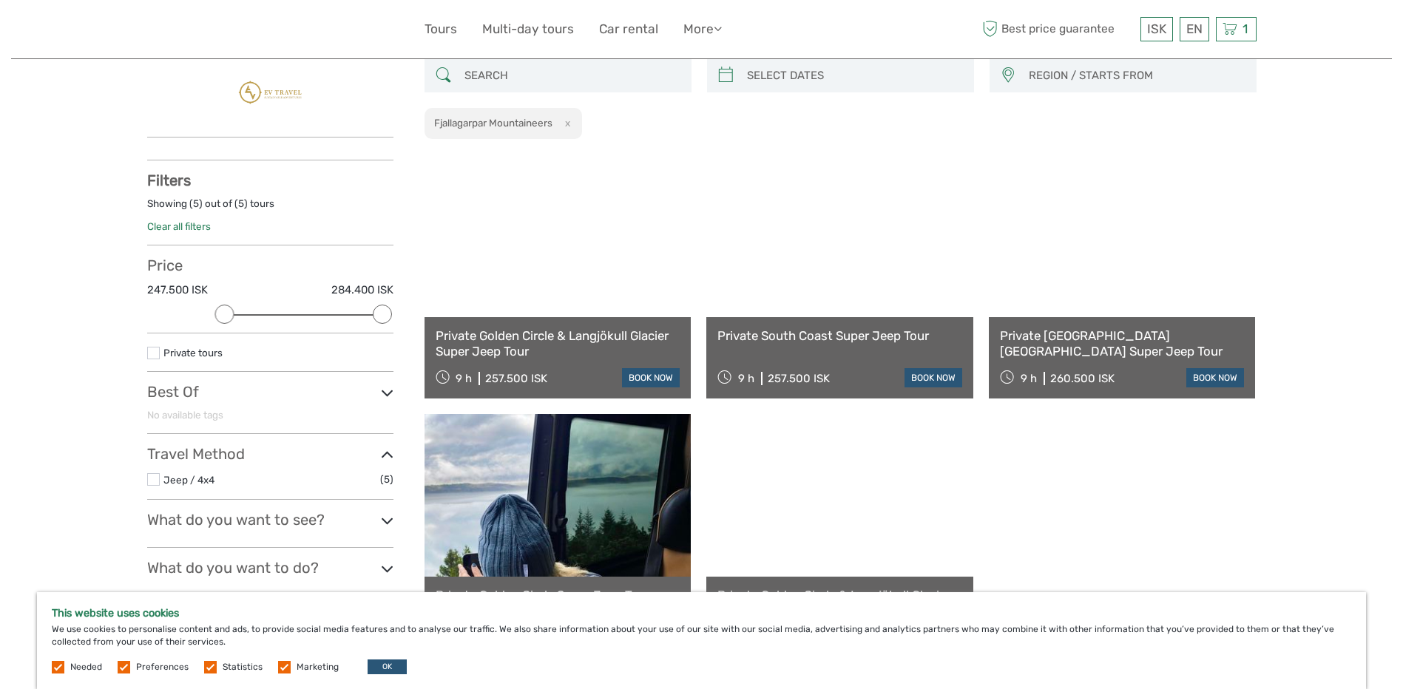
scroll to position [380, 0]
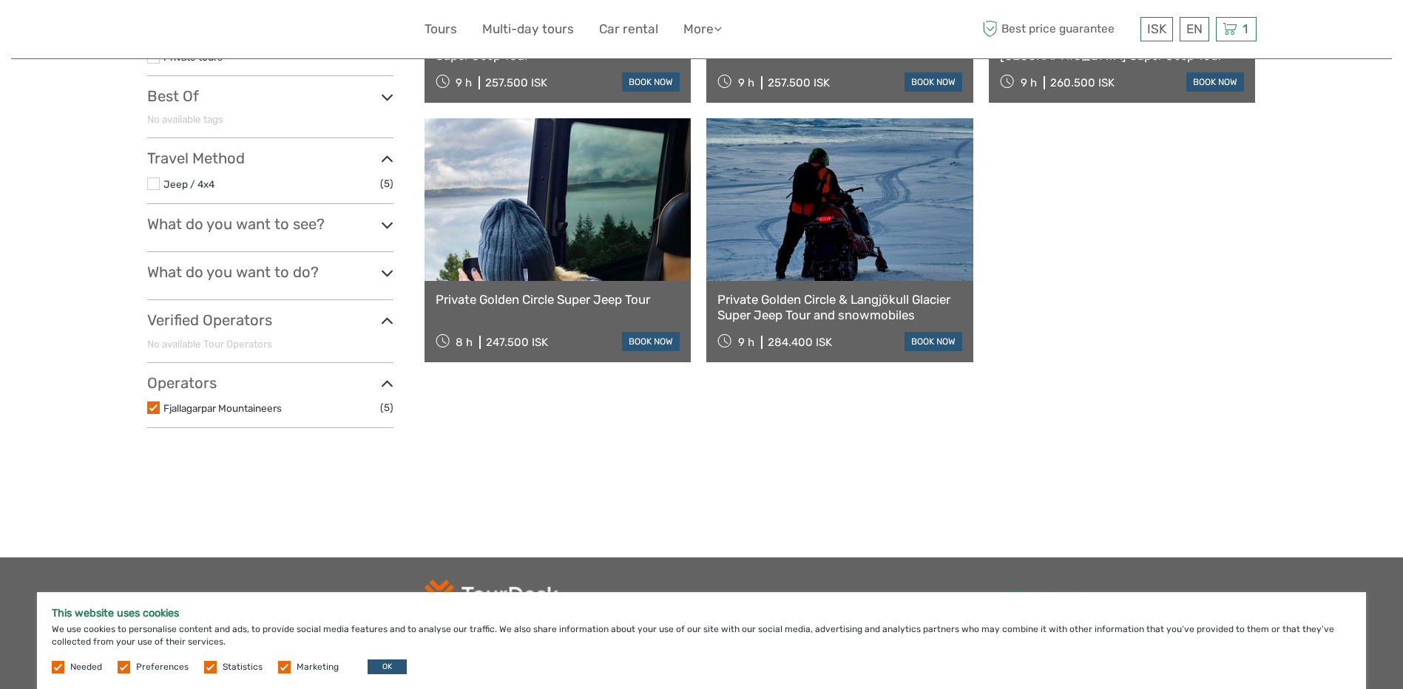
click at [156, 404] on label at bounding box center [153, 407] width 13 height 13
click at [0, 0] on input "checkbox" at bounding box center [0, 0] width 0 height 0
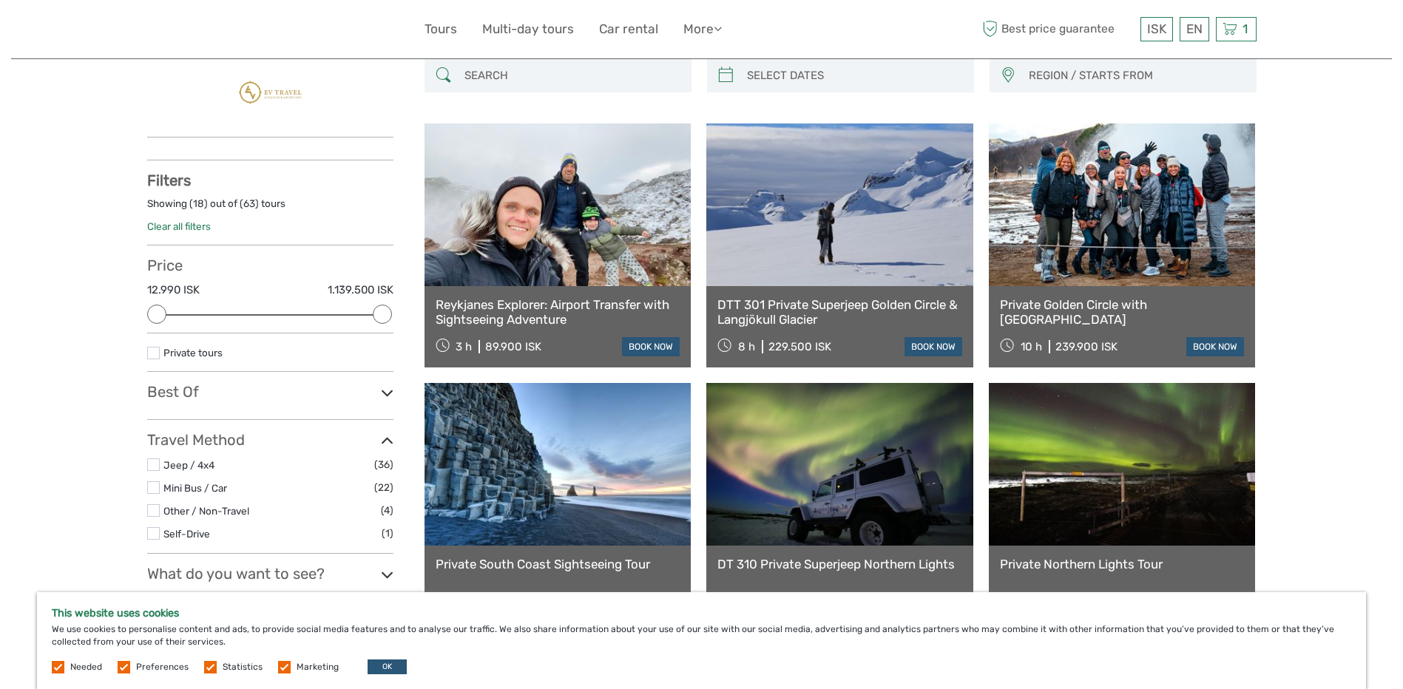
scroll to position [528, 0]
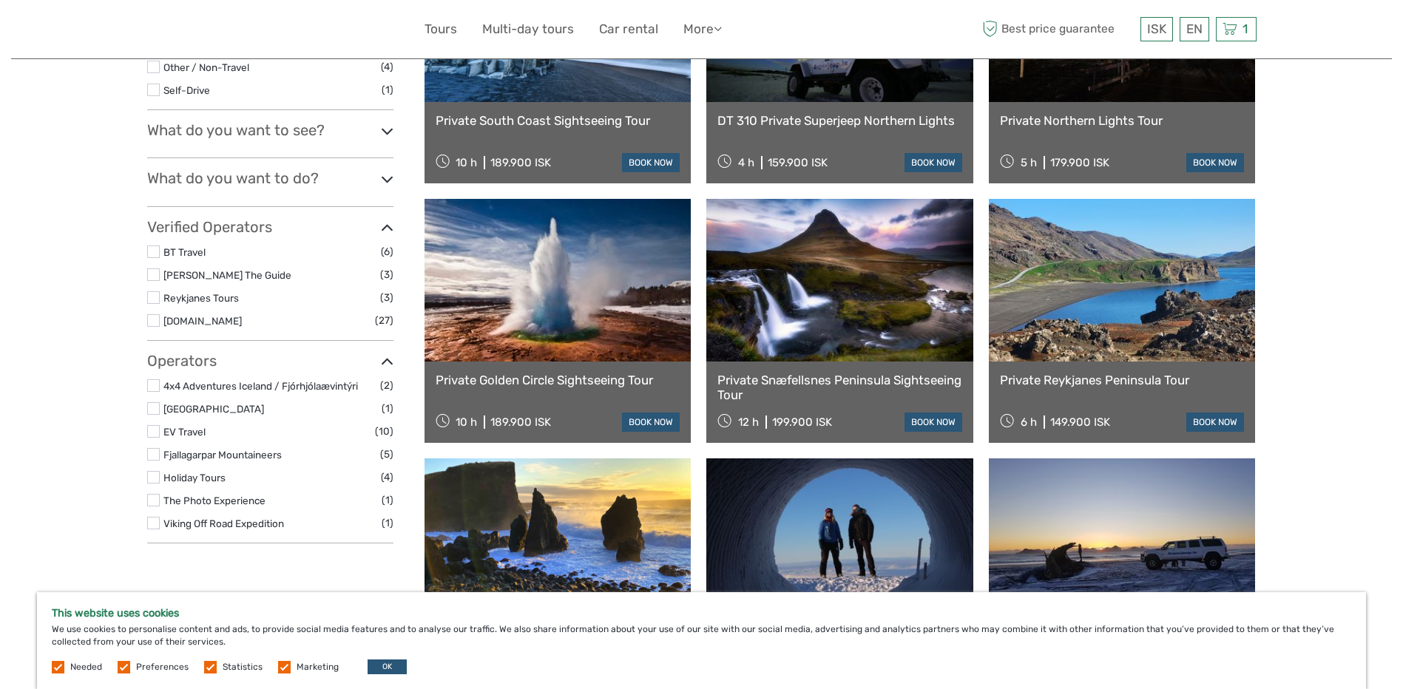
click at [154, 480] on label at bounding box center [153, 477] width 13 height 13
click at [0, 0] on input "checkbox" at bounding box center [0, 0] width 0 height 0
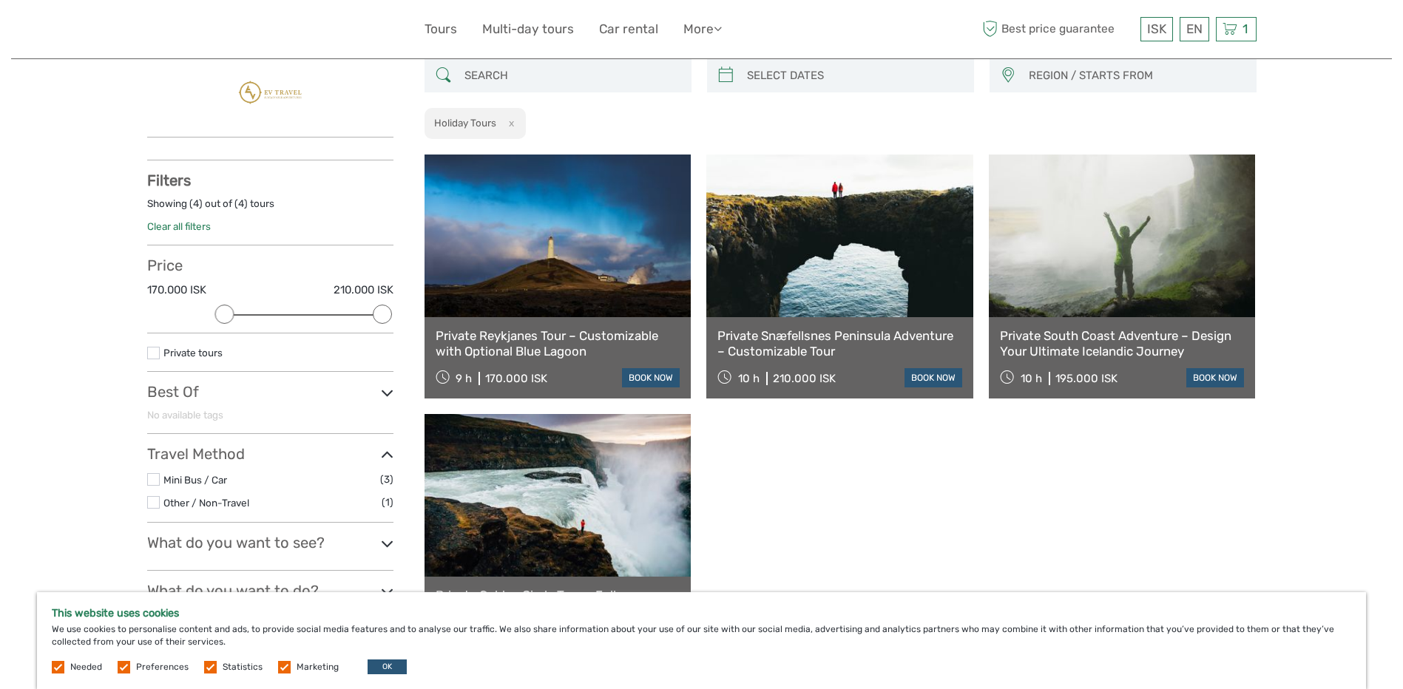
scroll to position [528, 0]
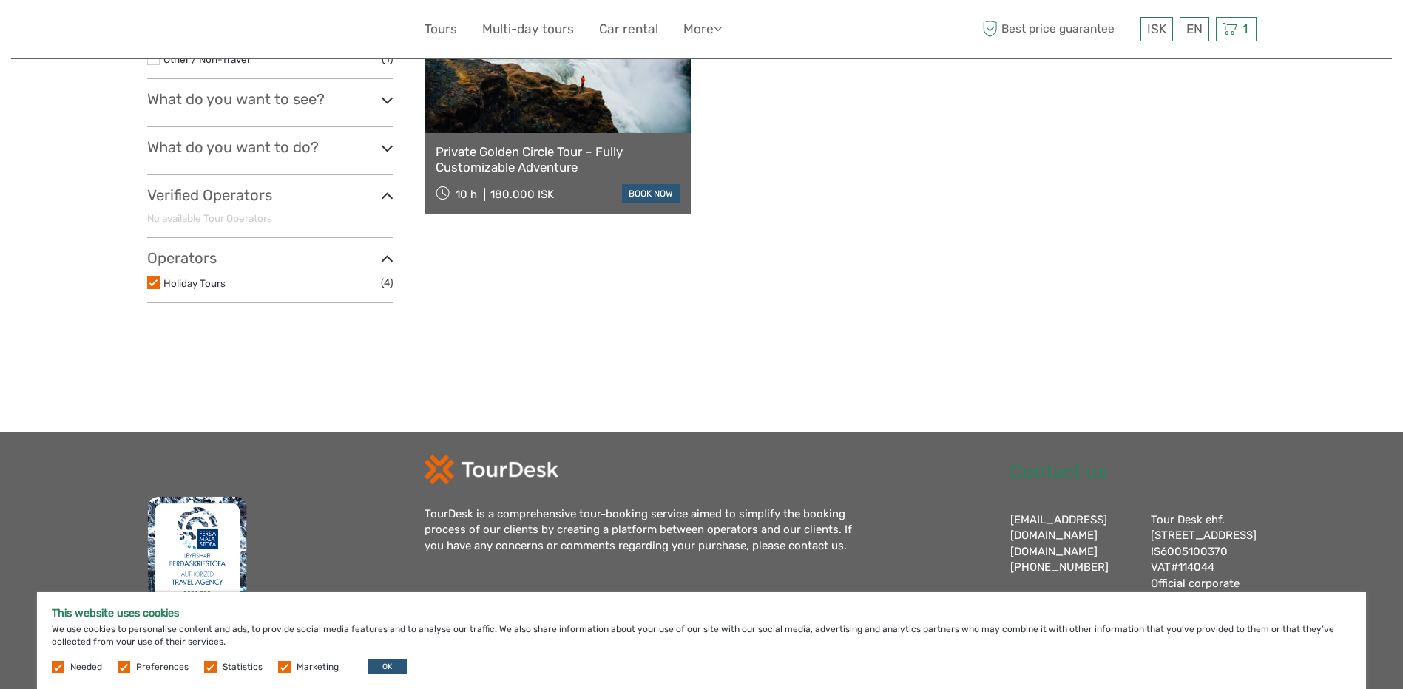
click at [155, 277] on label at bounding box center [153, 283] width 13 height 13
click at [0, 0] on input "checkbox" at bounding box center [0, 0] width 0 height 0
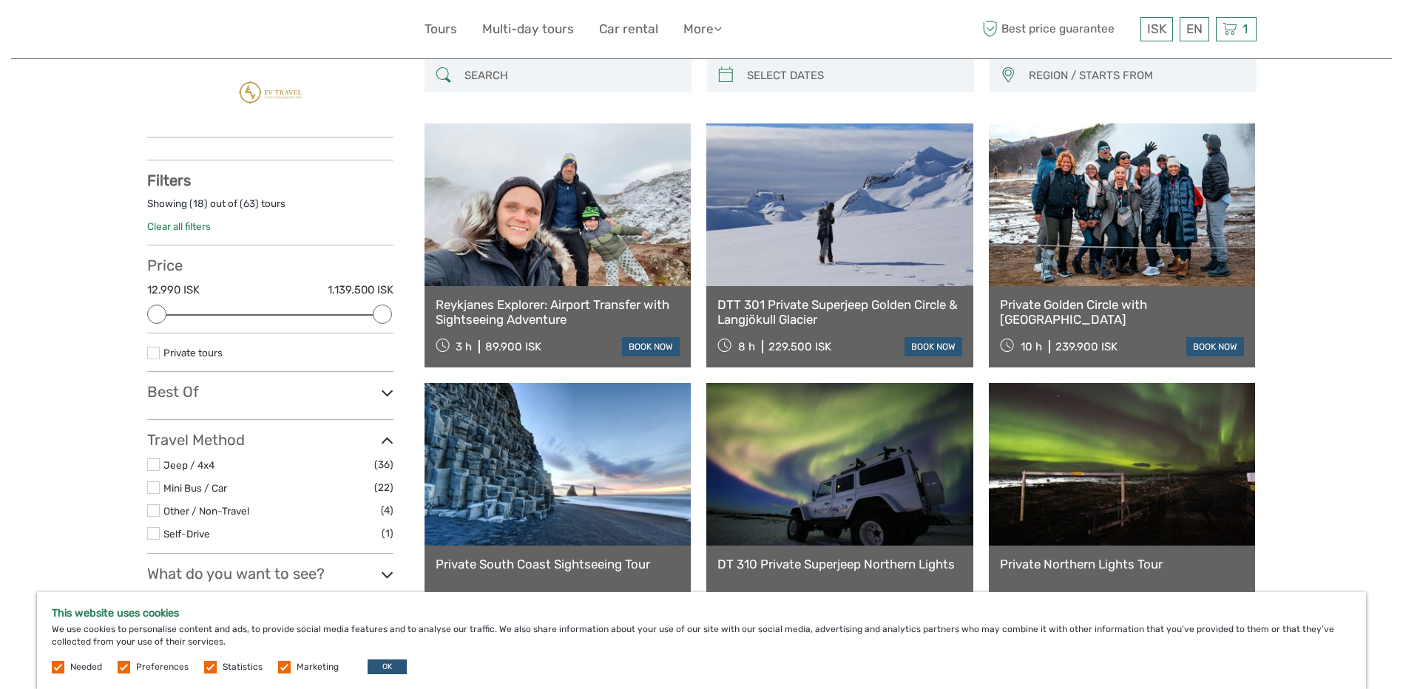
scroll to position [158, 0]
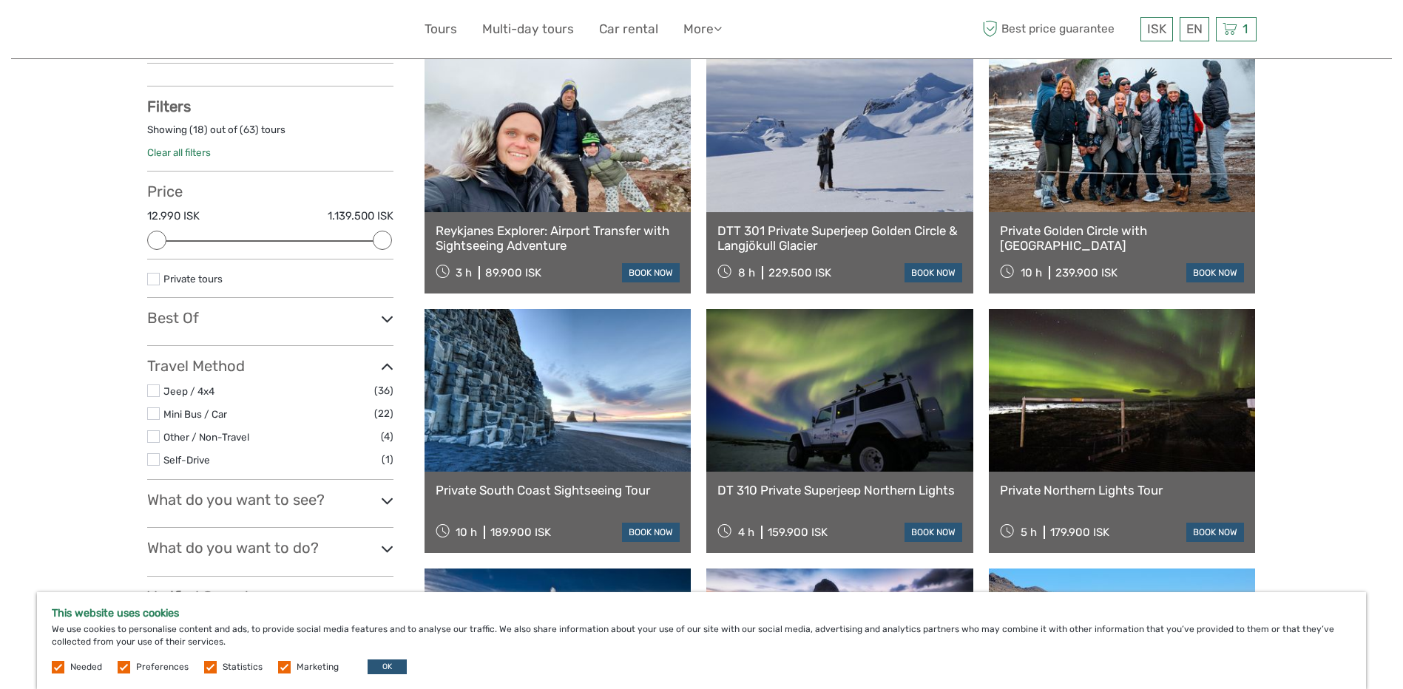
click at [1067, 418] on link at bounding box center [1122, 390] width 267 height 163
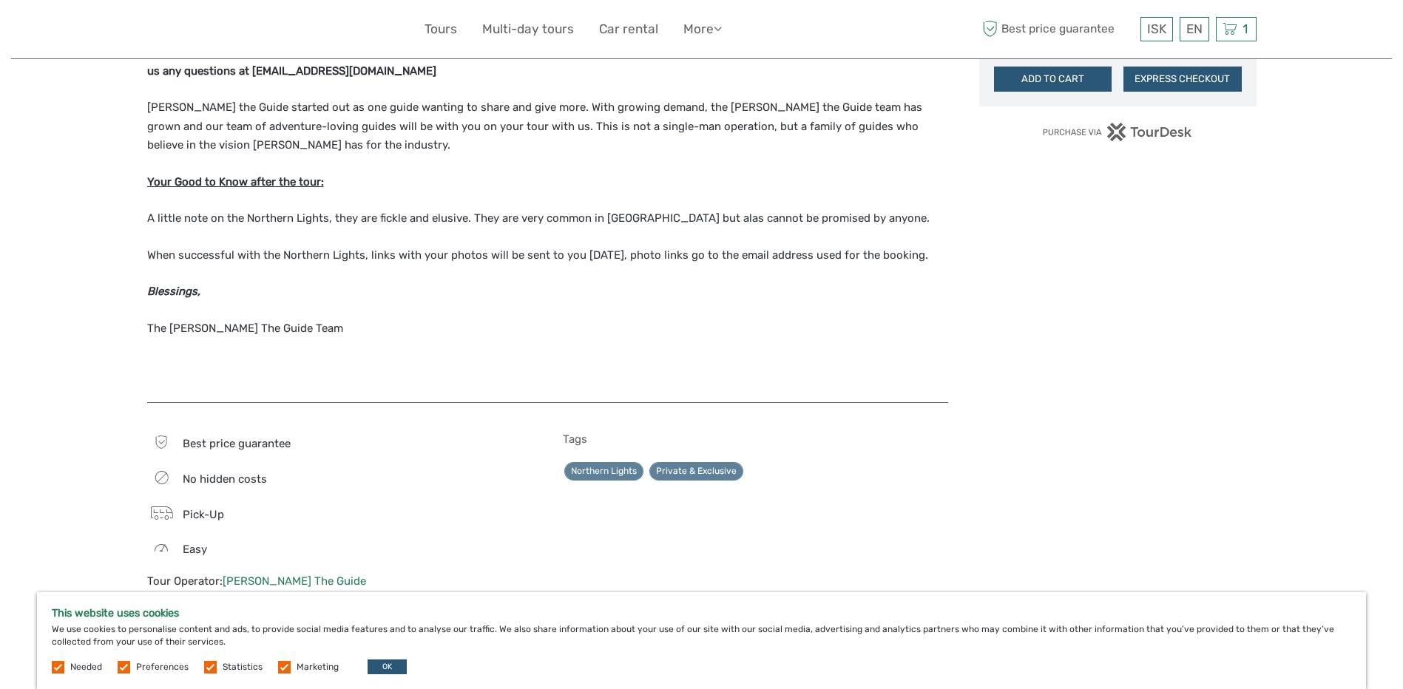
scroll to position [1109, 0]
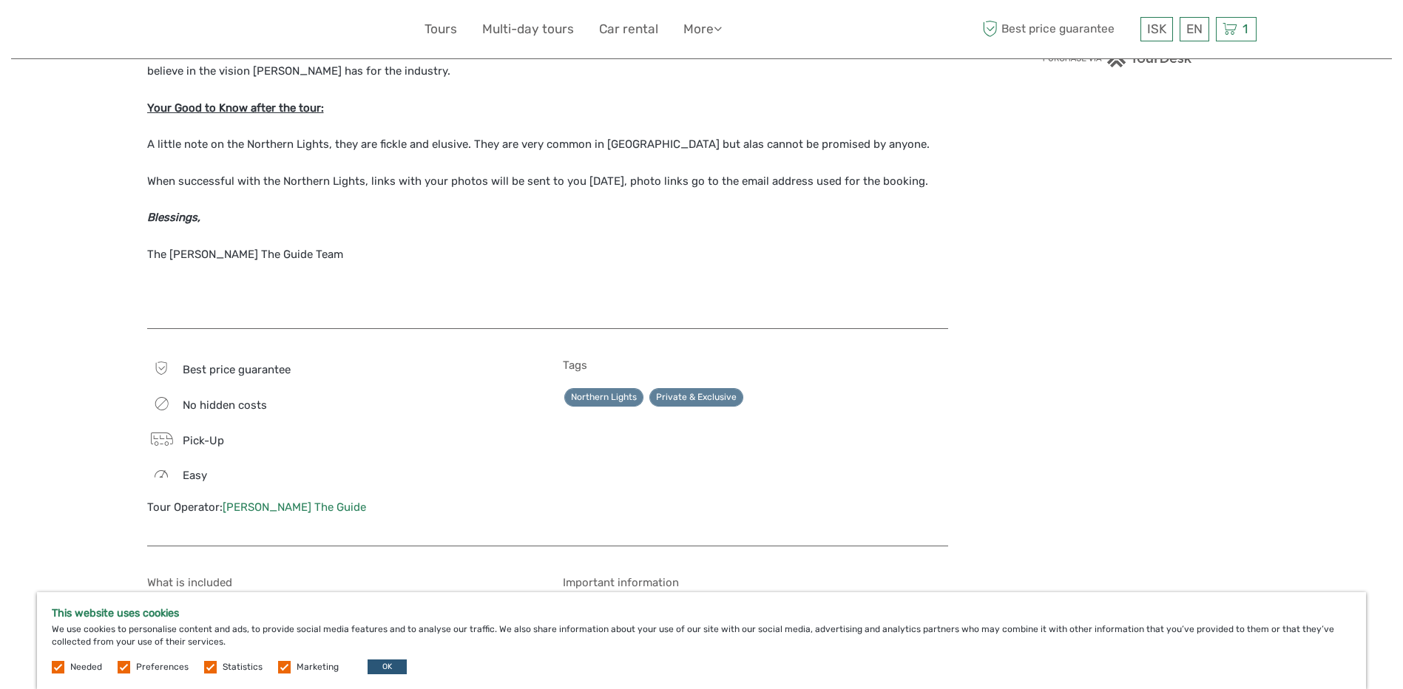
click at [254, 506] on link "[PERSON_NAME] The Guide" at bounding box center [294, 507] width 143 height 13
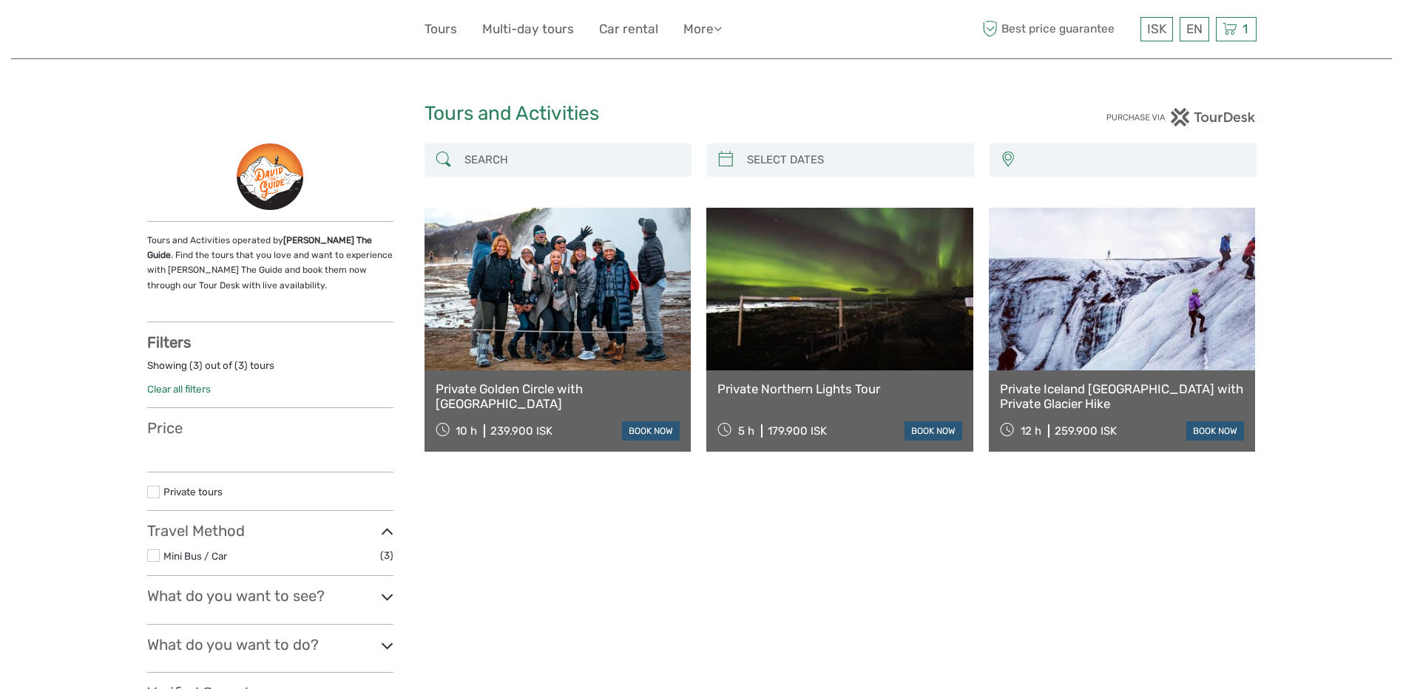
select select
